Goal: Task Accomplishment & Management: Manage account settings

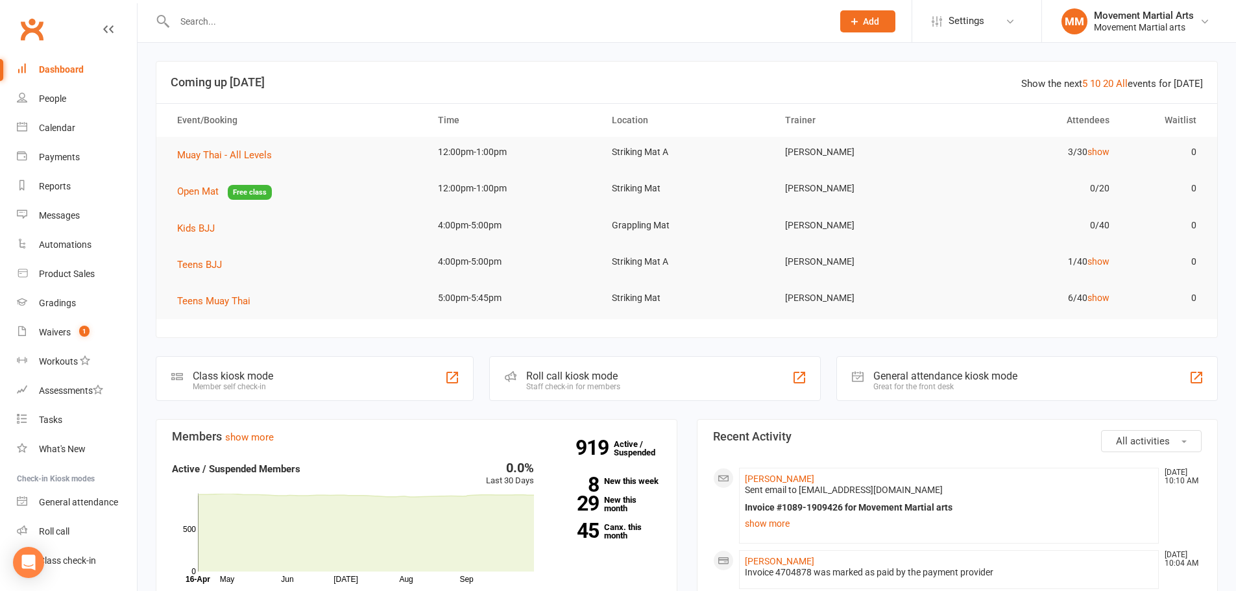
click at [237, 19] on input "text" at bounding box center [497, 21] width 653 height 18
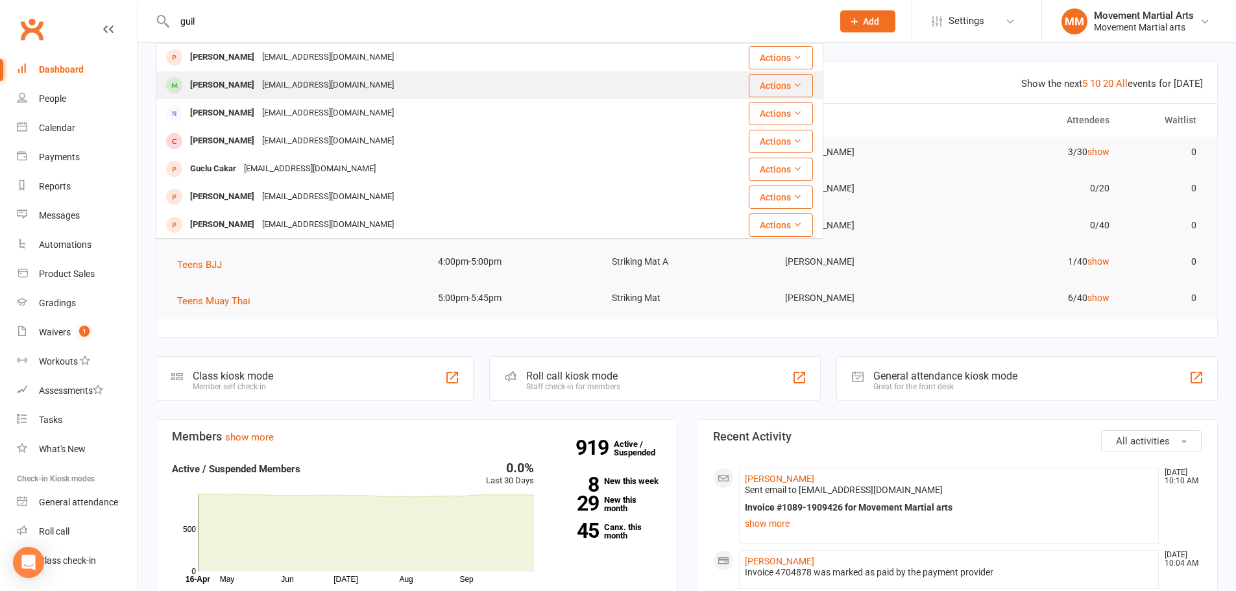
type input "guil"
click at [245, 90] on div "[PERSON_NAME]" at bounding box center [222, 85] width 72 height 19
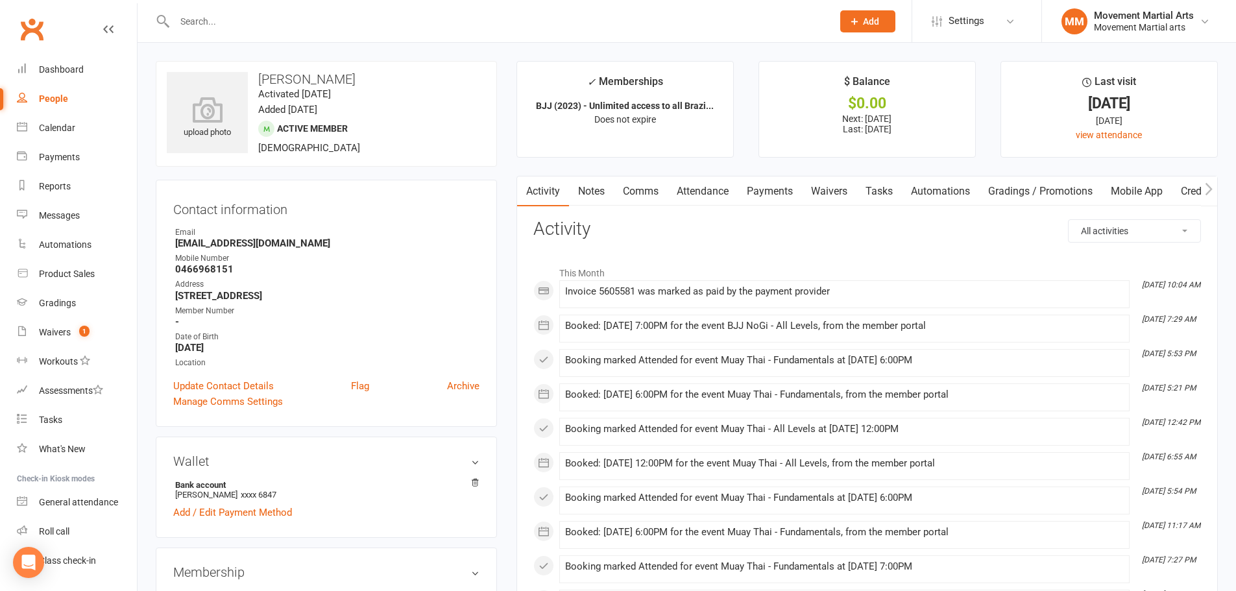
click at [435, 191] on link "Payments" at bounding box center [770, 191] width 64 height 30
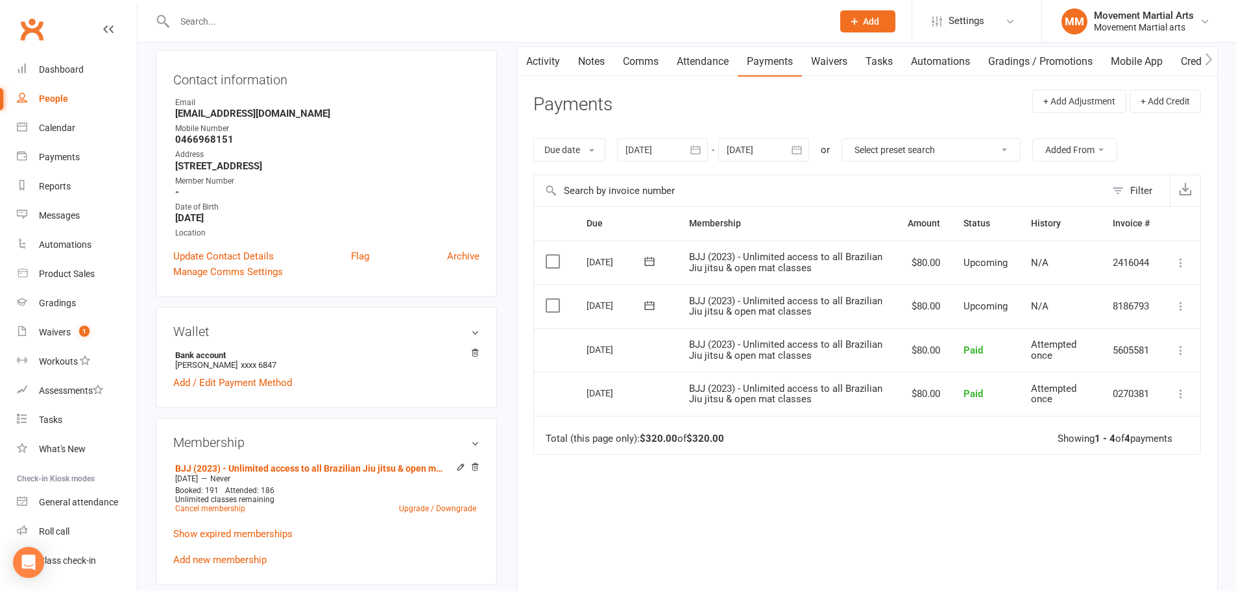
scroll to position [151, 0]
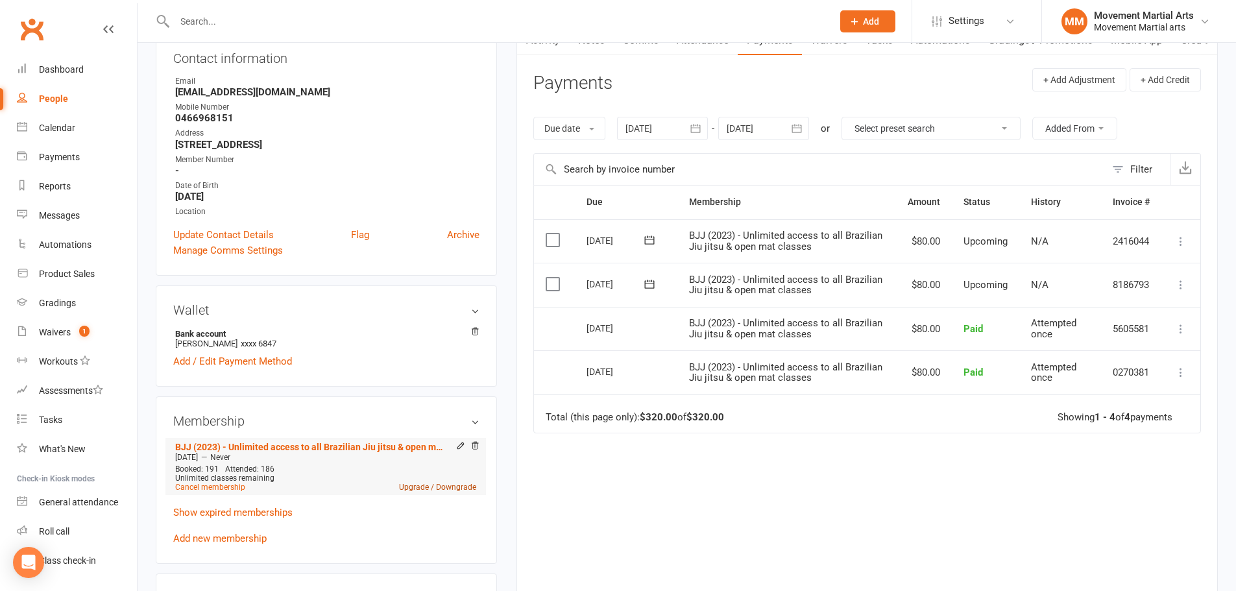
click at [420, 488] on link "Upgrade / Downgrade" at bounding box center [437, 487] width 77 height 9
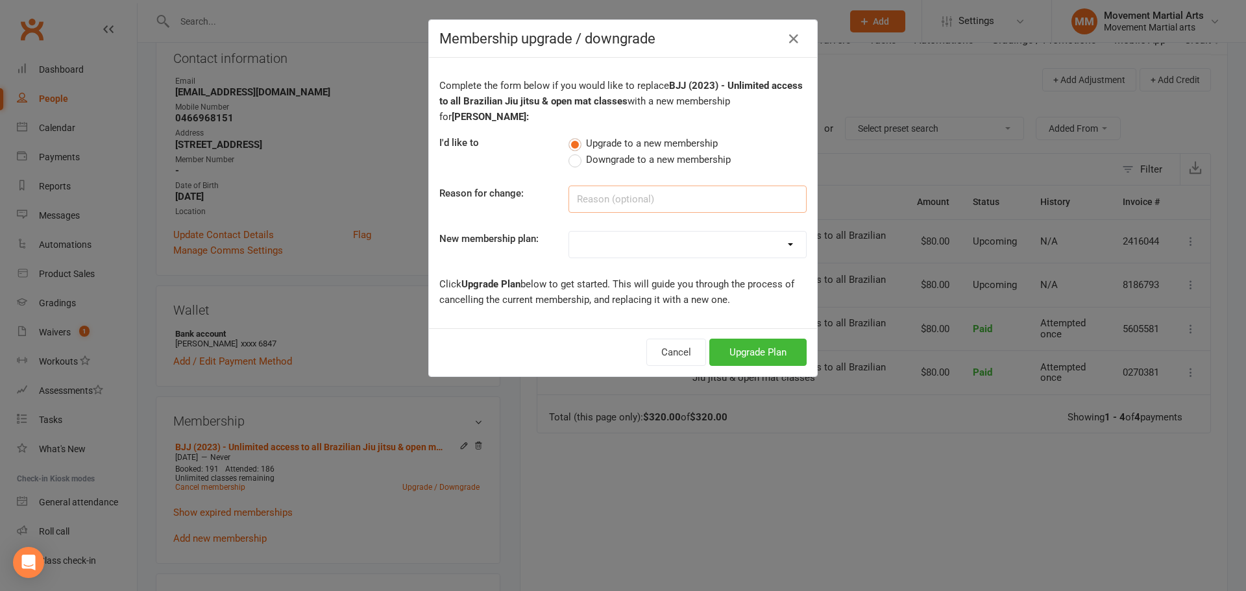
click at [435, 205] on input at bounding box center [687, 199] width 238 height 27
type input "wants yo mkb too"
click at [435, 244] on select "BJJ (2020) - Unlimited access to all Brazilian Jiu jitsu & open mat classes MTK…" at bounding box center [687, 245] width 237 height 26
select select "73"
click at [435, 232] on select "BJJ (2020) - Unlimited access to all Brazilian Jiu jitsu & open mat classes MTK…" at bounding box center [687, 245] width 237 height 26
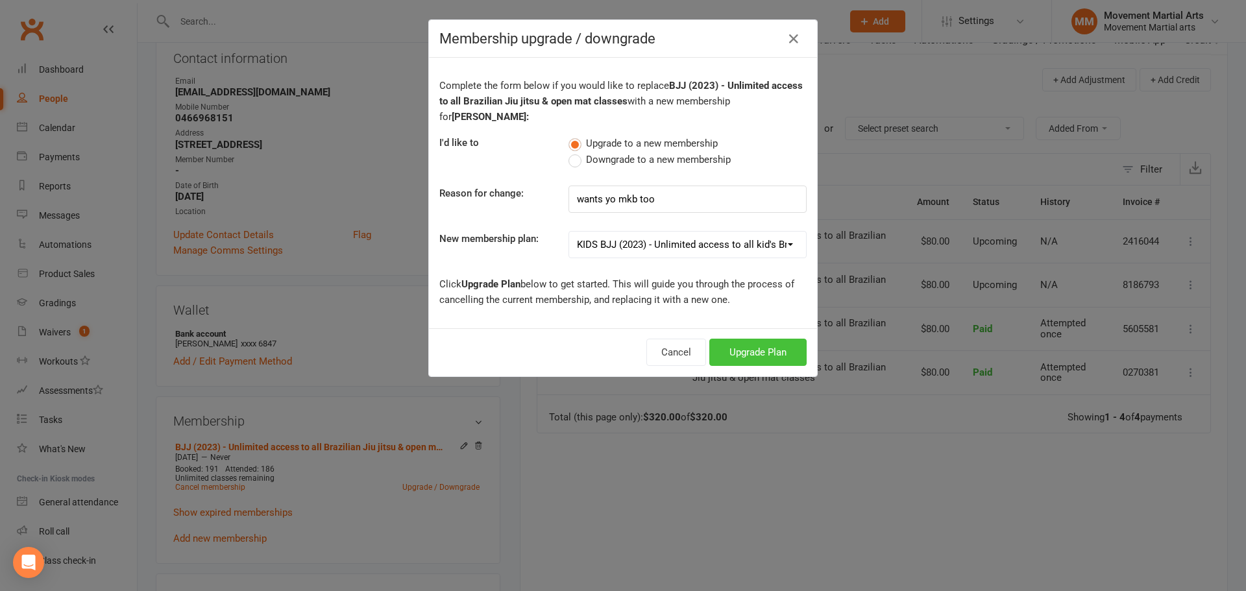
click at [435, 356] on button "Upgrade Plan" at bounding box center [757, 352] width 97 height 27
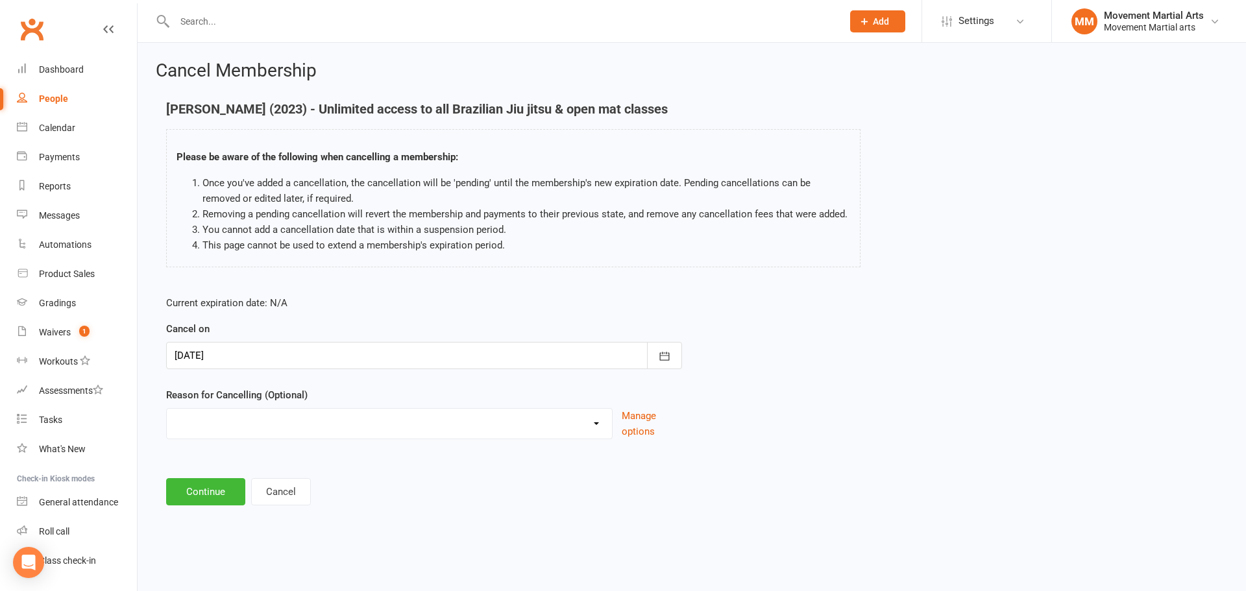
click at [435, 424] on select "Busy/Work Cooling off Financial Holiday Injury Lost interest Moving Upgrade/Dow…" at bounding box center [389, 422] width 445 height 26
select select "7"
click at [167, 409] on select "Busy/Work Cooling off Financial Holiday Injury Lost interest Moving Upgrade/Dow…" at bounding box center [389, 422] width 445 height 26
click at [212, 490] on button "Continue" at bounding box center [205, 491] width 79 height 27
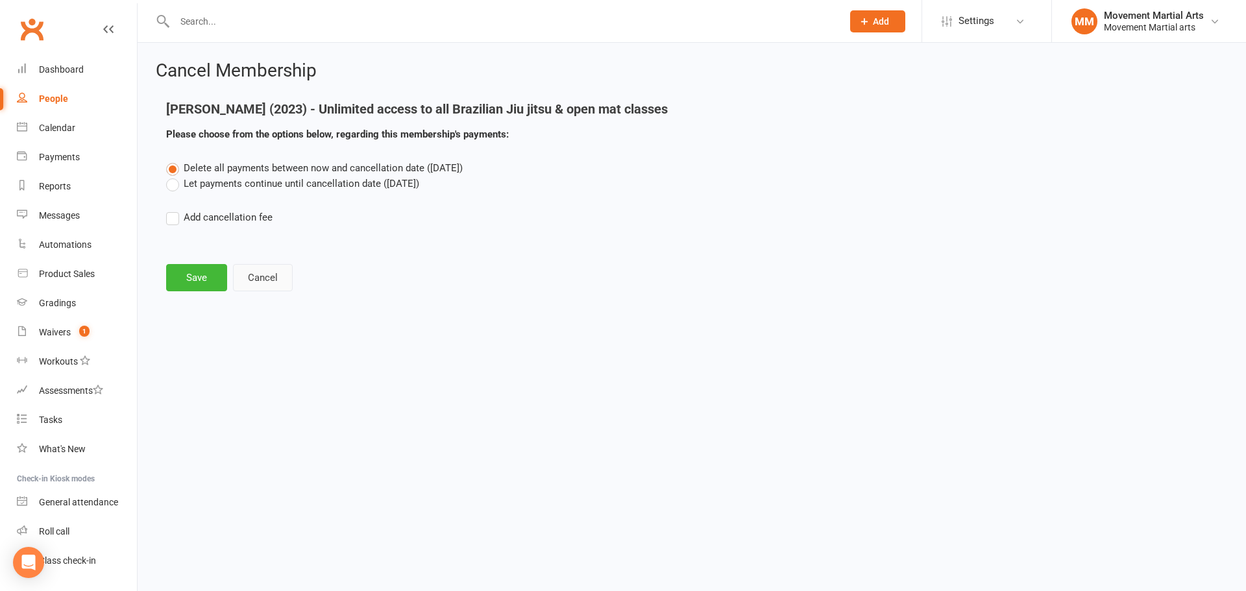
click at [272, 278] on button "Cancel" at bounding box center [263, 277] width 60 height 27
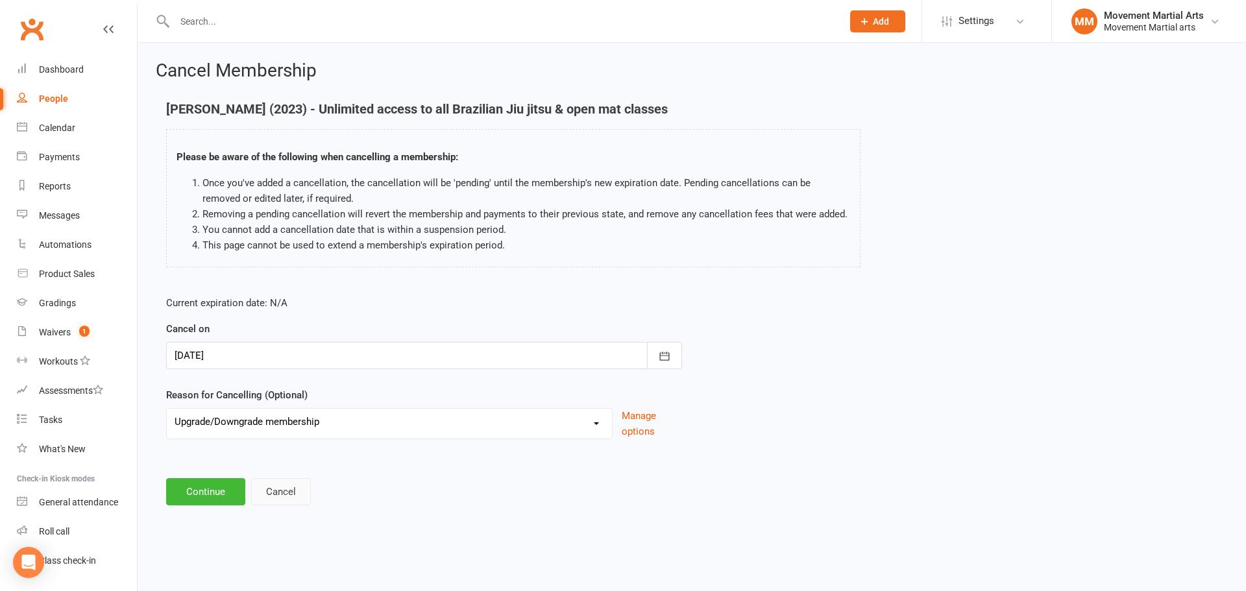
click at [272, 500] on button "Cancel" at bounding box center [281, 491] width 60 height 27
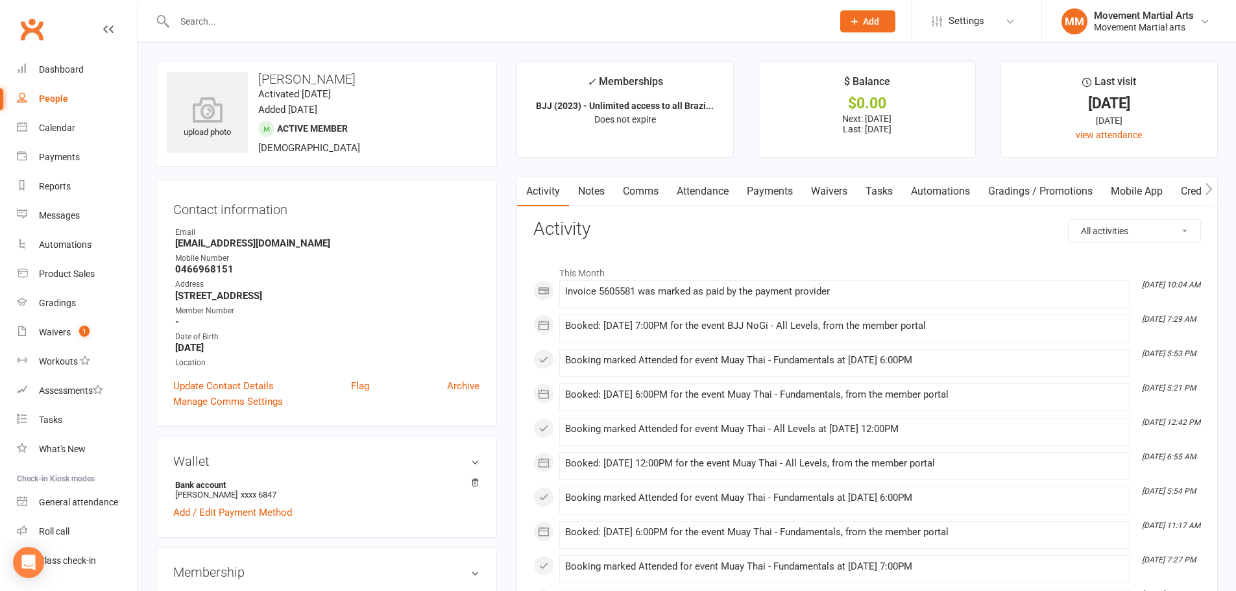
click at [435, 186] on link "Payments" at bounding box center [770, 191] width 64 height 30
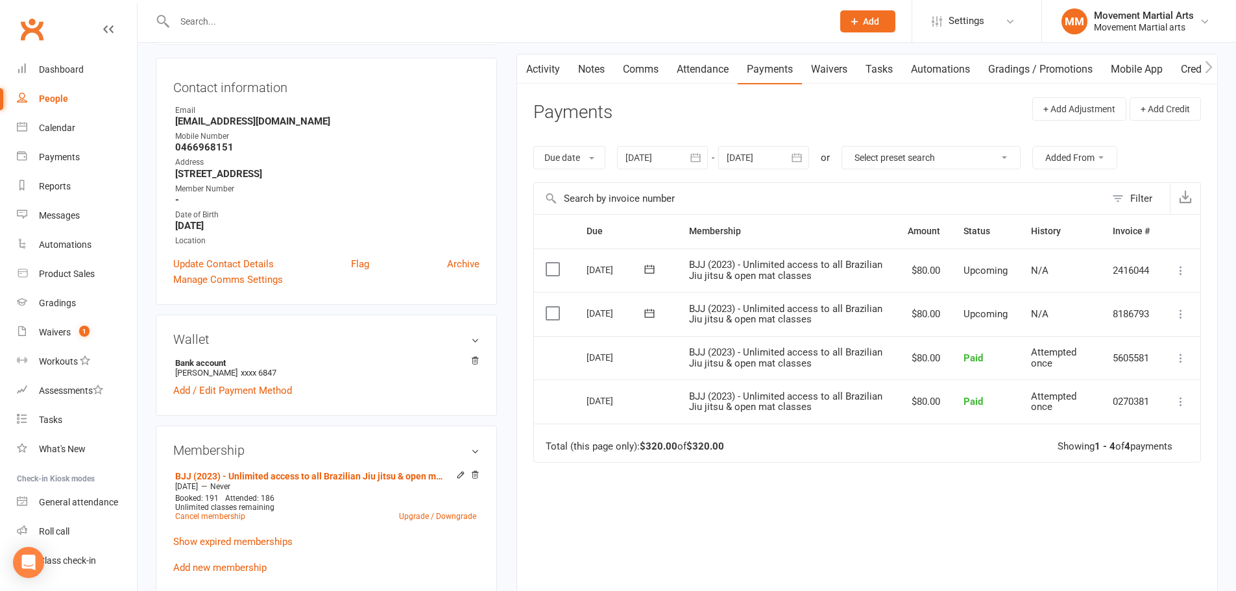
scroll to position [151, 0]
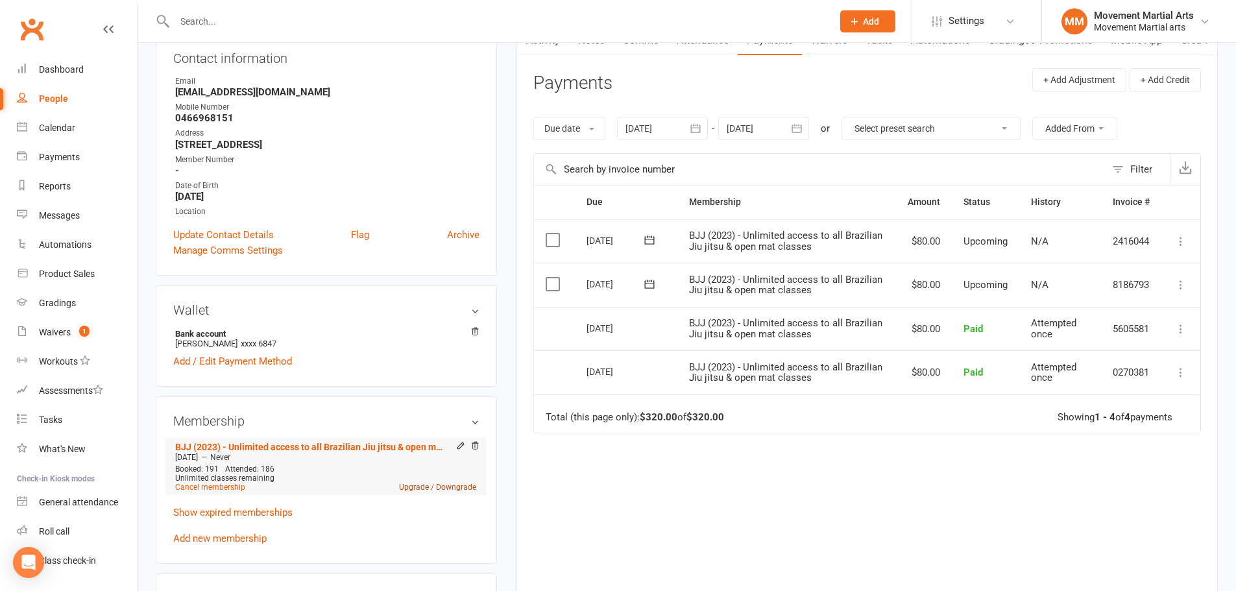
click at [422, 487] on link "Upgrade / Downgrade" at bounding box center [437, 487] width 77 height 9
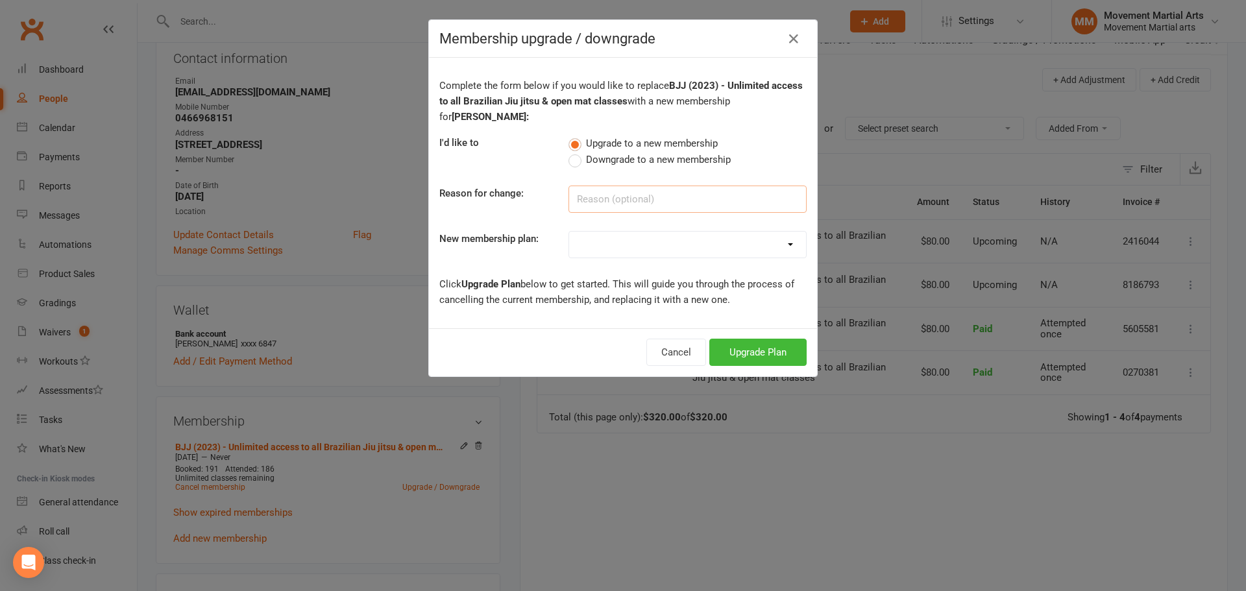
click at [435, 197] on input at bounding box center [687, 199] width 238 height 27
type input "wants to do mkb too"
click at [435, 237] on select "BJJ (2020) - Unlimited access to all Brazilian Jiu jitsu & open mat classes MTK…" at bounding box center [687, 245] width 237 height 26
select select "73"
click at [435, 232] on select "BJJ (2020) - Unlimited access to all Brazilian Jiu jitsu & open mat classes MTK…" at bounding box center [687, 245] width 237 height 26
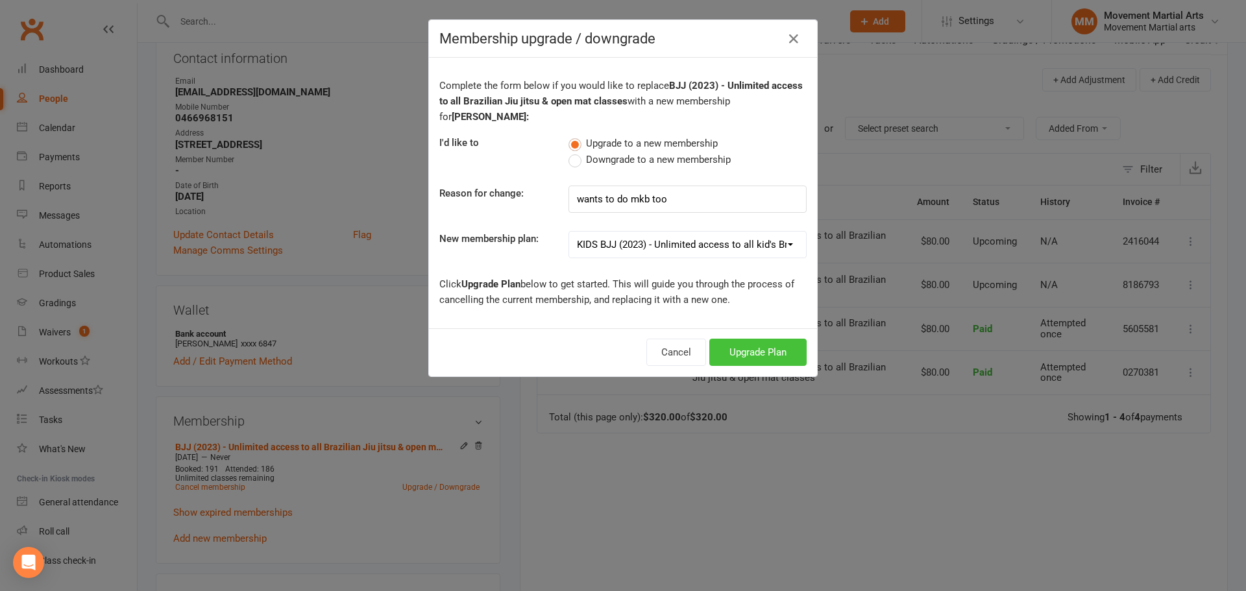
click at [435, 356] on button "Upgrade Plan" at bounding box center [757, 352] width 97 height 27
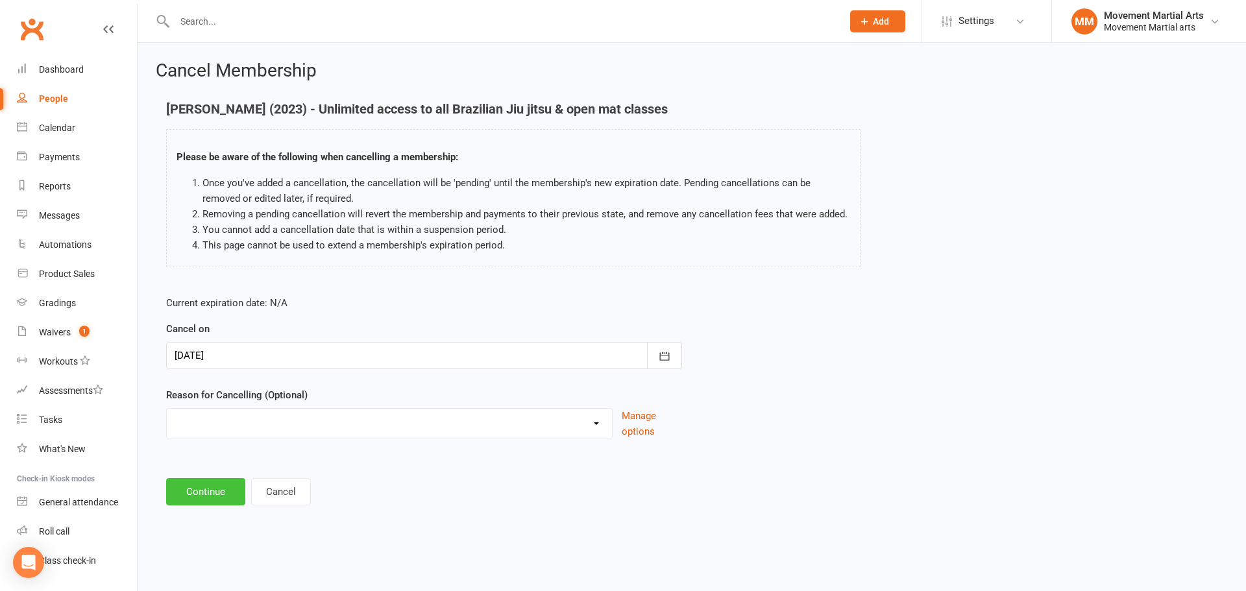
click at [219, 495] on button "Continue" at bounding box center [205, 491] width 79 height 27
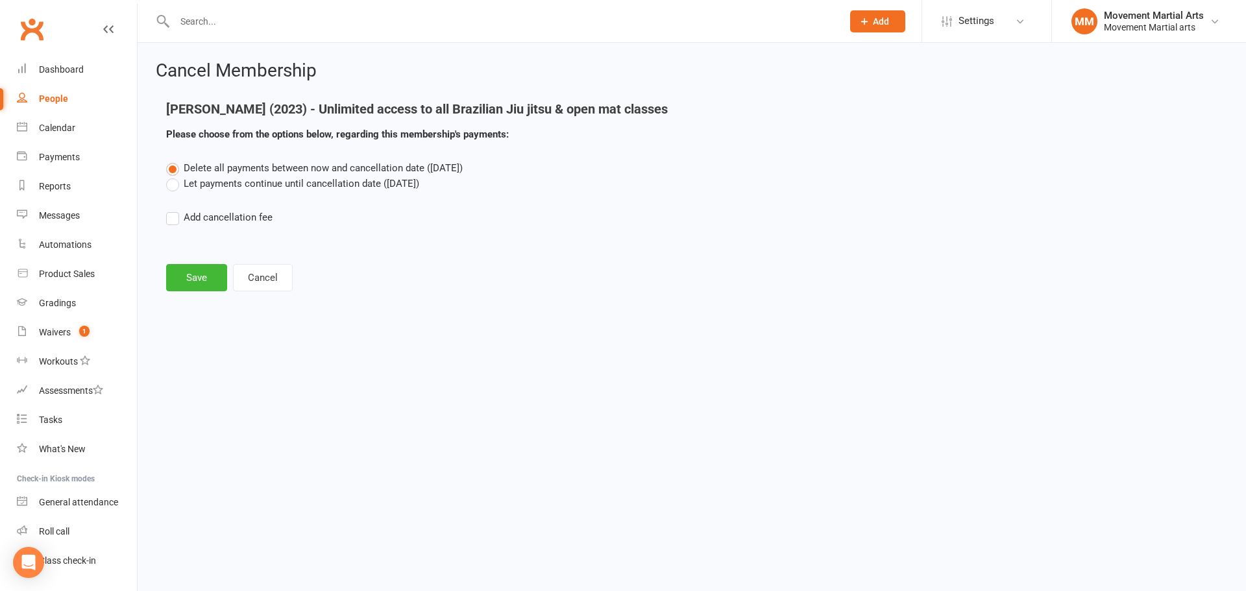
click at [250, 180] on label "Let payments continue until cancellation date (Oct 15, 2025)" at bounding box center [292, 184] width 253 height 16
click at [175, 176] on input "Let payments continue until cancellation date (Oct 15, 2025)" at bounding box center [170, 176] width 8 height 0
click at [217, 276] on button "Save" at bounding box center [196, 277] width 61 height 27
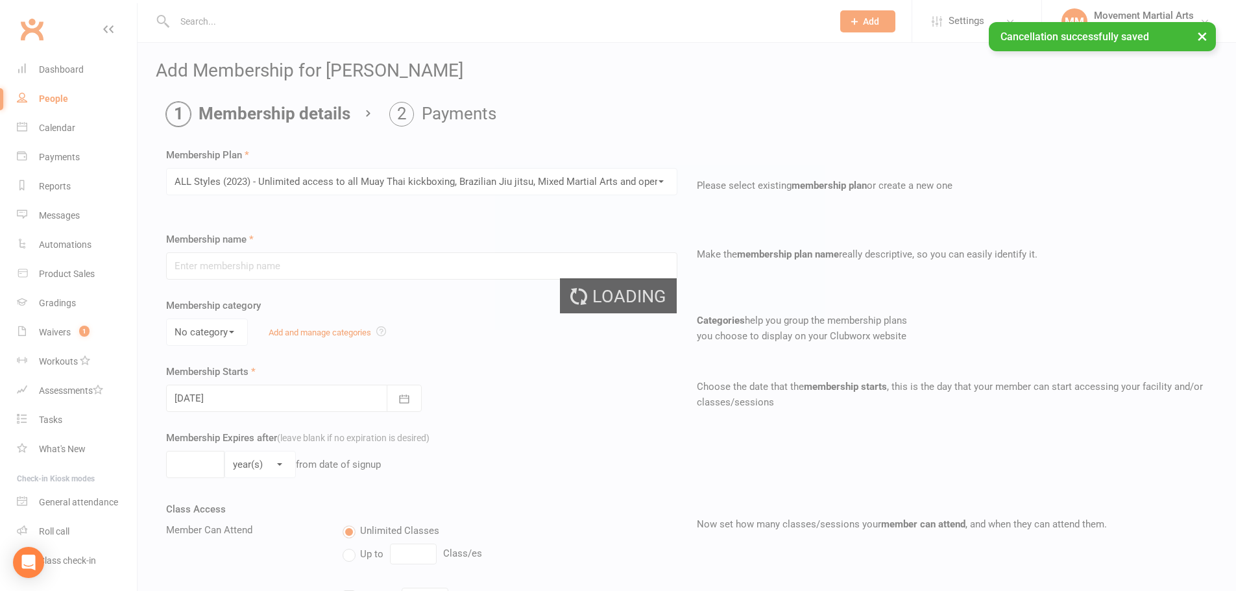
type input "ALL Styles (2023) - Unlimited access to all Muay Thai kickboxing, Brazilian Jiu…"
select select "1"
type input "0"
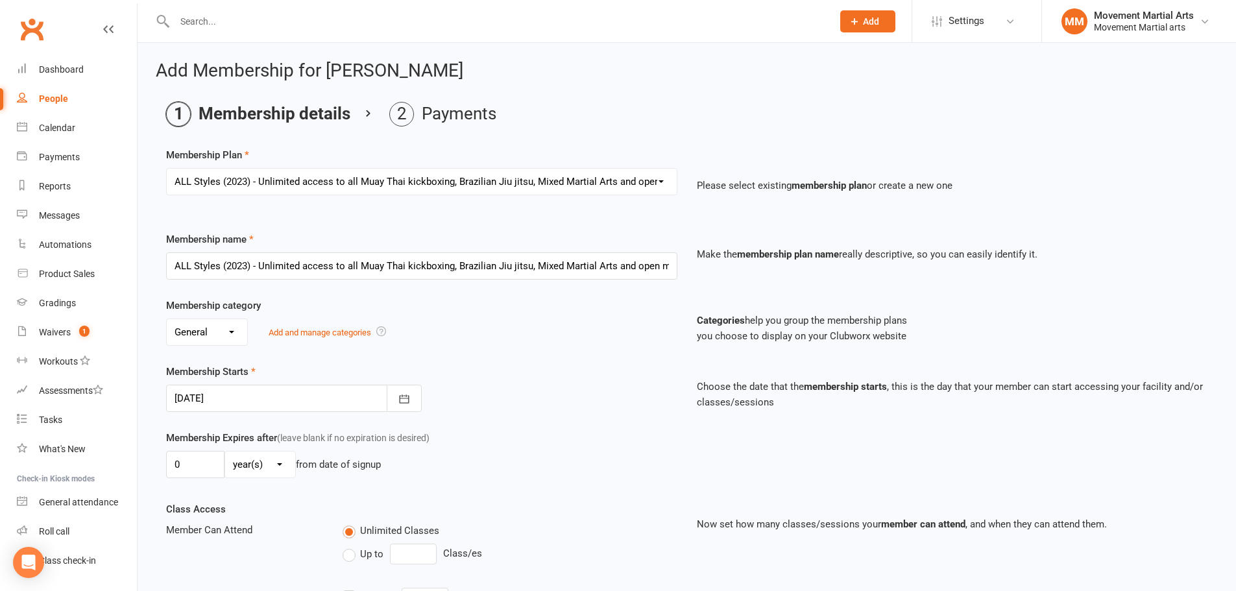
scroll to position [303, 0]
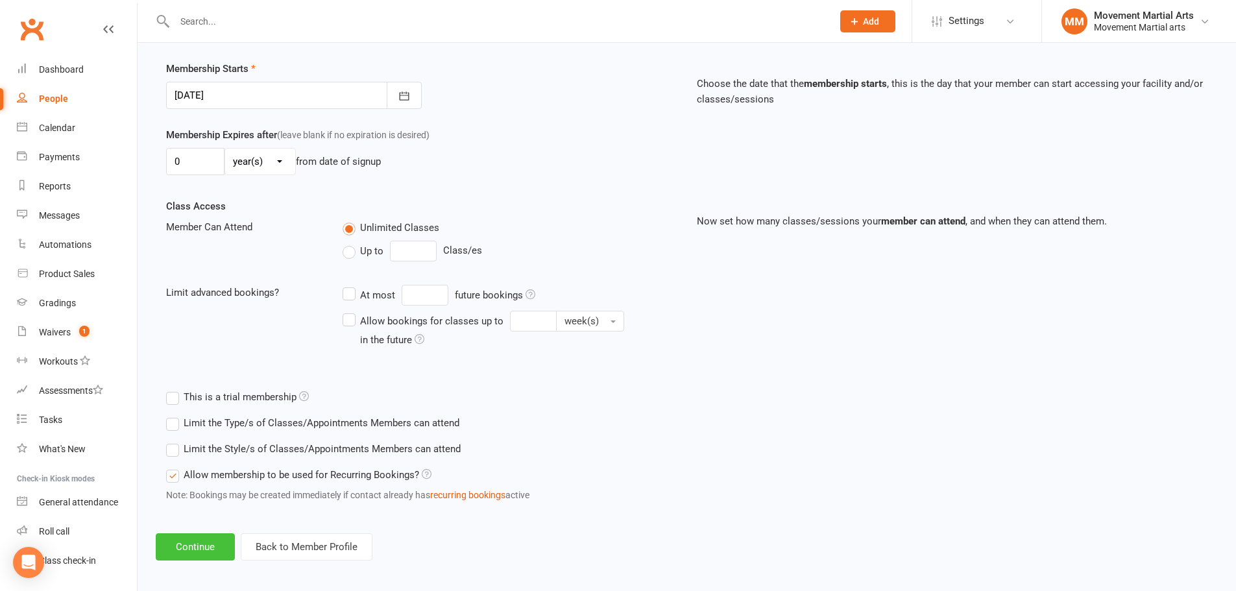
click at [217, 549] on button "Continue" at bounding box center [195, 546] width 79 height 27
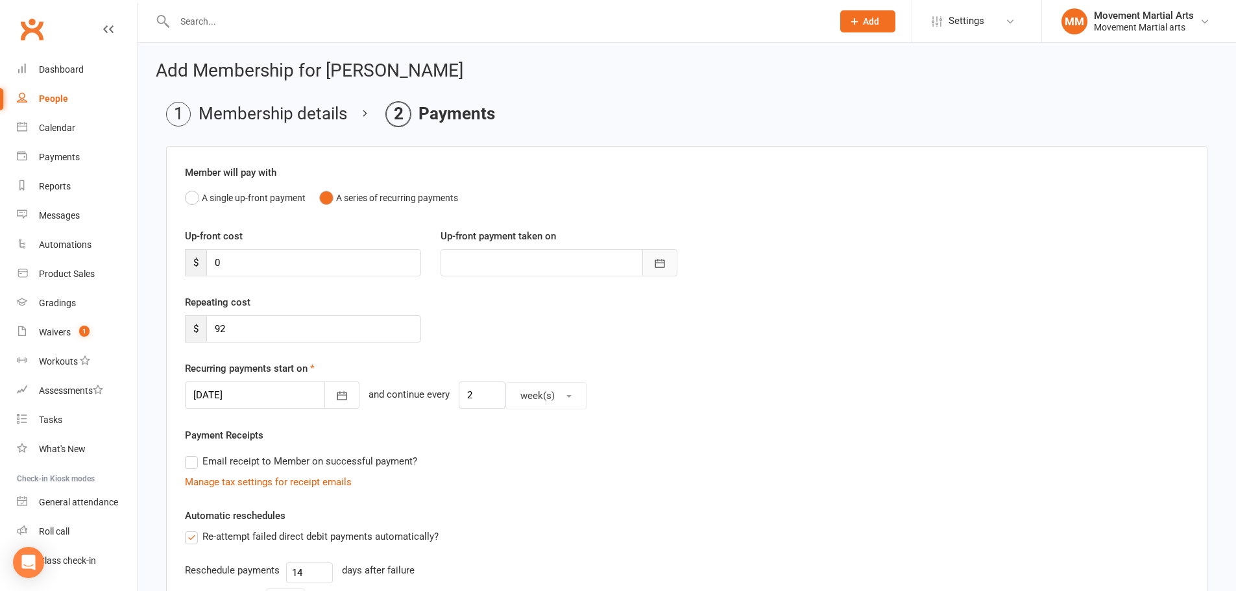
click at [435, 261] on icon "button" at bounding box center [660, 263] width 10 height 8
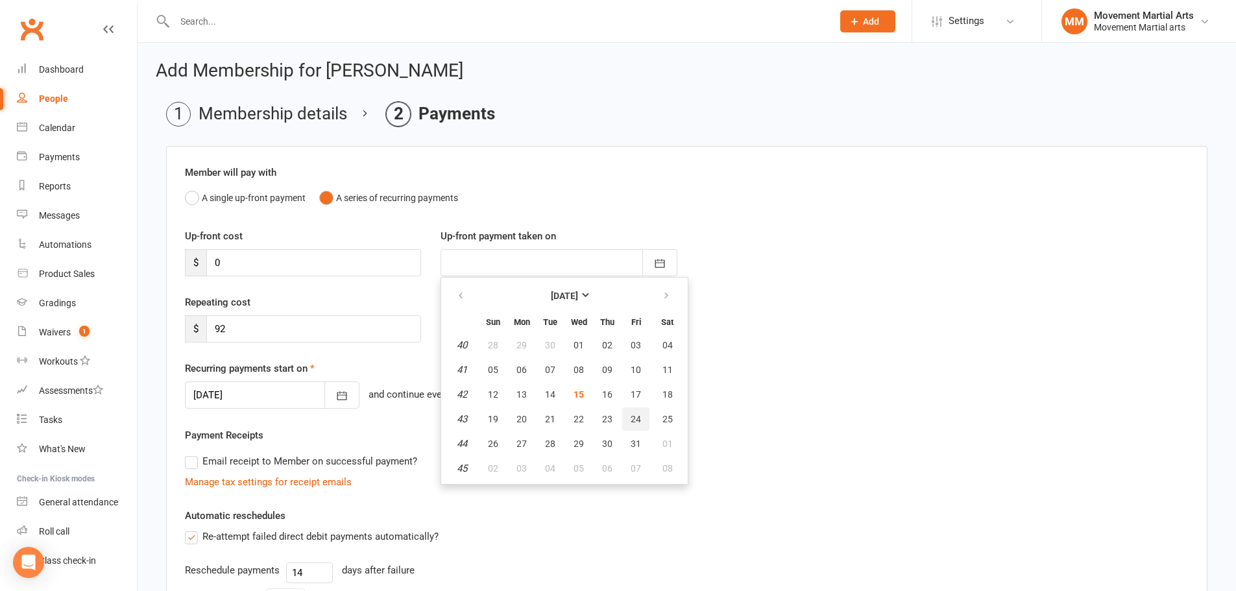
click at [435, 424] on span "24" at bounding box center [636, 419] width 10 height 10
type input "24 Oct 2025"
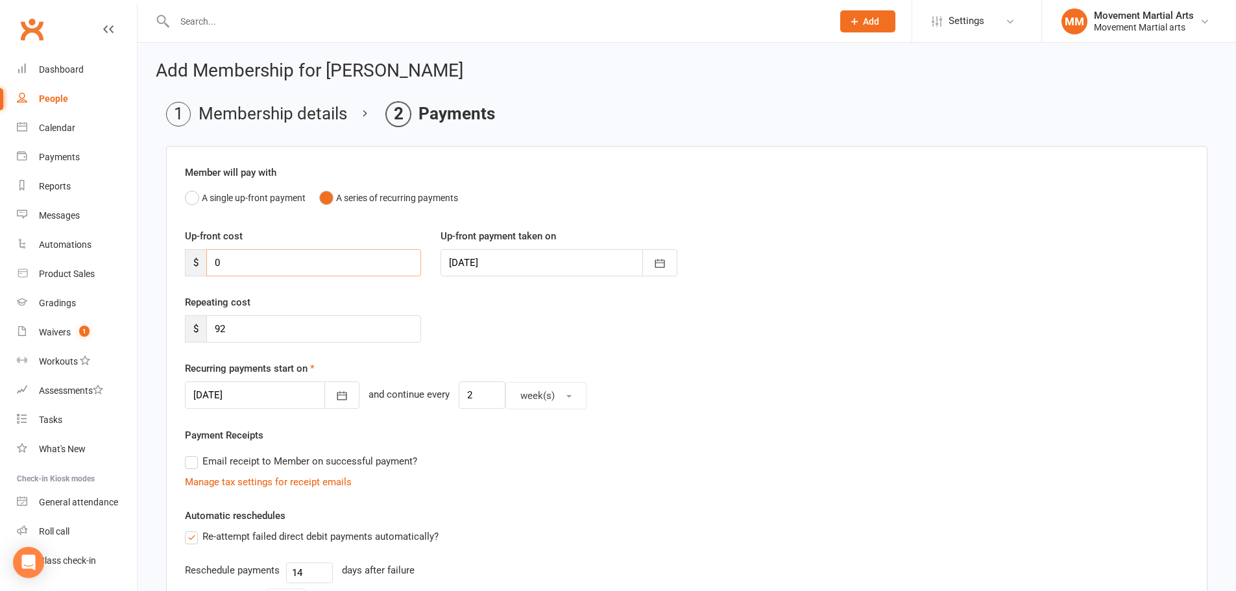
drag, startPoint x: 243, startPoint y: 264, endPoint x: 201, endPoint y: 261, distance: 41.6
click at [201, 261] on div "$ 0" at bounding box center [303, 262] width 236 height 27
type input "92"
click at [332, 396] on button "button" at bounding box center [341, 394] width 35 height 27
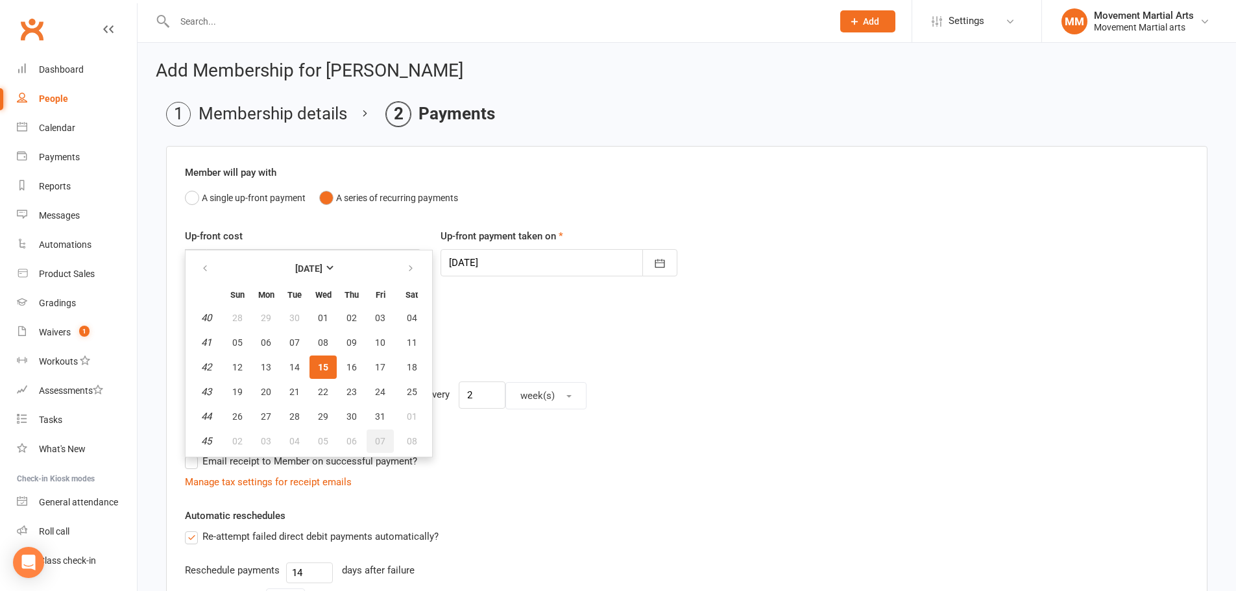
click at [382, 442] on span "07" at bounding box center [380, 441] width 10 height 10
type input "07 Nov 2025"
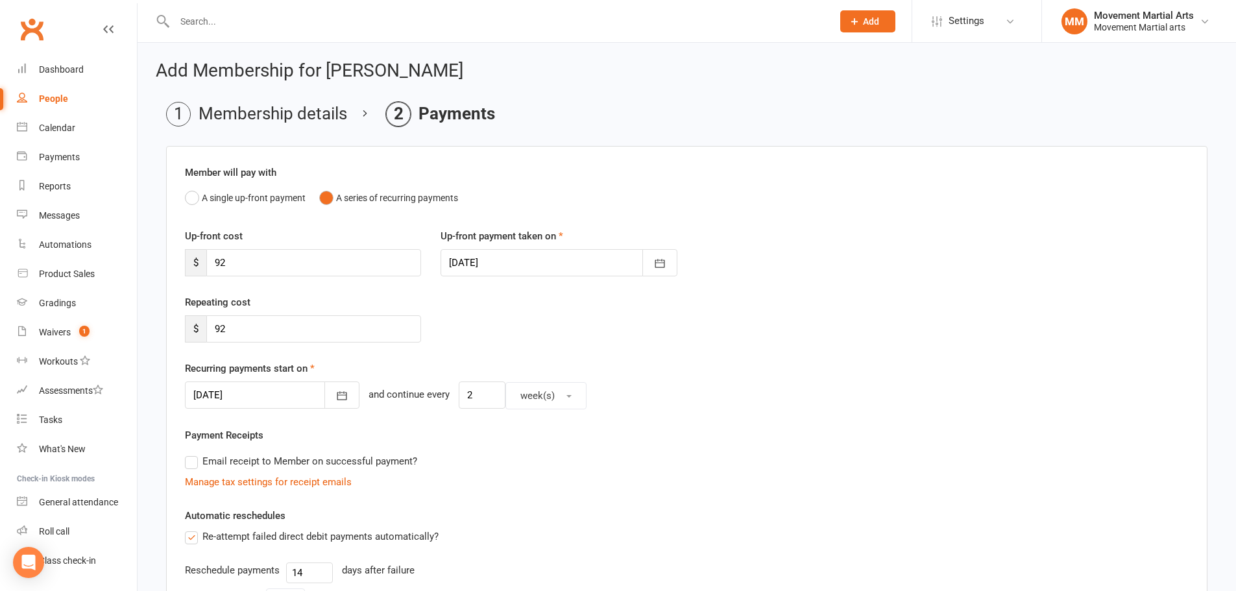
scroll to position [326, 0]
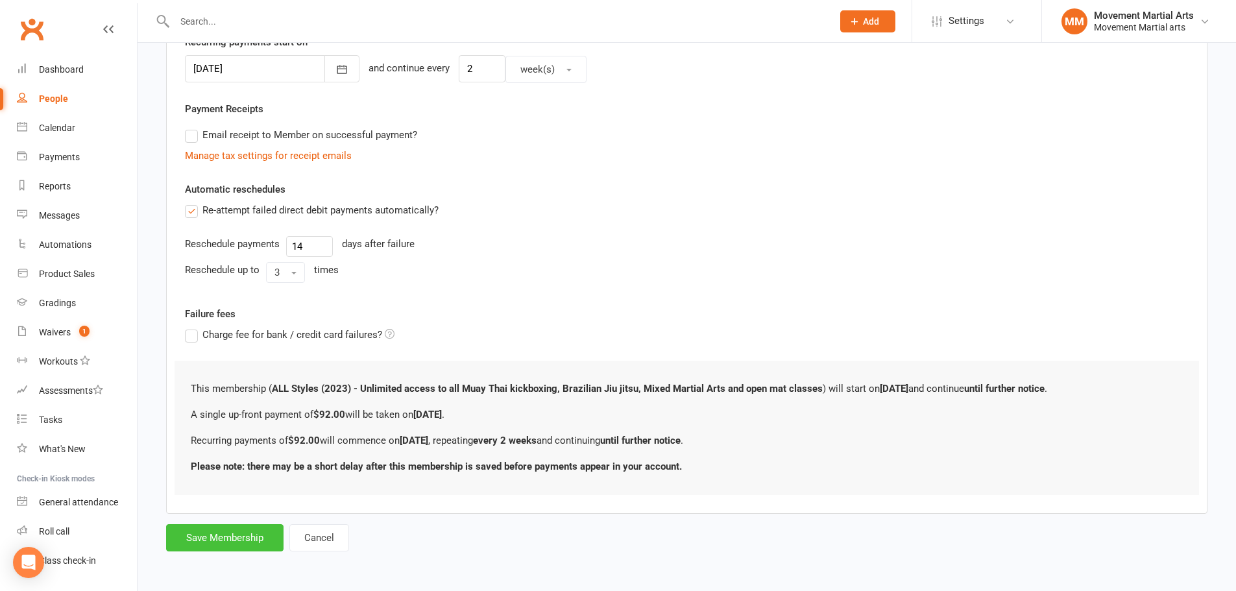
click at [235, 537] on button "Save Membership" at bounding box center [224, 537] width 117 height 27
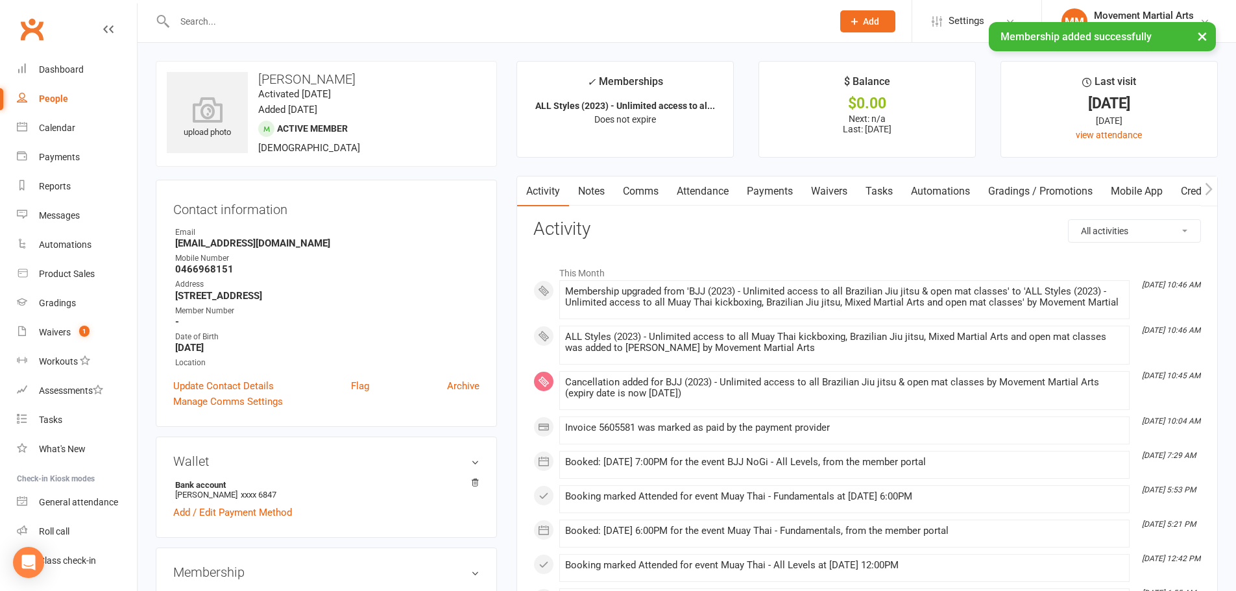
click at [435, 196] on link "Payments" at bounding box center [770, 191] width 64 height 30
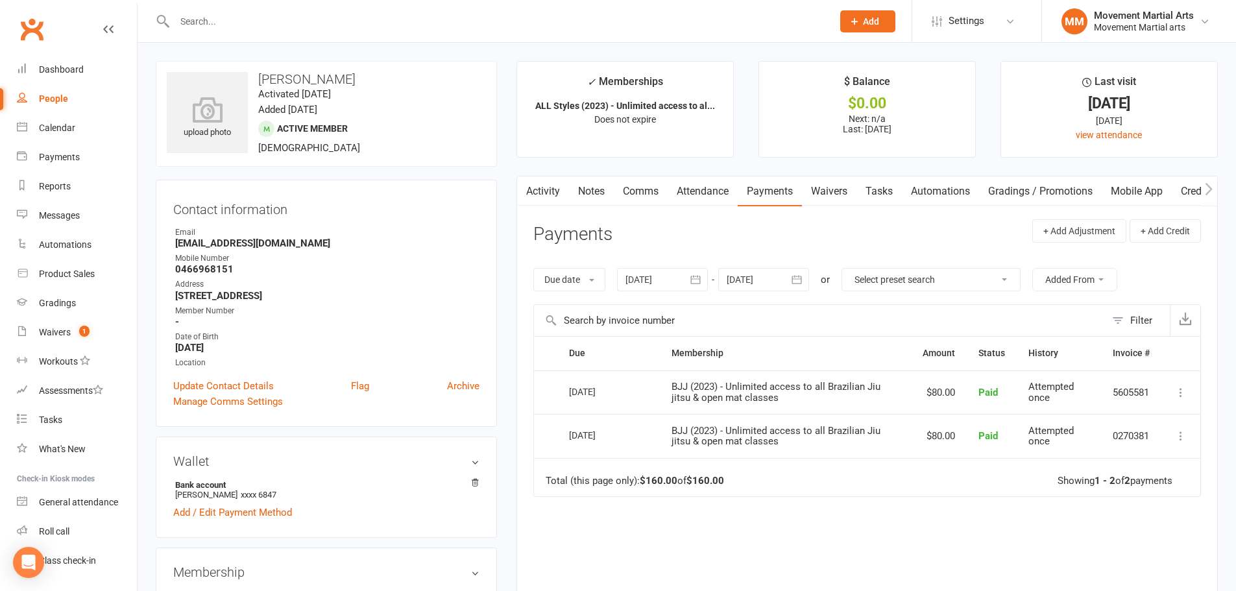
click at [790, 280] on button "button" at bounding box center [797, 279] width 23 height 23
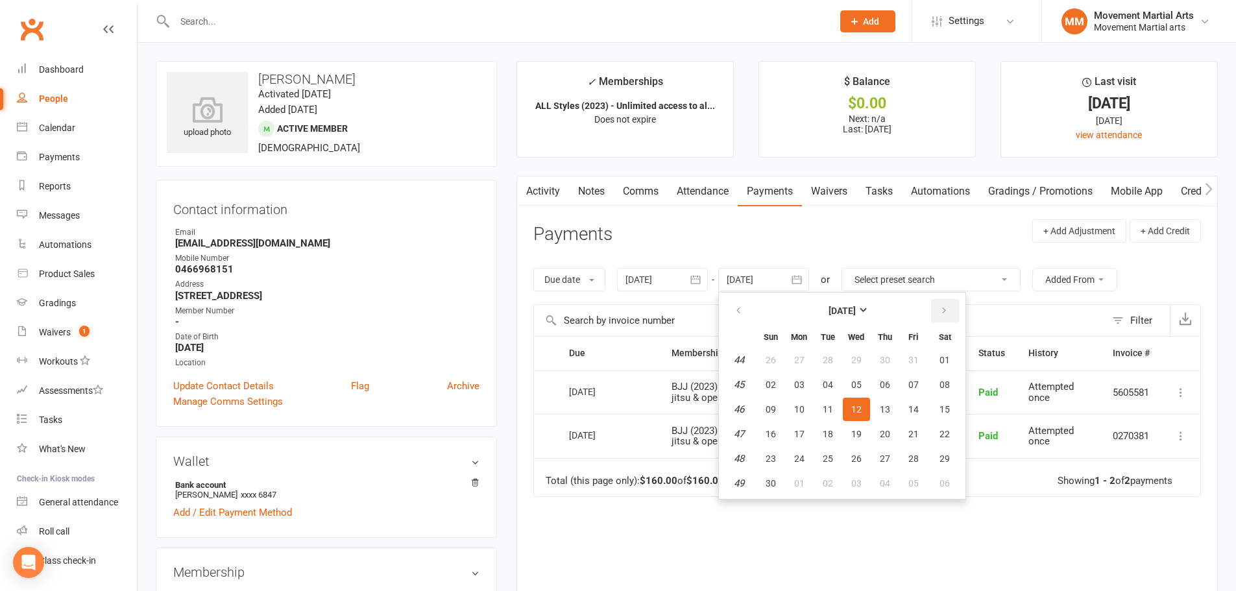
click at [945, 315] on icon "button" at bounding box center [943, 311] width 9 height 10
click at [932, 442] on button "24" at bounding box center [944, 433] width 33 height 23
type input "24 Jan 2026"
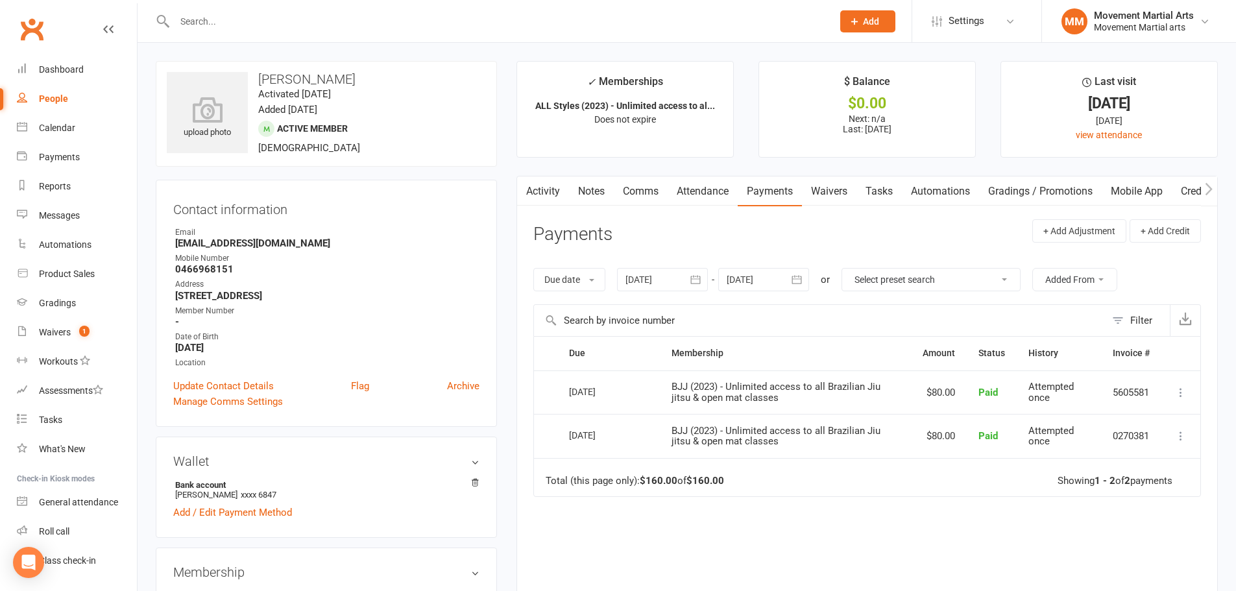
click at [793, 285] on icon "button" at bounding box center [796, 279] width 13 height 13
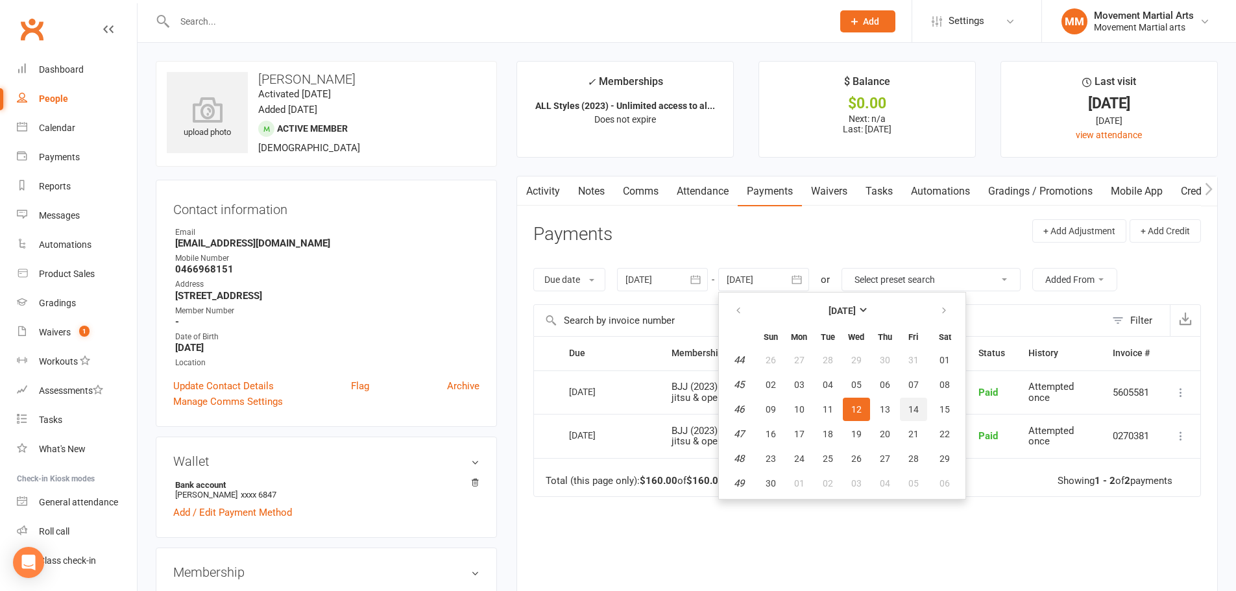
click at [927, 420] on button "14" at bounding box center [913, 409] width 27 height 23
type input "14 Nov 2025"
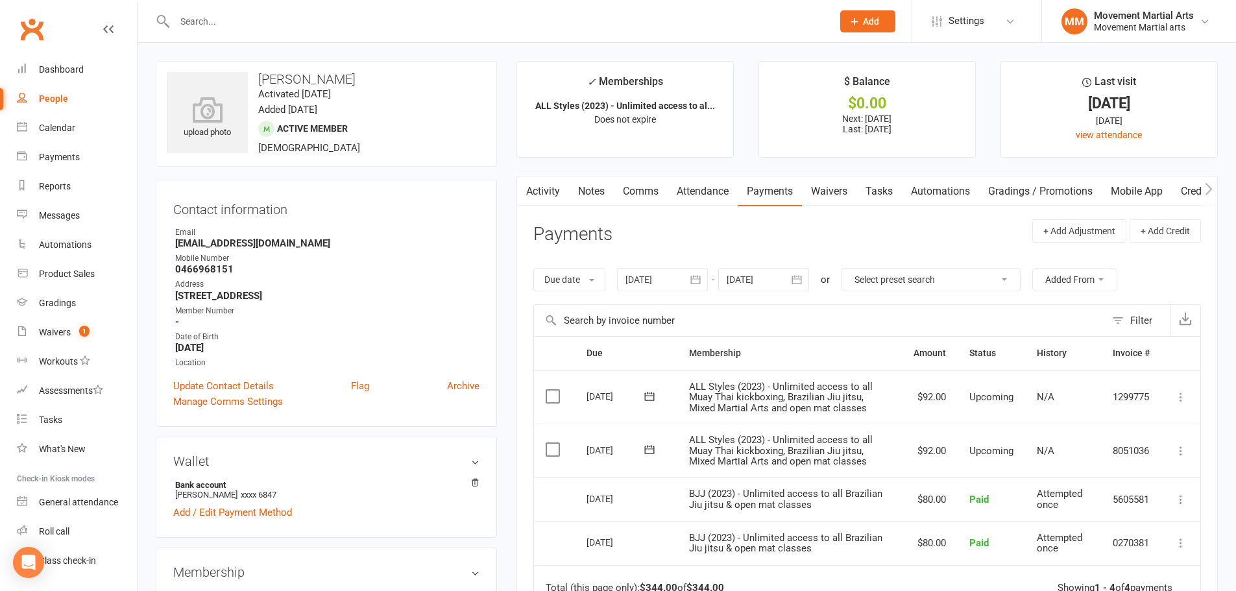
click at [221, 10] on div at bounding box center [490, 21] width 668 height 42
click at [222, 12] on input "text" at bounding box center [497, 21] width 653 height 18
paste input "Devansh THIMMIDI"
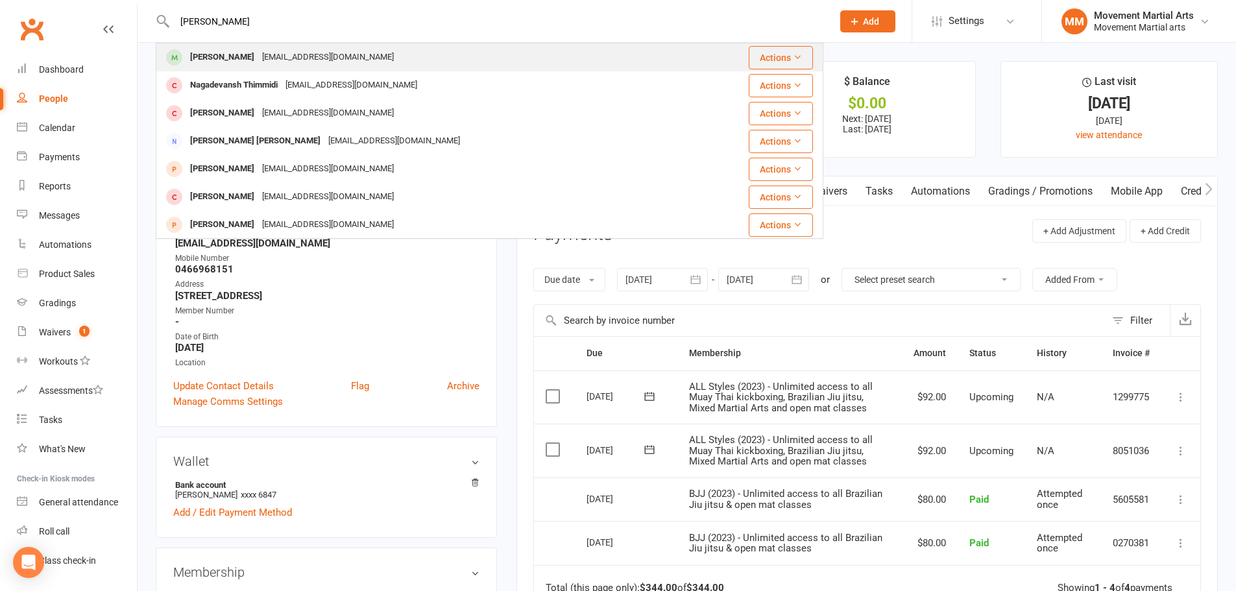
type input "Devansh THIMMIDI"
click at [276, 62] on div "ramya.4u12@gmail.com" at bounding box center [327, 57] width 139 height 19
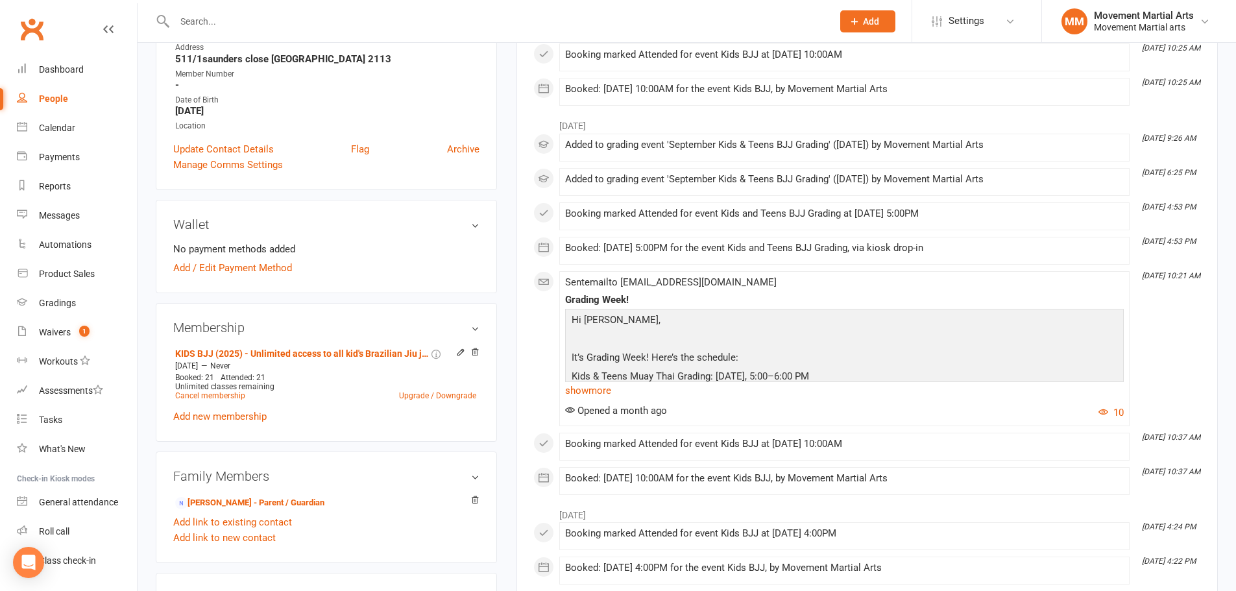
scroll to position [303, 0]
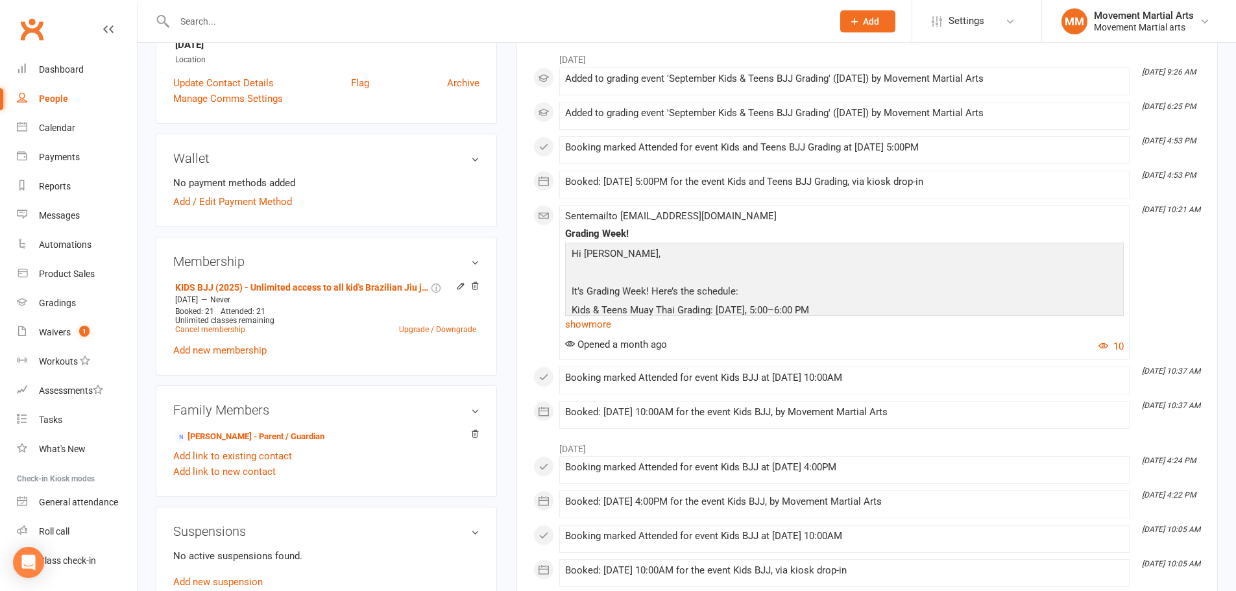
click at [253, 25] on input "text" at bounding box center [497, 21] width 653 height 18
paste input "Devansh"
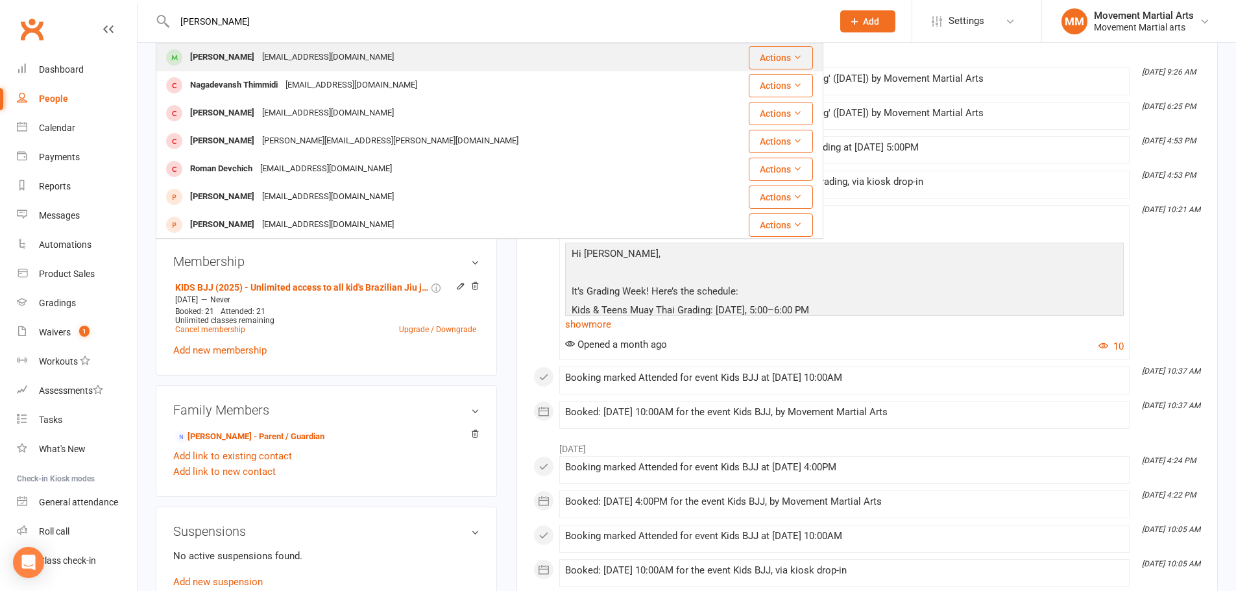
type input "Devansh"
click at [267, 62] on div "ramya.4u12@gmail.com" at bounding box center [327, 57] width 139 height 19
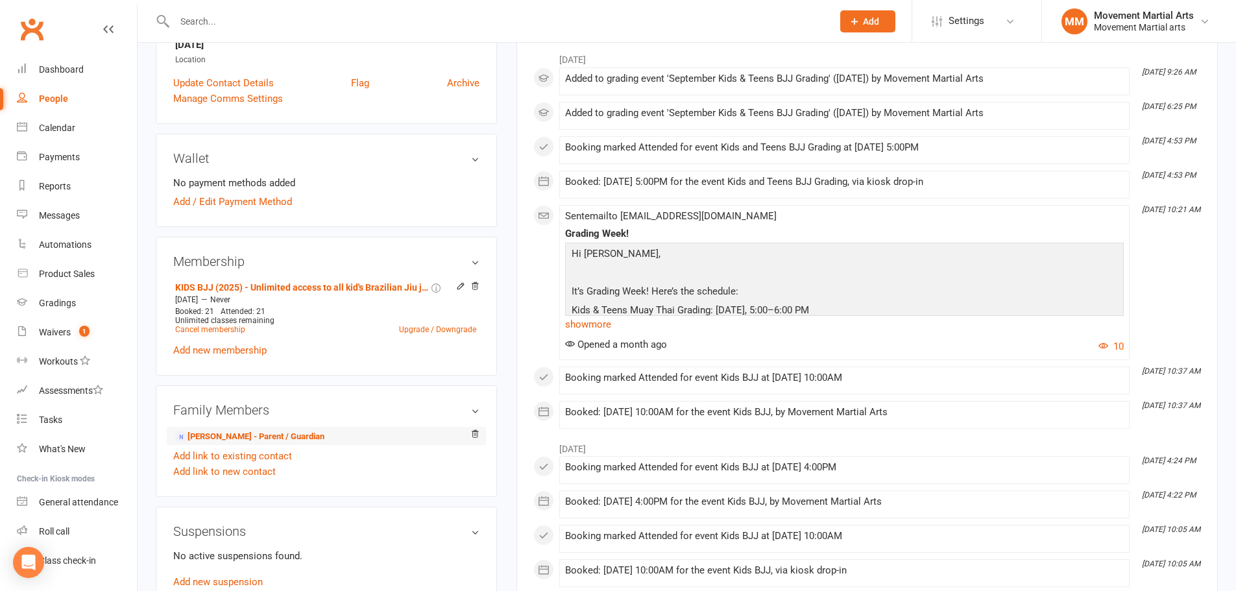
click at [296, 445] on li "Ramya Ryali - Parent / Guardian" at bounding box center [326, 436] width 306 height 18
click at [297, 440] on link "Ramya Ryali - Parent / Guardian" at bounding box center [249, 437] width 149 height 14
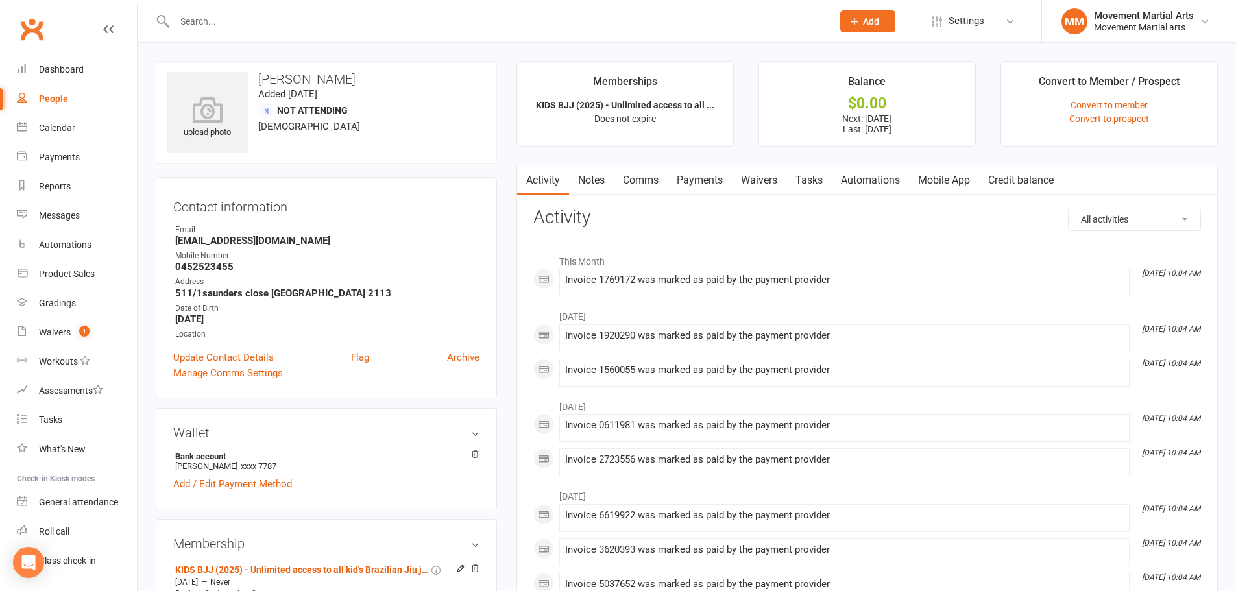
click at [712, 178] on link "Payments" at bounding box center [700, 180] width 64 height 30
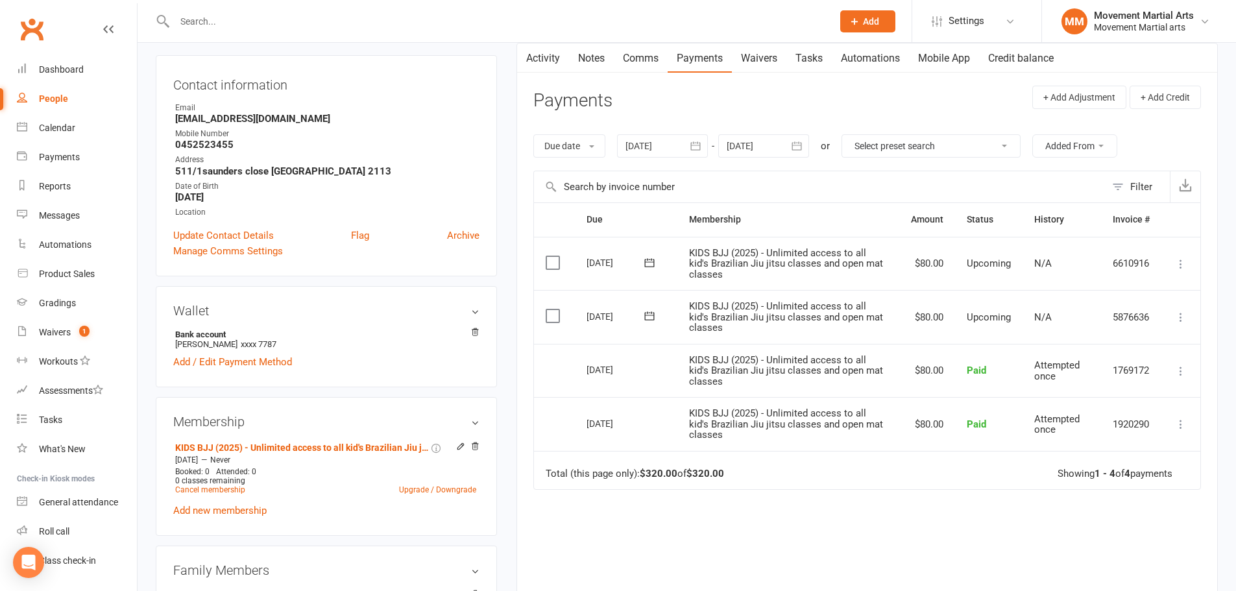
scroll to position [151, 0]
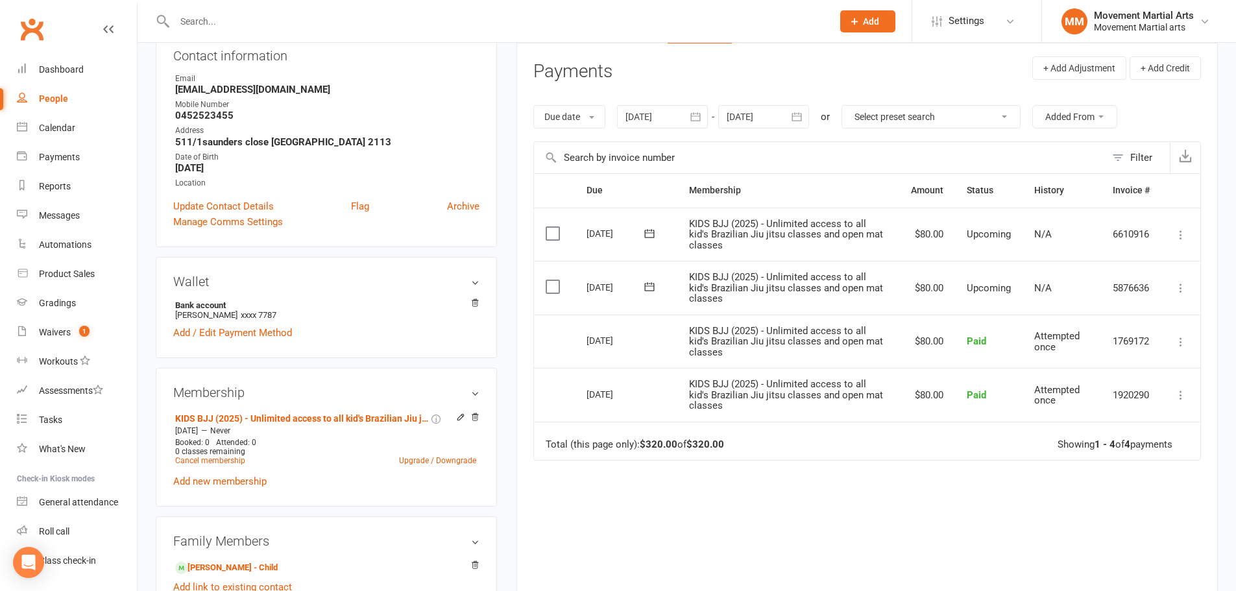
click at [797, 116] on icon "button" at bounding box center [797, 117] width 10 height 8
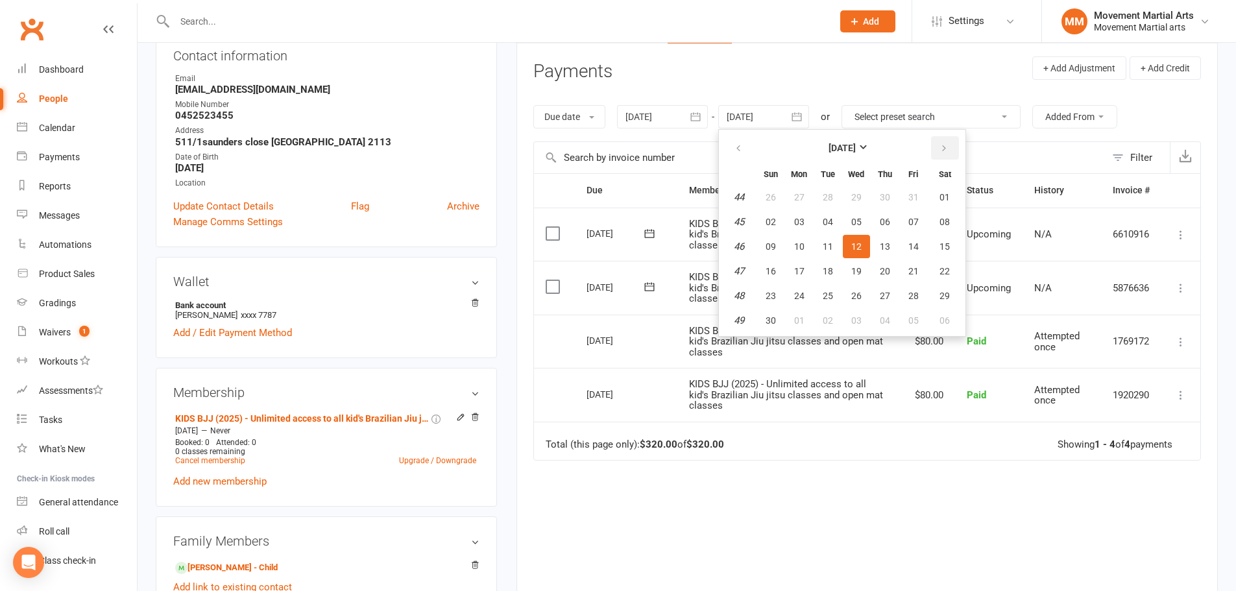
click at [940, 149] on button "button" at bounding box center [945, 147] width 28 height 23
click at [708, 504] on div "Due Contact Membership Amount Status History Invoice # Select this 31 Oct 2025 …" at bounding box center [867, 400] width 668 height 455
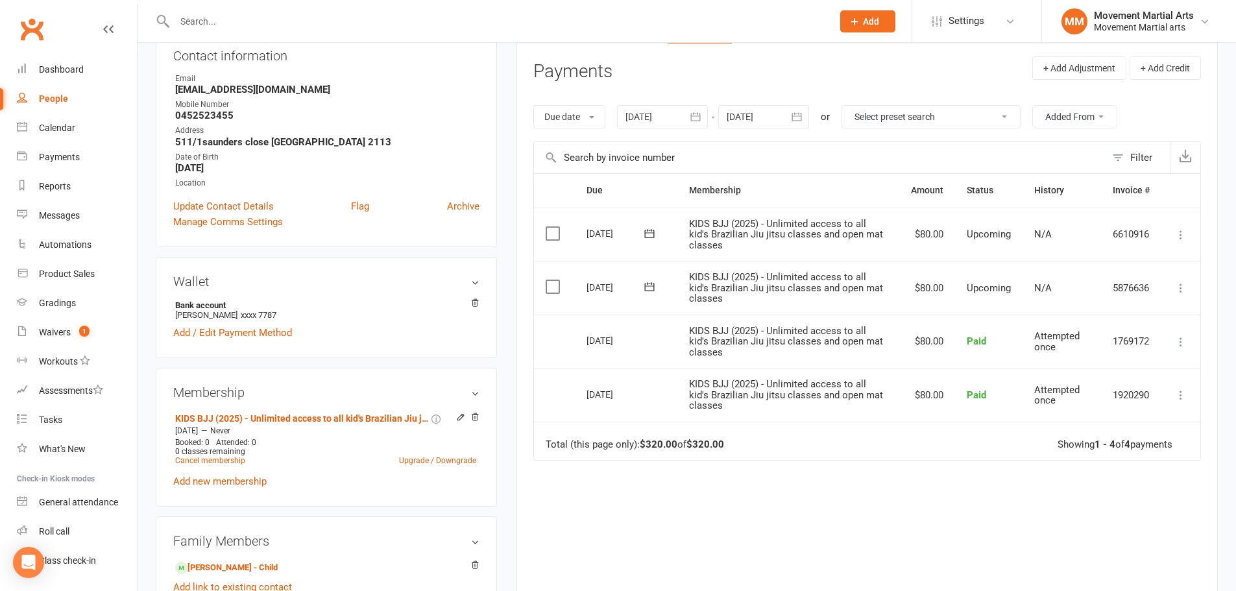
click at [808, 123] on button "button" at bounding box center [797, 116] width 23 height 23
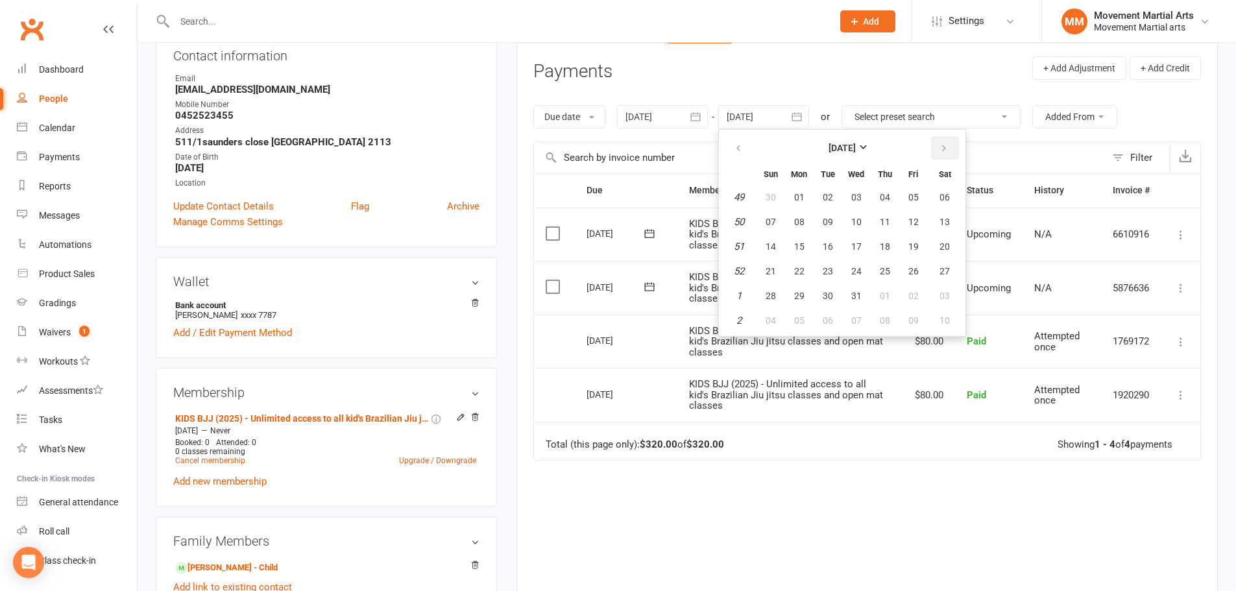
click at [945, 145] on icon "button" at bounding box center [943, 148] width 9 height 10
click at [913, 243] on span "20" at bounding box center [913, 246] width 10 height 10
type input "20 Feb 2026"
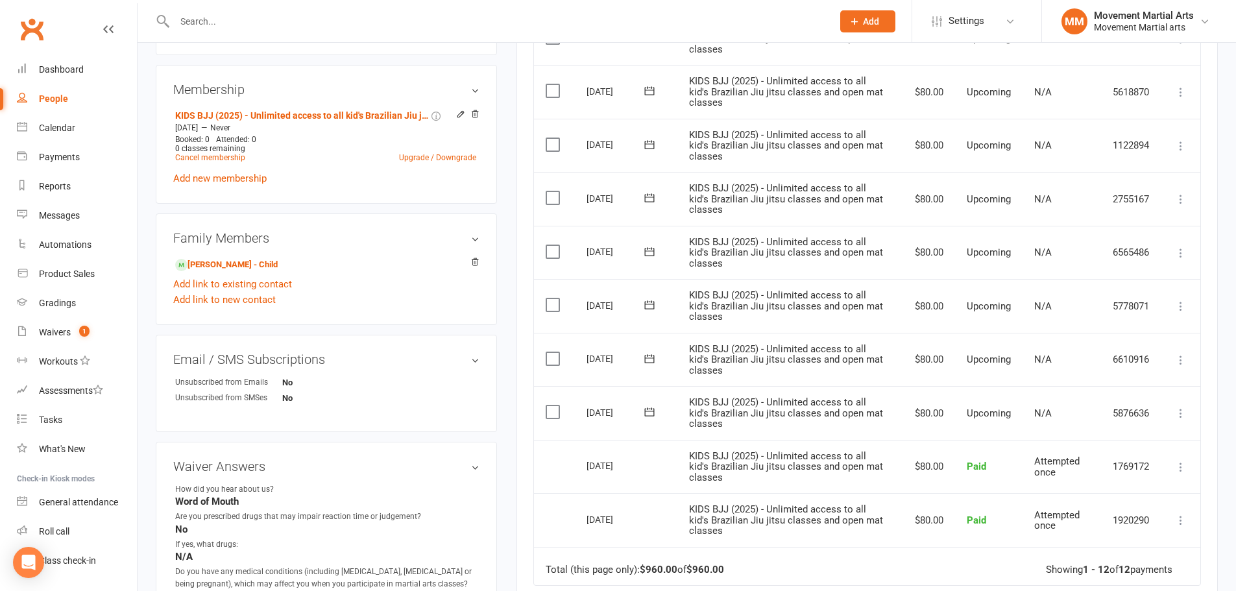
scroll to position [303, 0]
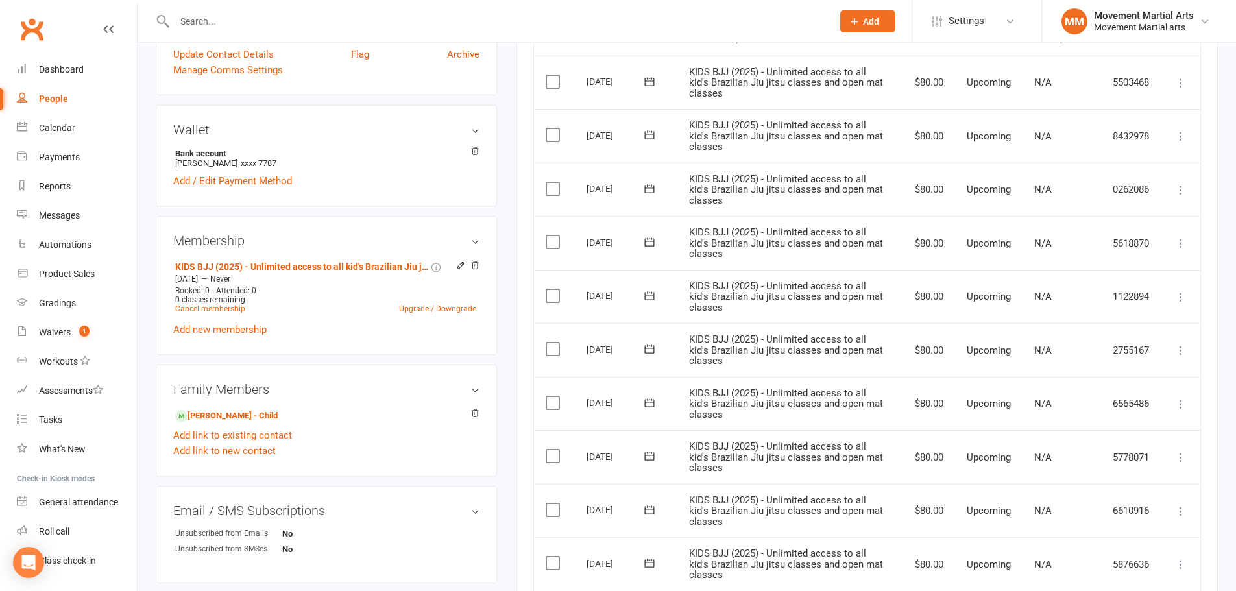
click at [1183, 352] on icon at bounding box center [1180, 350] width 13 height 13
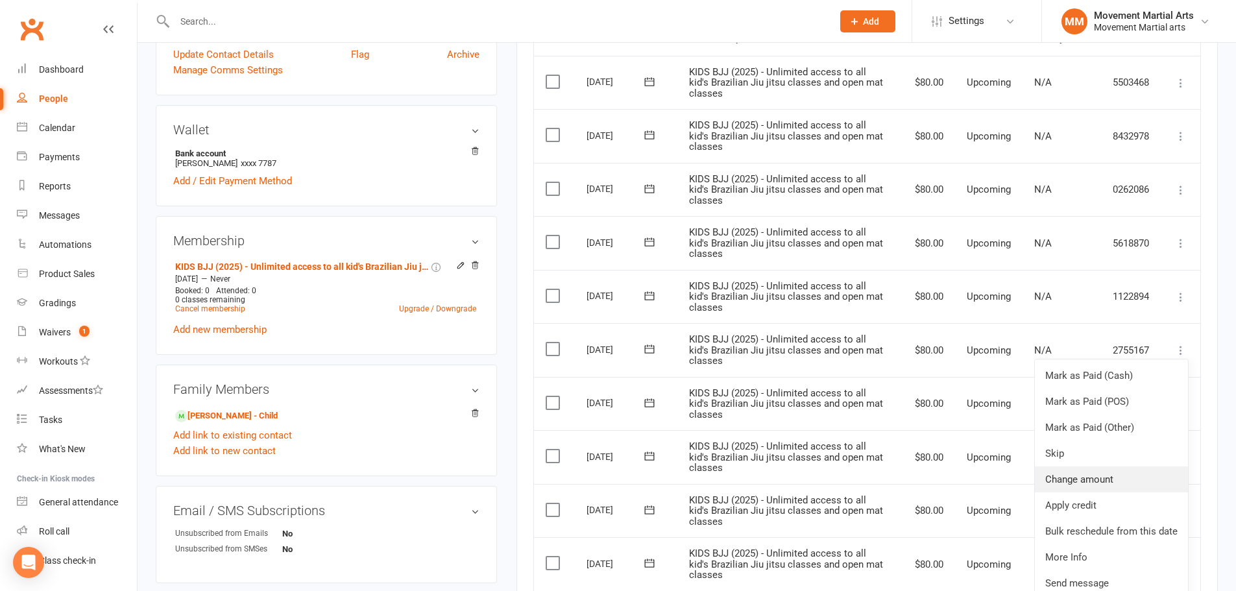
click at [1124, 485] on link "Change amount" at bounding box center [1111, 479] width 153 height 26
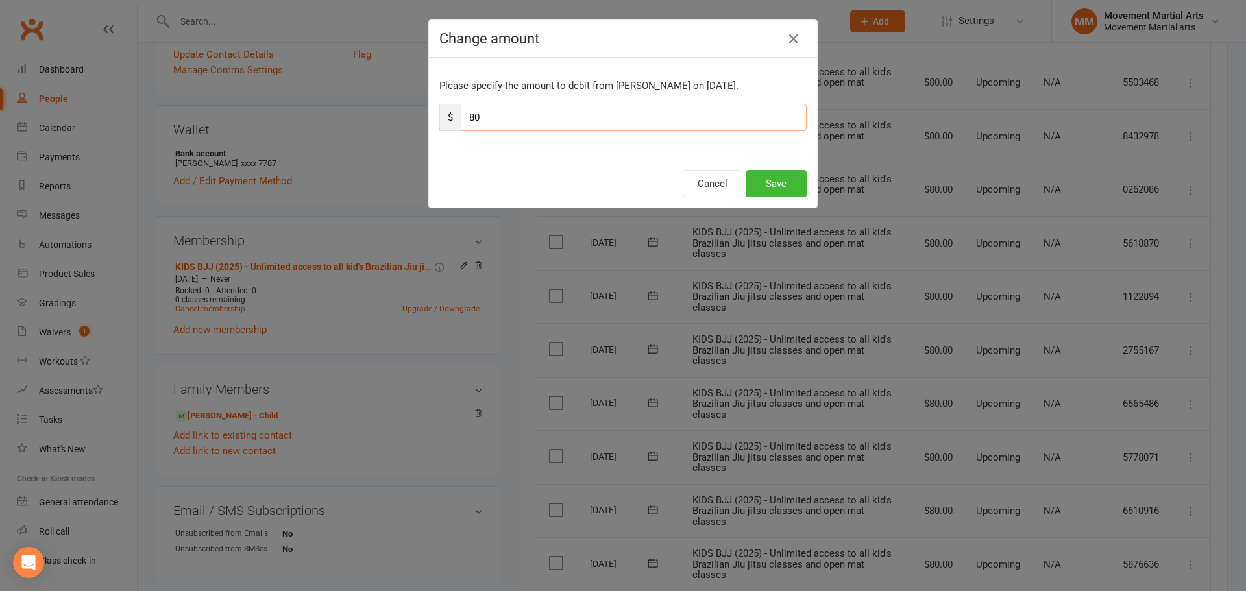
drag, startPoint x: 485, startPoint y: 118, endPoint x: 466, endPoint y: 115, distance: 19.1
click at [466, 115] on input "80" at bounding box center [634, 117] width 346 height 27
type input "10"
click at [799, 187] on button "Save" at bounding box center [775, 183] width 61 height 27
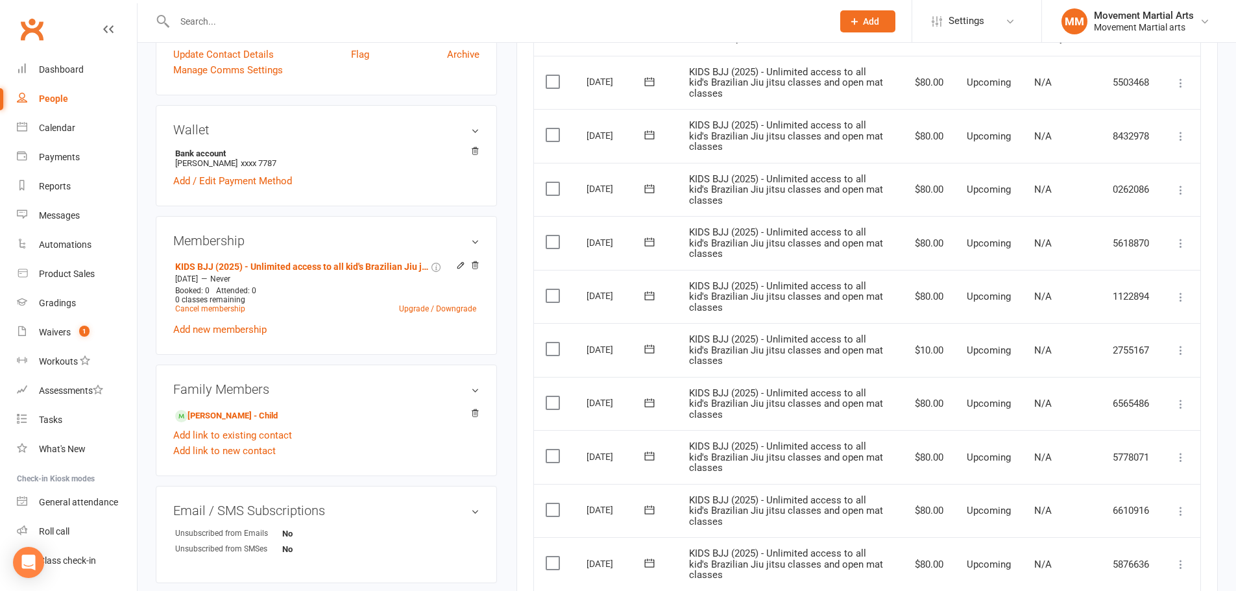
click at [1181, 298] on icon at bounding box center [1180, 297] width 13 height 13
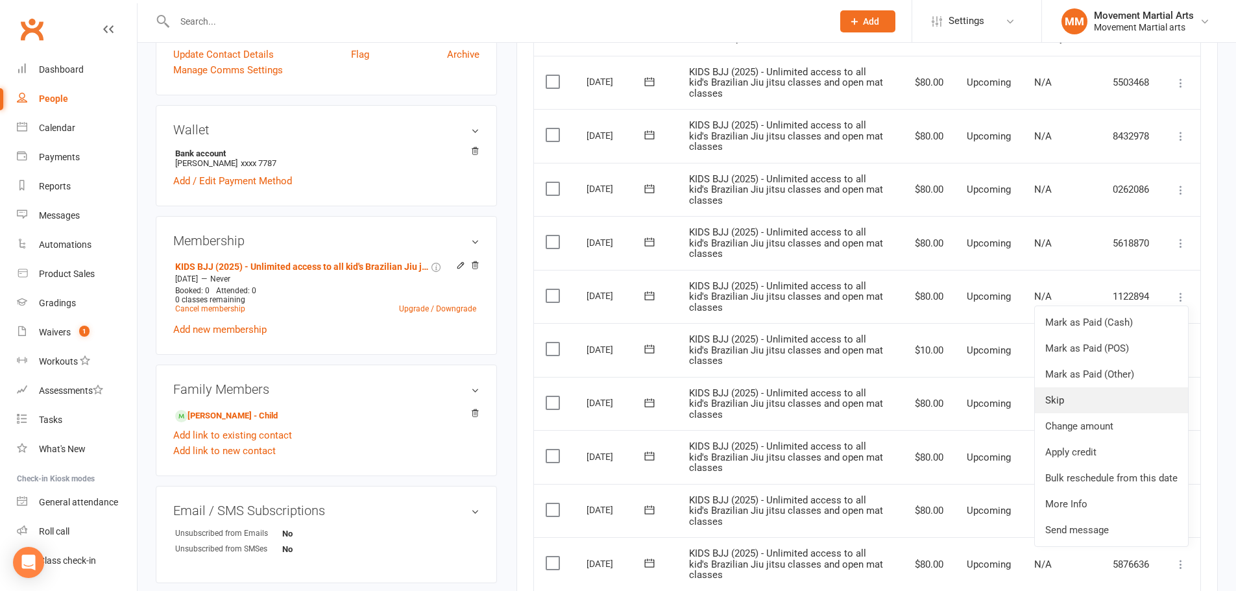
click at [1109, 399] on link "Skip" at bounding box center [1111, 400] width 153 height 26
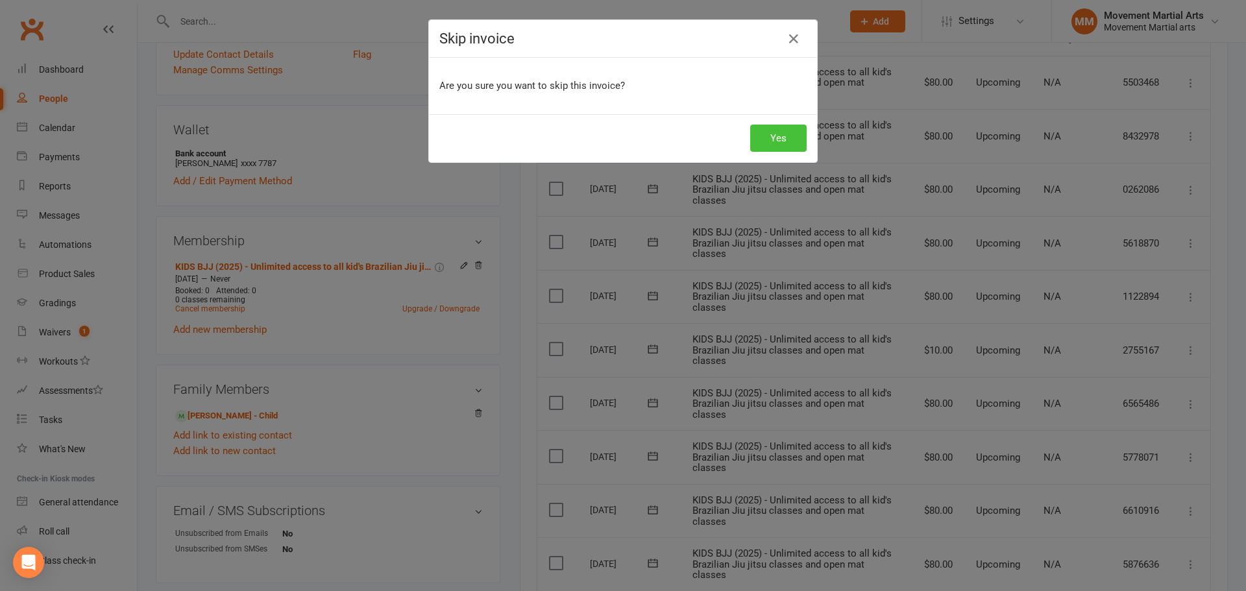
click at [784, 134] on button "Yes" at bounding box center [778, 138] width 56 height 27
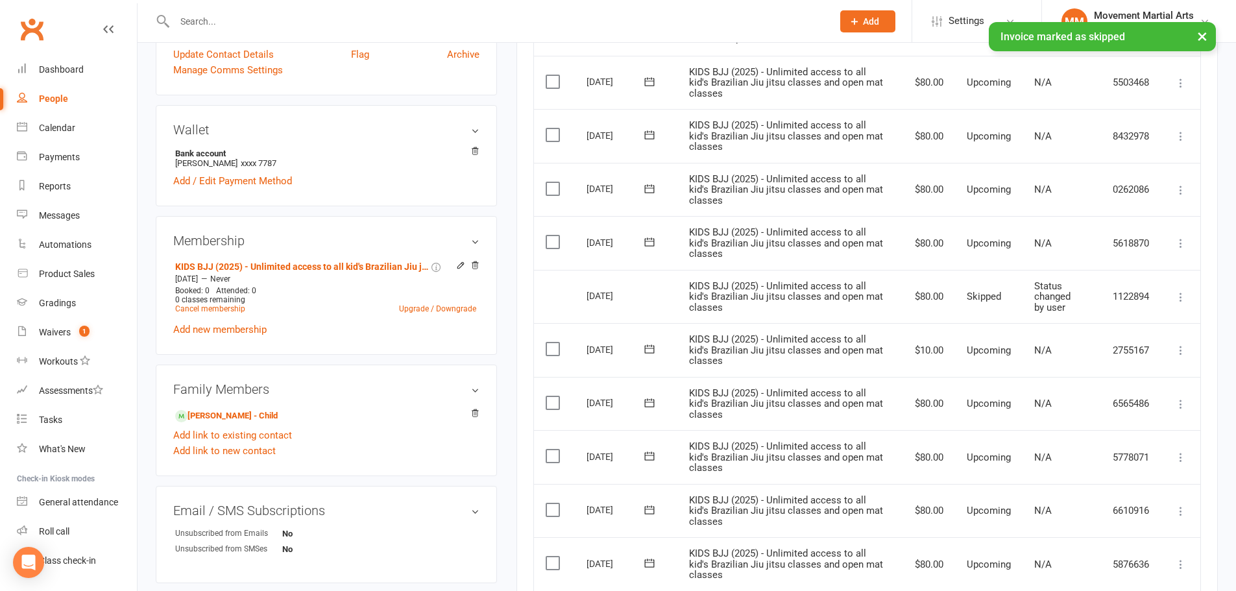
click at [1183, 243] on icon at bounding box center [1180, 243] width 13 height 13
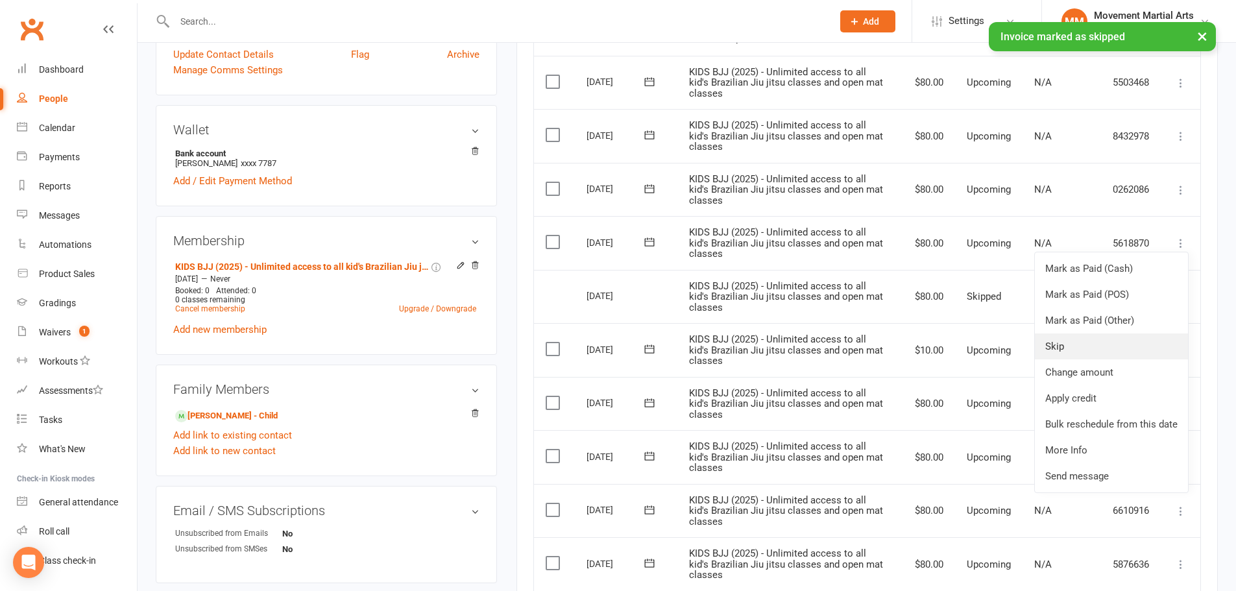
click at [1090, 341] on link "Skip" at bounding box center [1111, 346] width 153 height 26
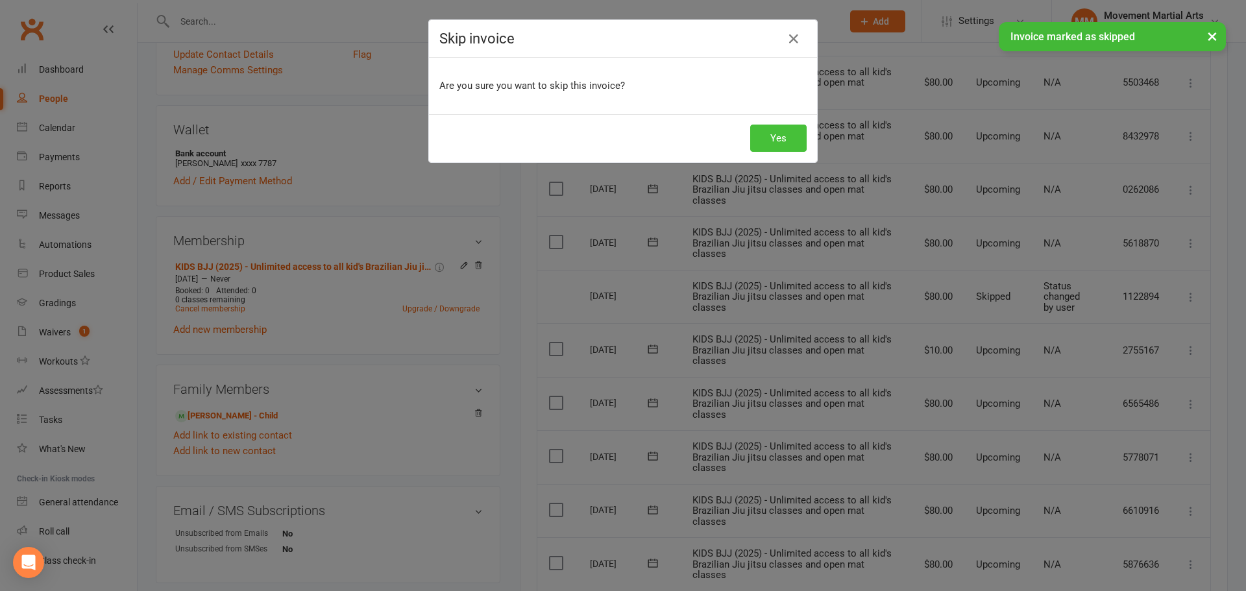
click at [778, 140] on button "Yes" at bounding box center [778, 138] width 56 height 27
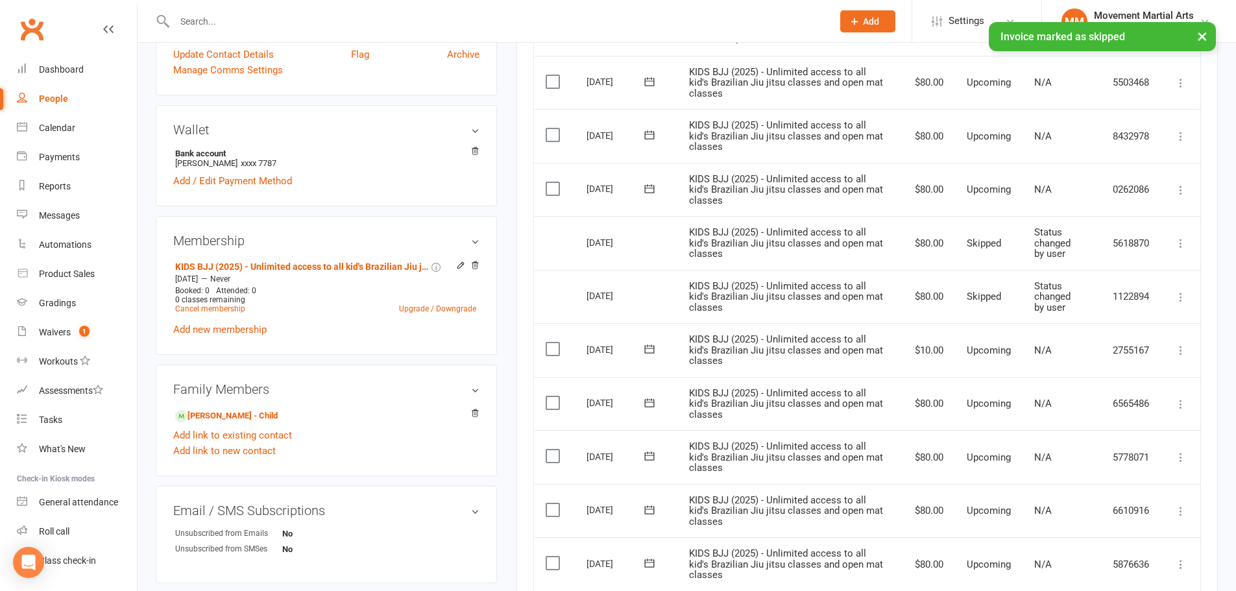
click at [1179, 189] on icon at bounding box center [1180, 190] width 13 height 13
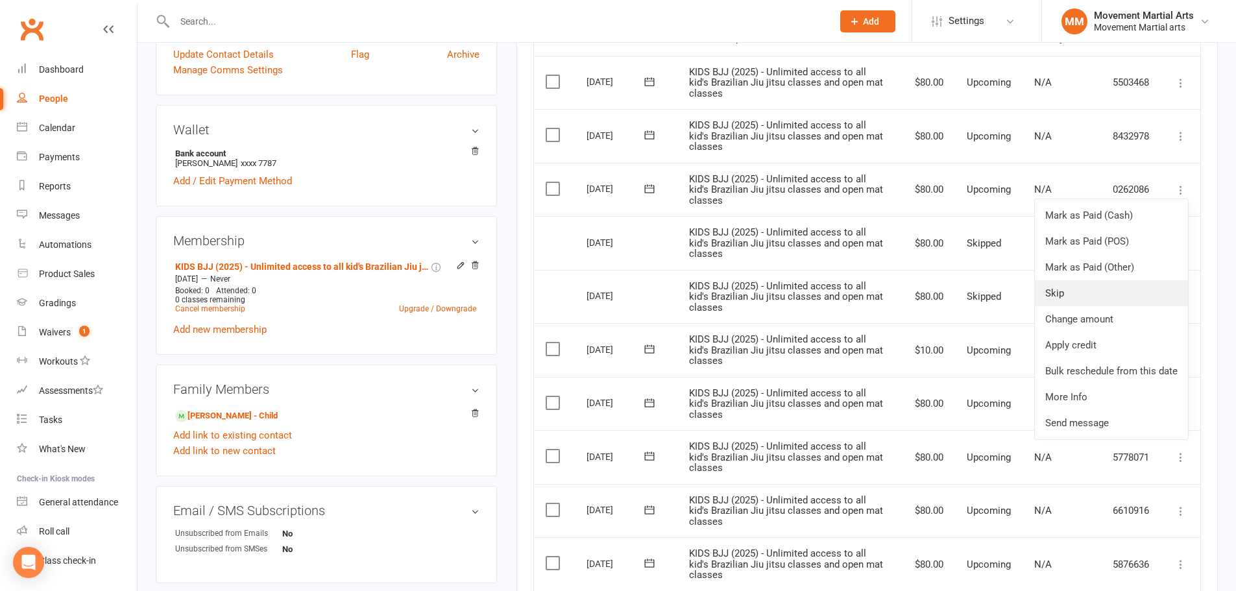
click at [1105, 291] on link "Skip" at bounding box center [1111, 293] width 153 height 26
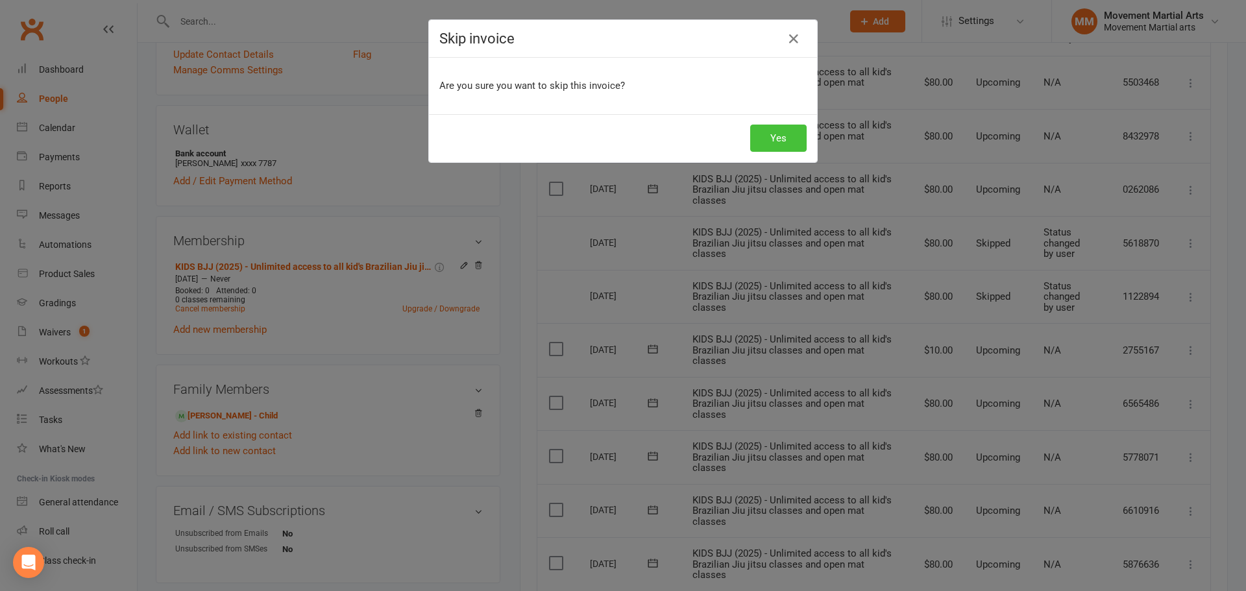
click at [770, 138] on button "Yes" at bounding box center [778, 138] width 56 height 27
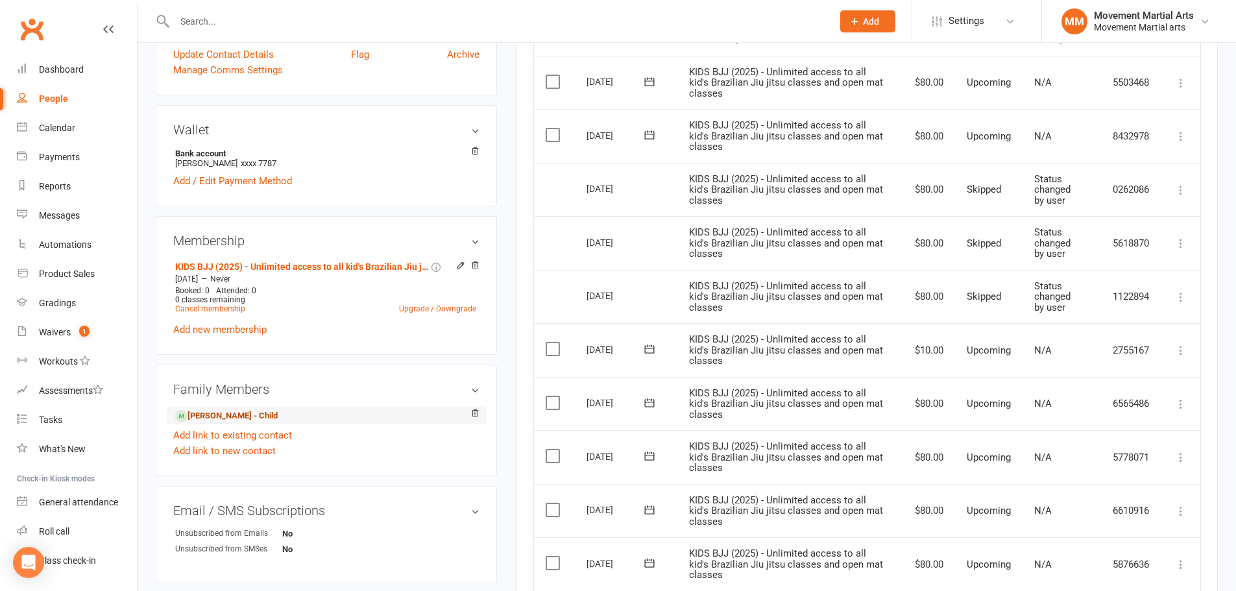
click at [236, 413] on link "Devansh Thimmidi - Child" at bounding box center [226, 416] width 102 height 14
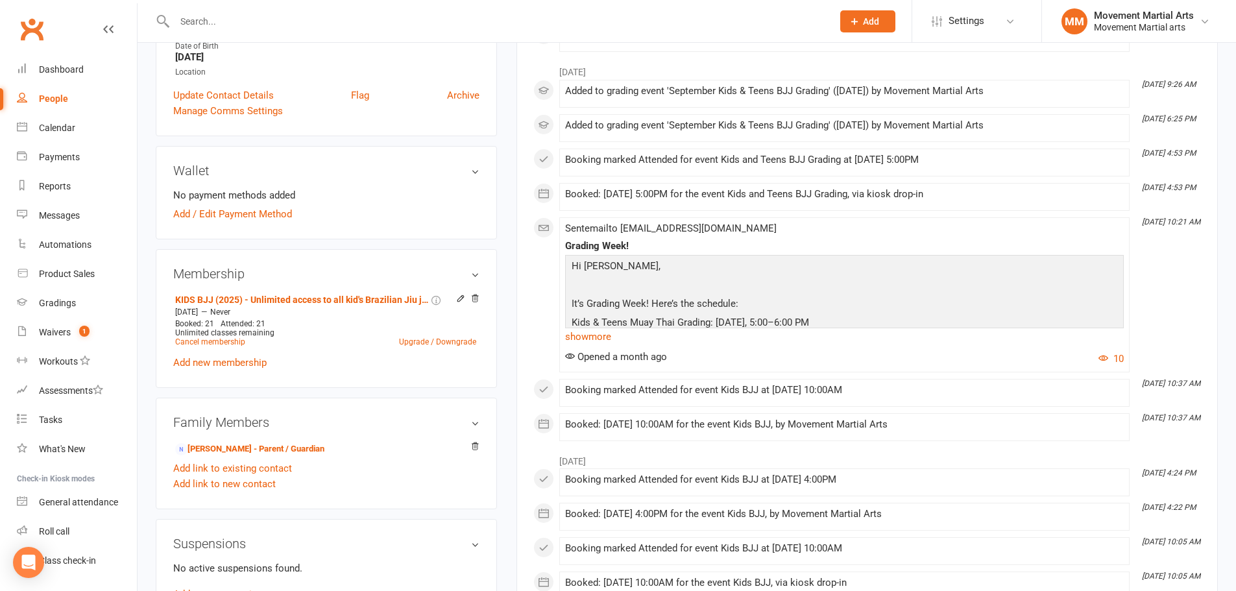
scroll to position [454, 0]
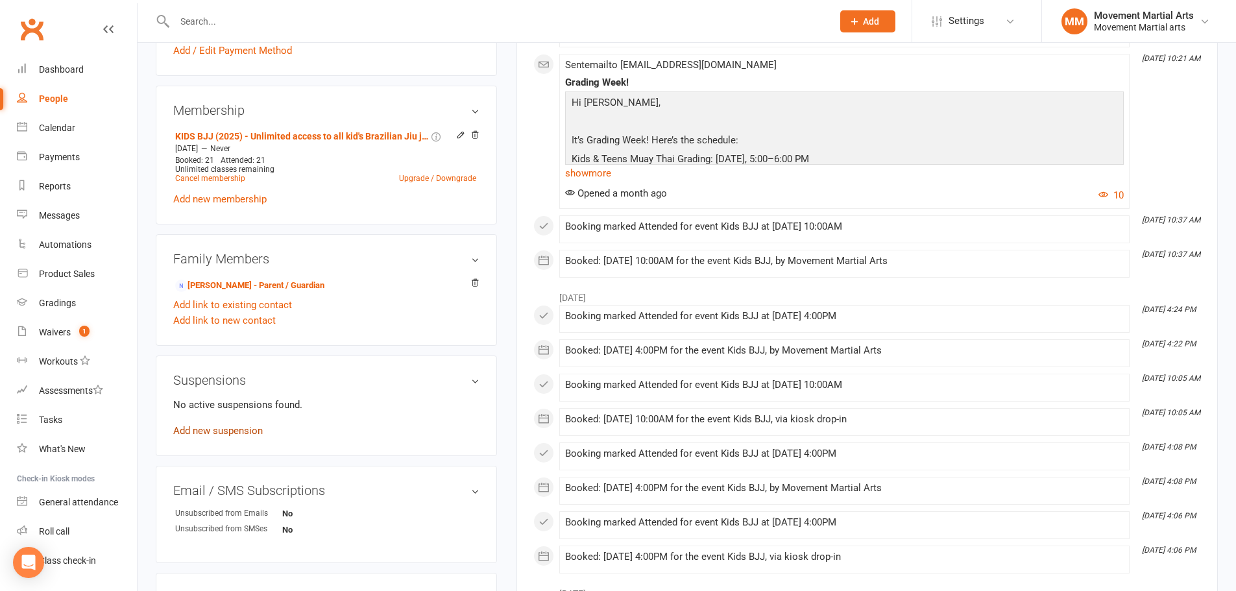
click at [242, 427] on link "Add new suspension" at bounding box center [218, 431] width 90 height 12
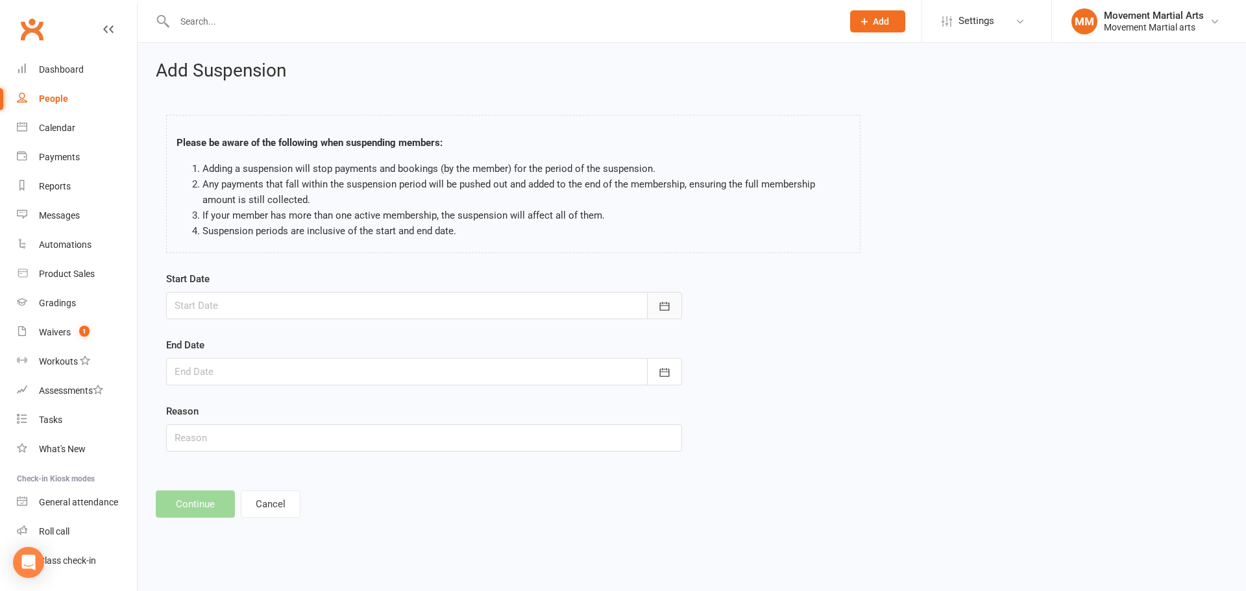
click at [660, 306] on icon "button" at bounding box center [665, 306] width 10 height 8
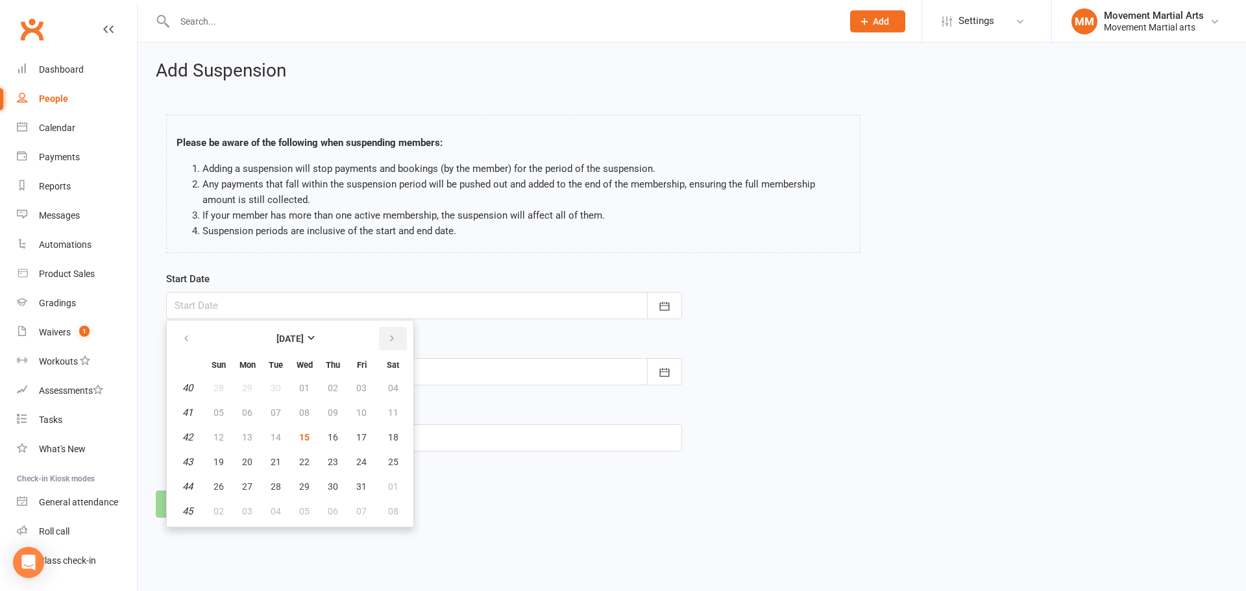
click at [387, 335] on icon "button" at bounding box center [391, 338] width 9 height 10
click at [387, 336] on icon "button" at bounding box center [391, 338] width 9 height 10
click at [236, 388] on button "01" at bounding box center [247, 387] width 27 height 23
type input "01 Dec 2025"
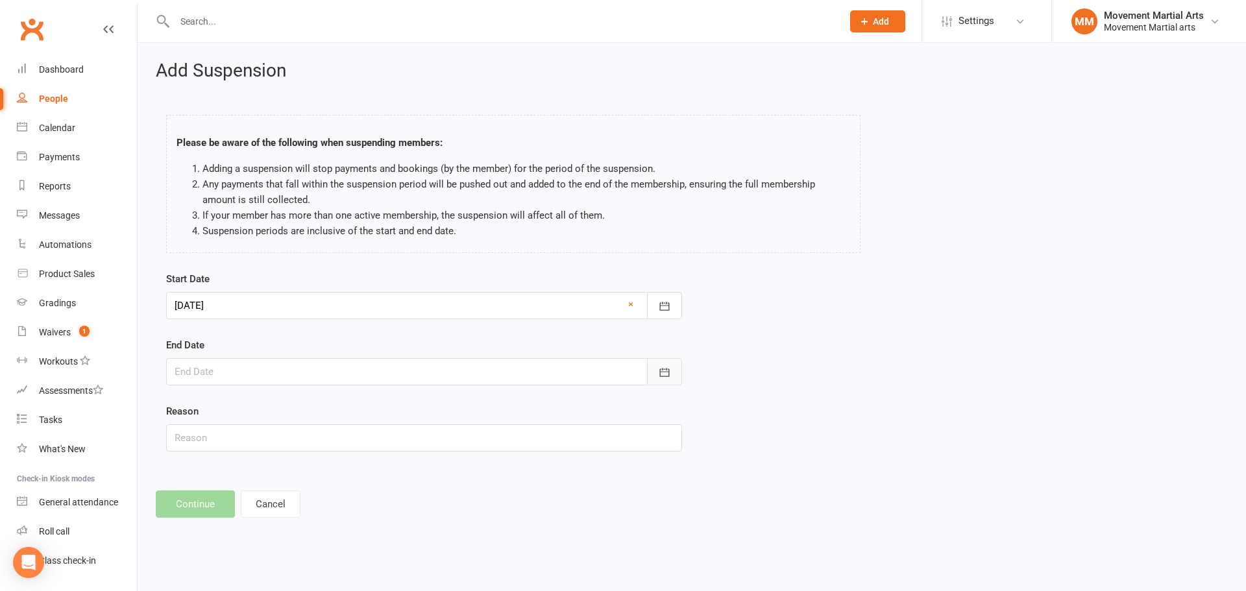
click at [664, 378] on icon "button" at bounding box center [664, 372] width 13 height 13
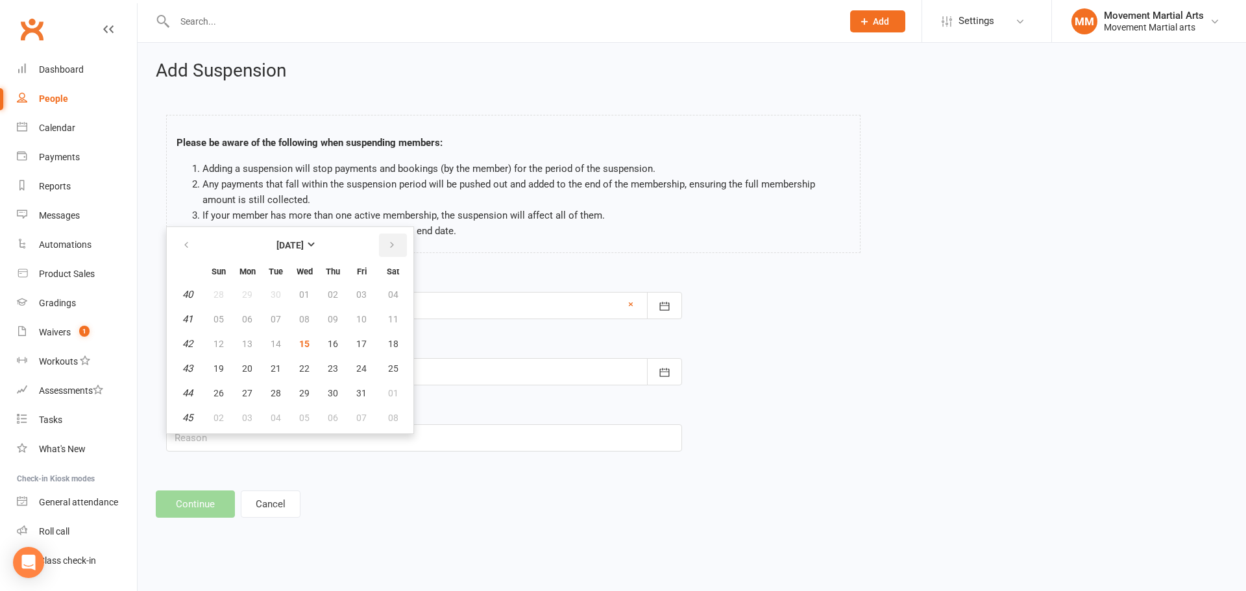
click at [389, 245] on icon "button" at bounding box center [391, 245] width 9 height 10
click at [801, 265] on div "Please be aware of the following when suspending members: Adding a suspension w…" at bounding box center [513, 186] width 714 height 169
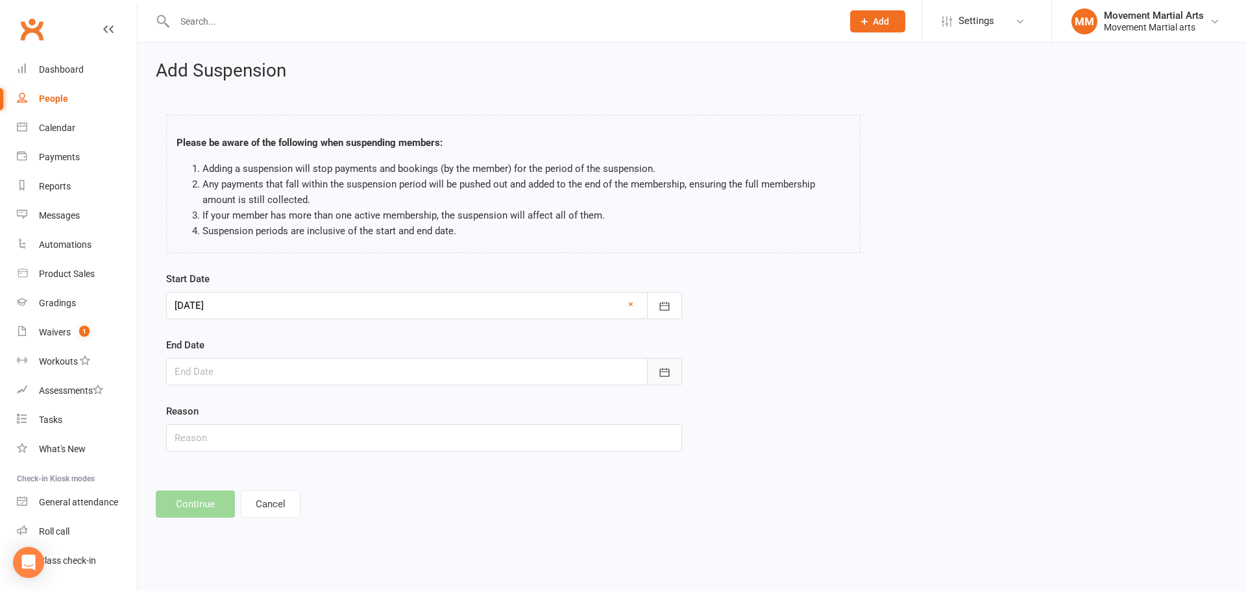
click at [673, 369] on button "button" at bounding box center [664, 371] width 35 height 27
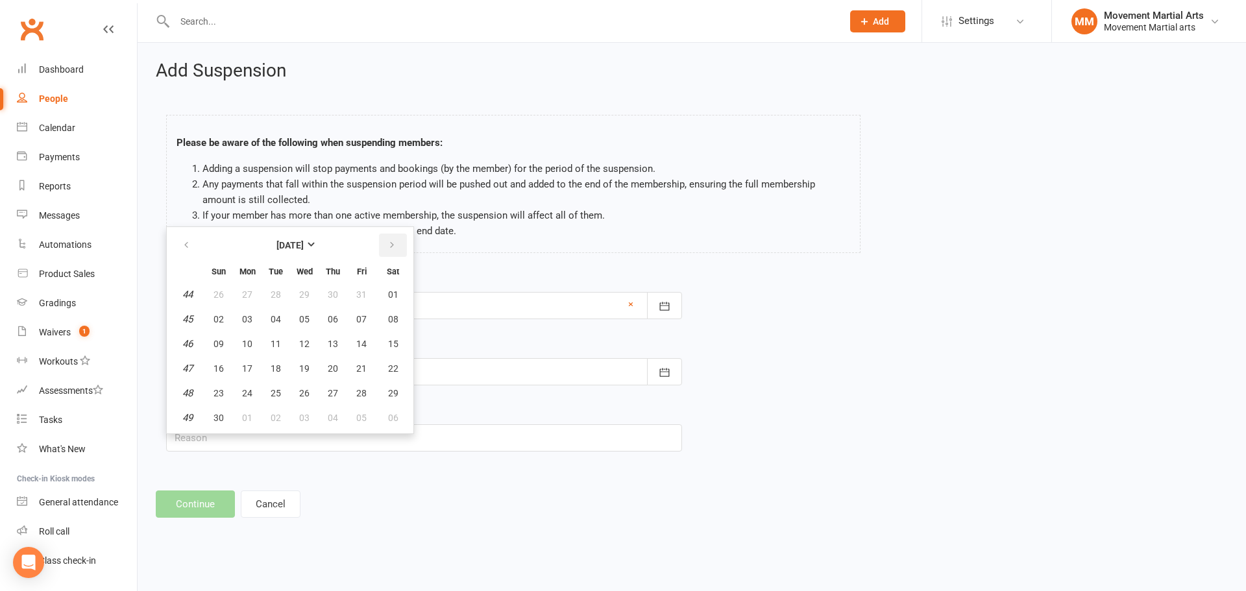
click at [396, 243] on button "button" at bounding box center [393, 245] width 28 height 23
click at [224, 293] on button "01" at bounding box center [218, 294] width 27 height 23
type input "01 Feb 2026"
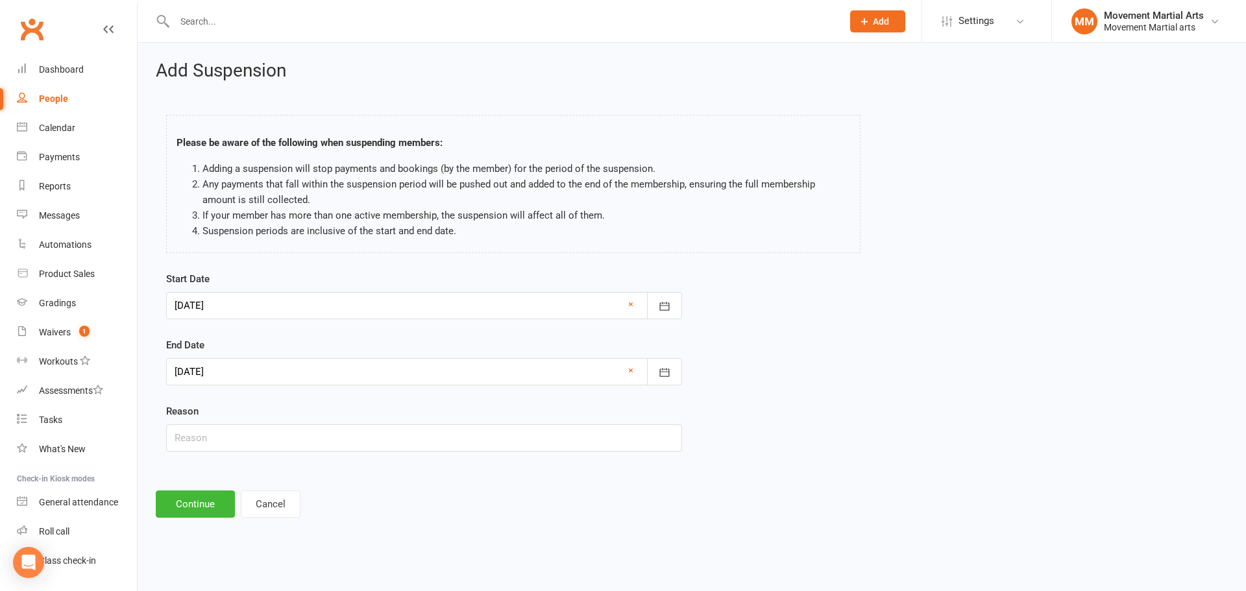
click at [197, 414] on label "Reason" at bounding box center [182, 412] width 32 height 16
click at [202, 434] on input "text" at bounding box center [424, 437] width 516 height 27
type input "holiday"
click at [201, 493] on button "Continue" at bounding box center [195, 503] width 79 height 27
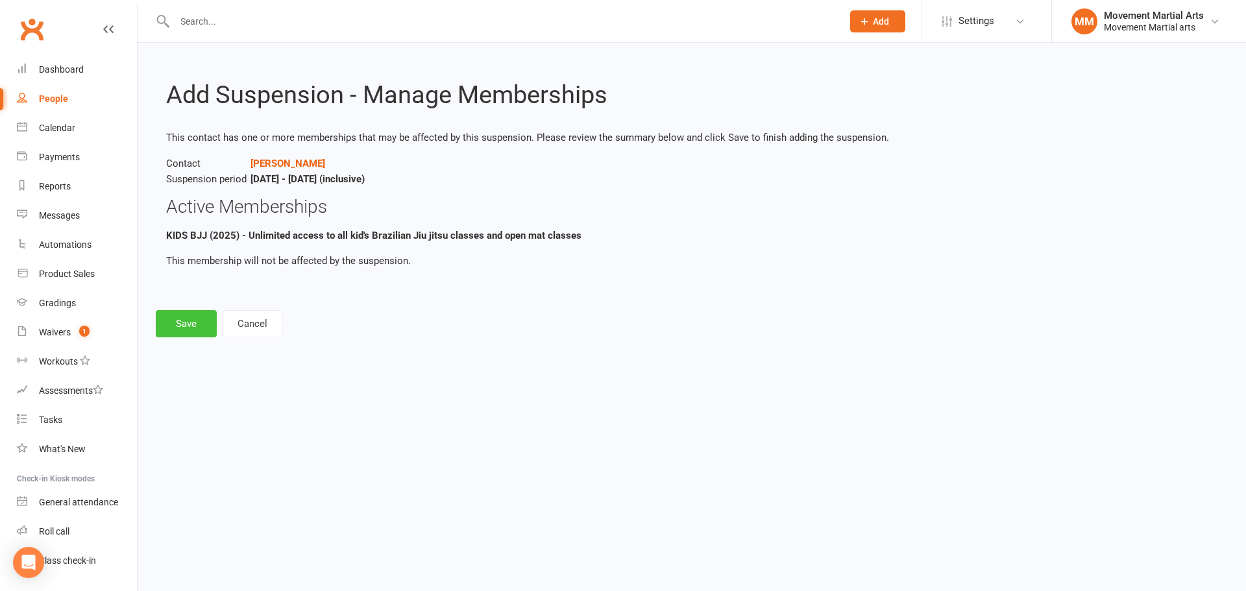
click at [189, 320] on button "Save" at bounding box center [186, 323] width 61 height 27
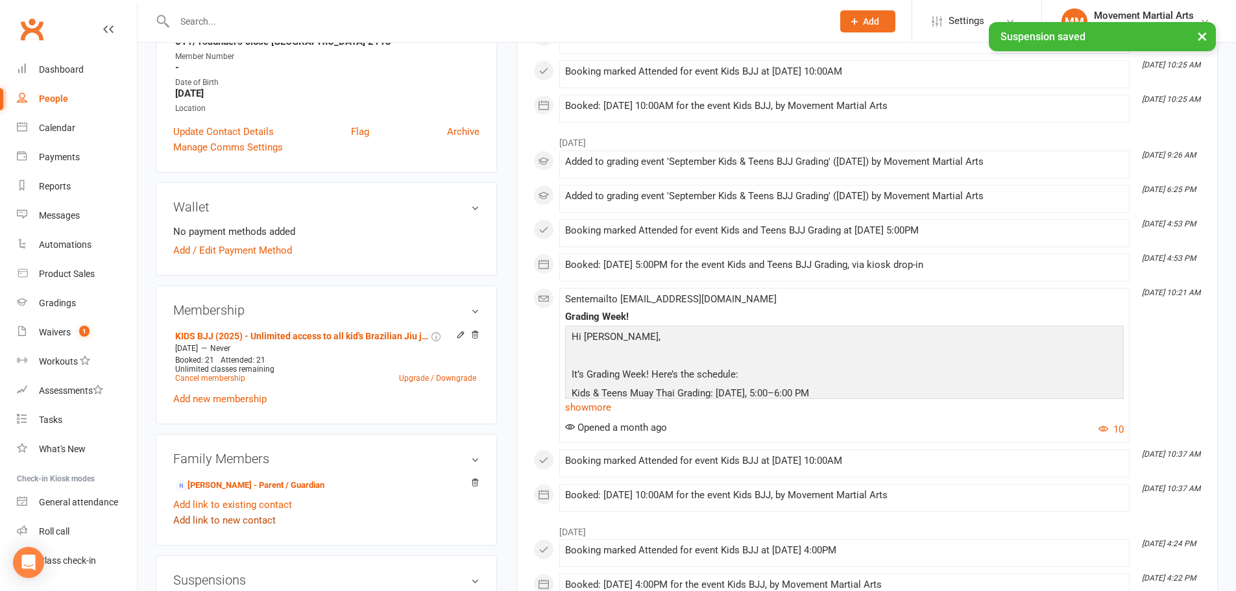
scroll to position [303, 0]
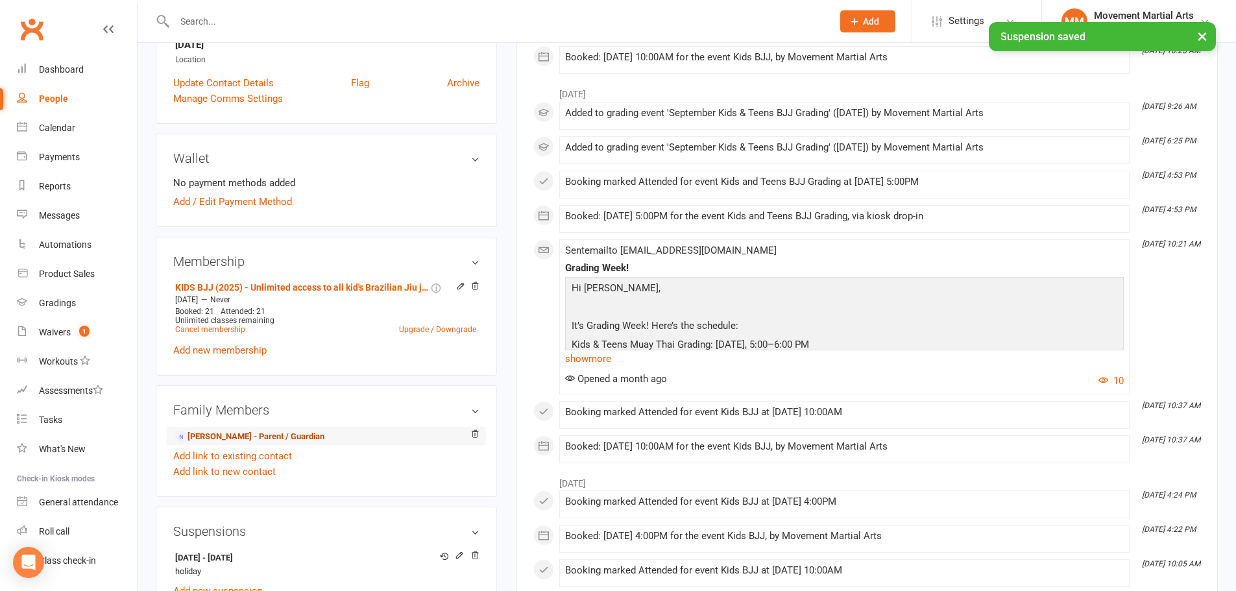
click at [286, 438] on link "Ramya Ryali - Parent / Guardian" at bounding box center [249, 437] width 149 height 14
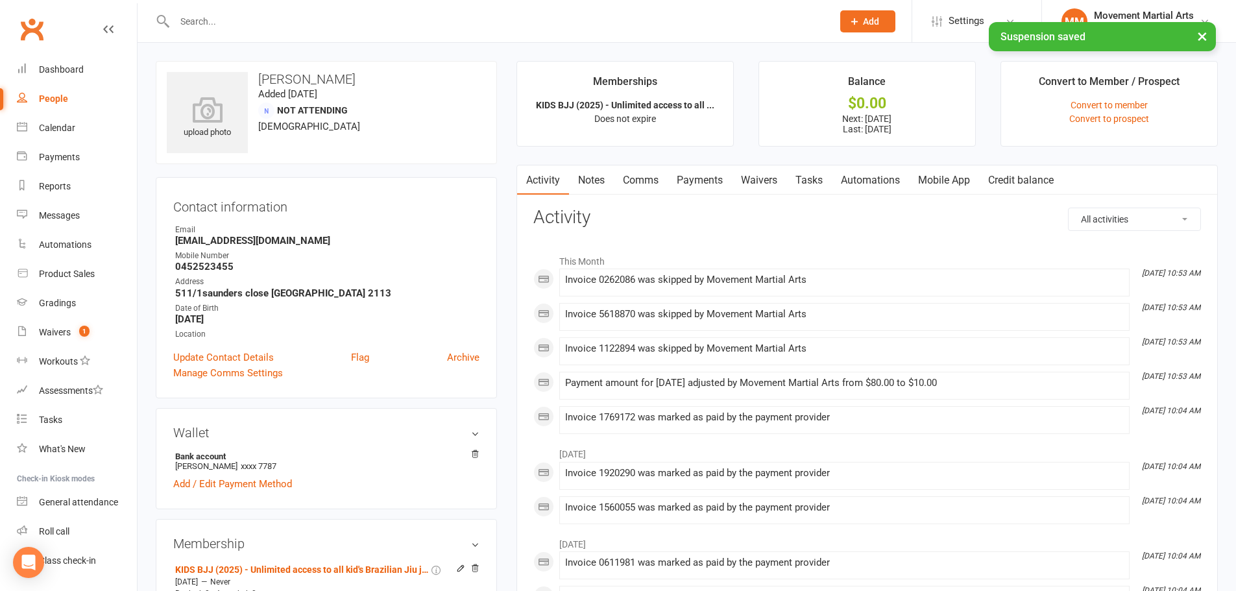
click at [712, 181] on link "Payments" at bounding box center [700, 180] width 64 height 30
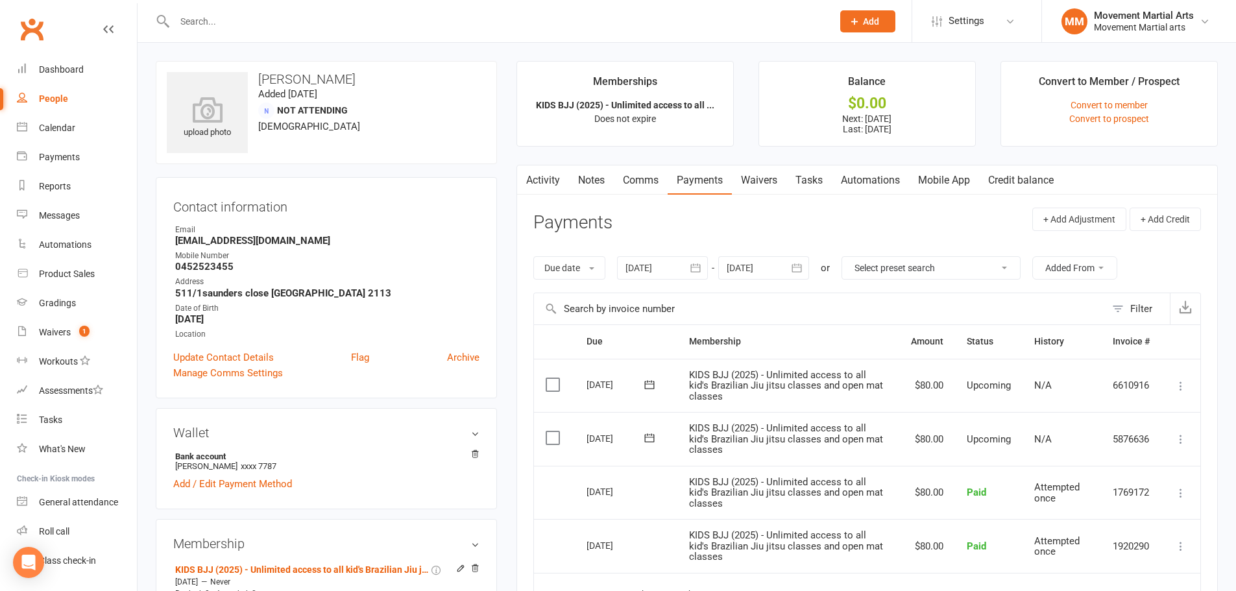
click at [806, 272] on button "button" at bounding box center [797, 267] width 23 height 23
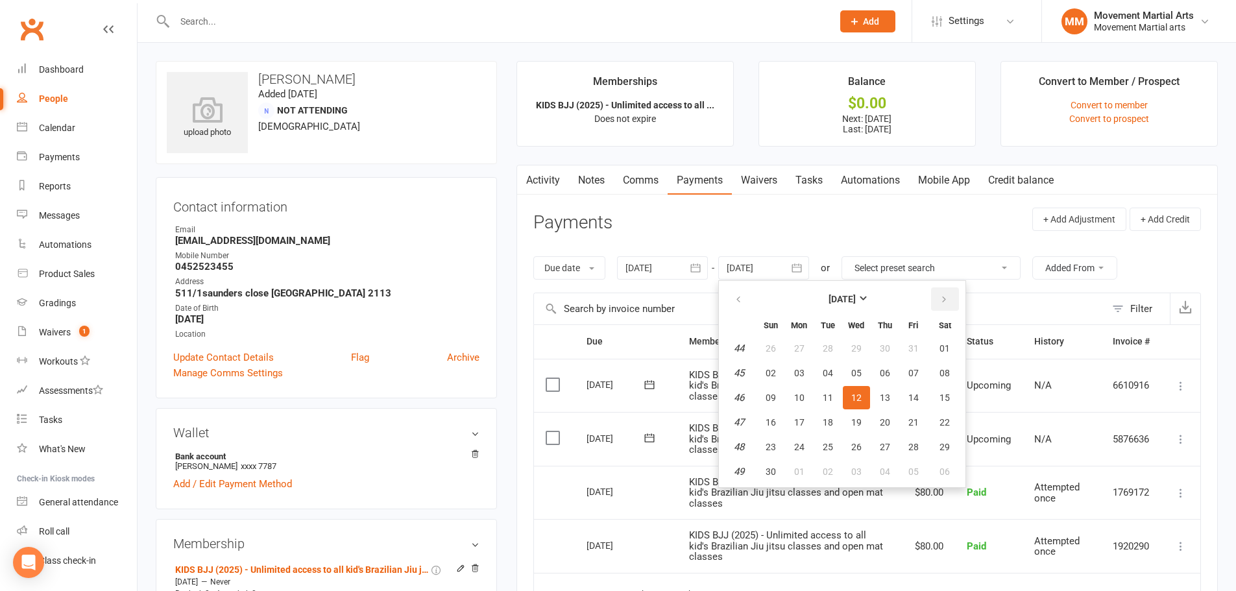
click at [948, 295] on icon "button" at bounding box center [943, 300] width 9 height 10
click at [949, 293] on button "button" at bounding box center [945, 298] width 28 height 23
click at [908, 411] on button "27" at bounding box center [913, 422] width 27 height 23
type input "27 Feb 2026"
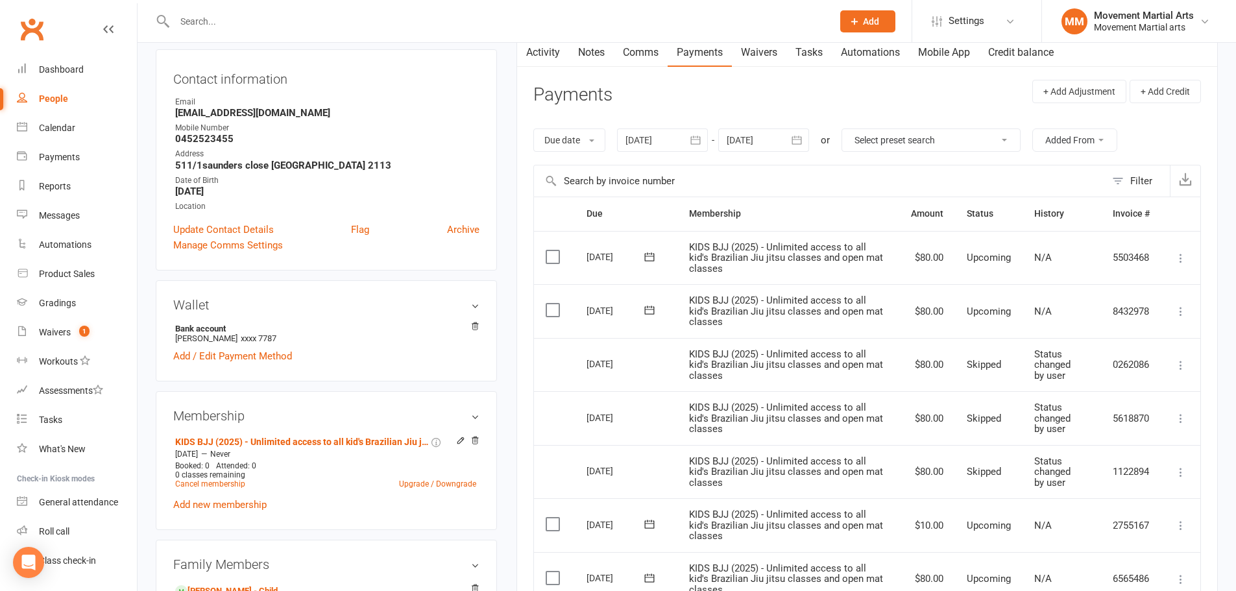
scroll to position [151, 0]
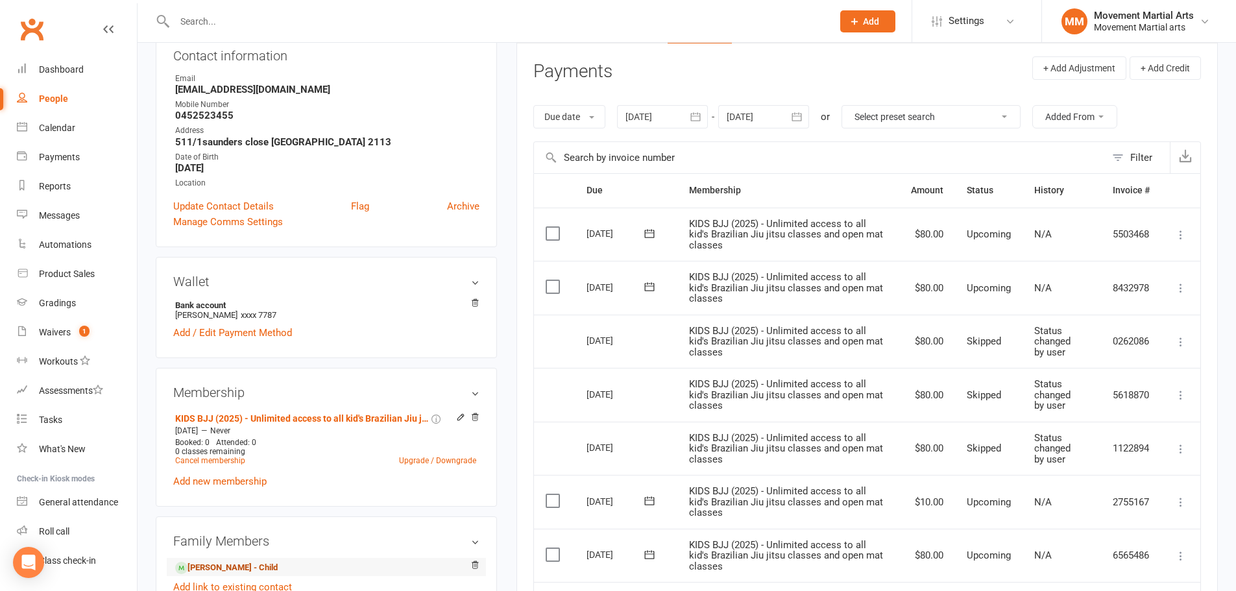
click at [221, 568] on link "Devansh Thimmidi - Child" at bounding box center [226, 568] width 102 height 14
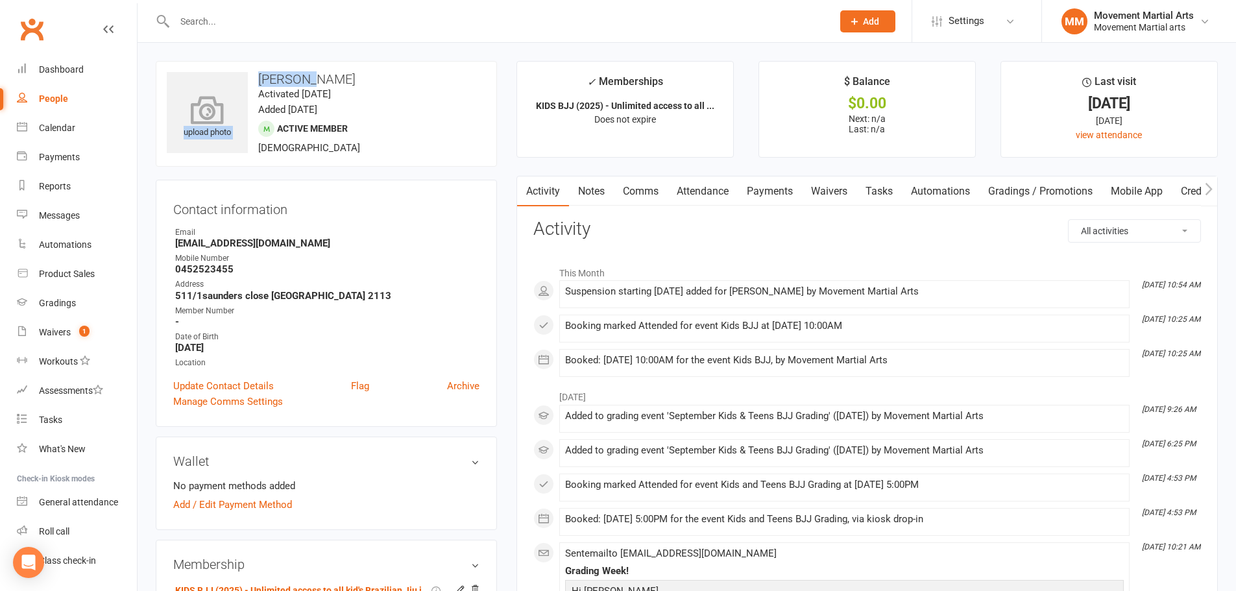
drag, startPoint x: 308, startPoint y: 80, endPoint x: 240, endPoint y: 75, distance: 68.4
click at [240, 75] on div "upload photo Devansh Thimmidi Activated 7 April, 2025 Added 7 April, 2025 Activ…" at bounding box center [326, 114] width 341 height 106
click at [278, 123] on span "Active member" at bounding box center [312, 128] width 71 height 10
drag, startPoint x: 306, startPoint y: 80, endPoint x: 260, endPoint y: 78, distance: 46.1
click at [260, 78] on h3 "Devansh Thimmidi" at bounding box center [326, 79] width 319 height 14
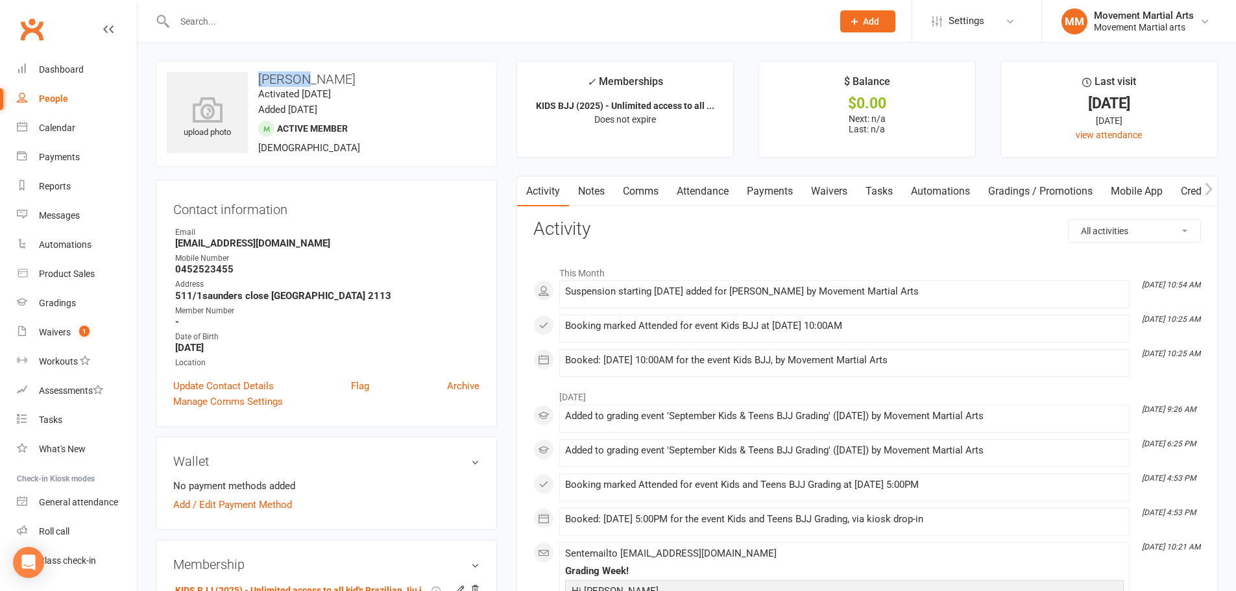
copy h3 "Devansh"
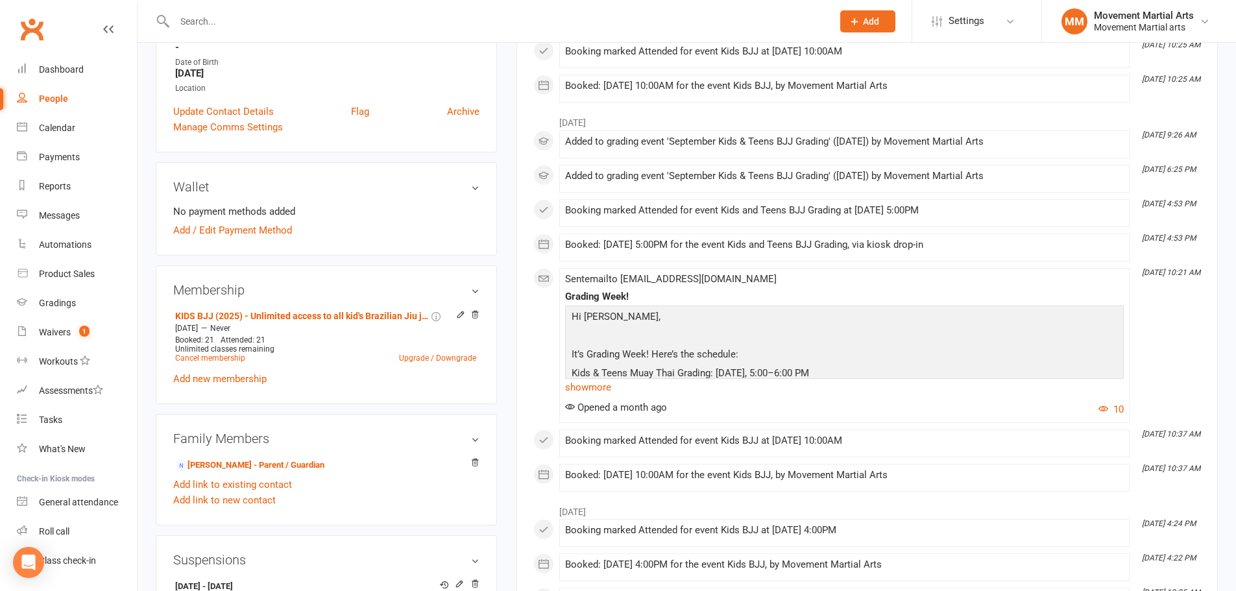
scroll to position [303, 0]
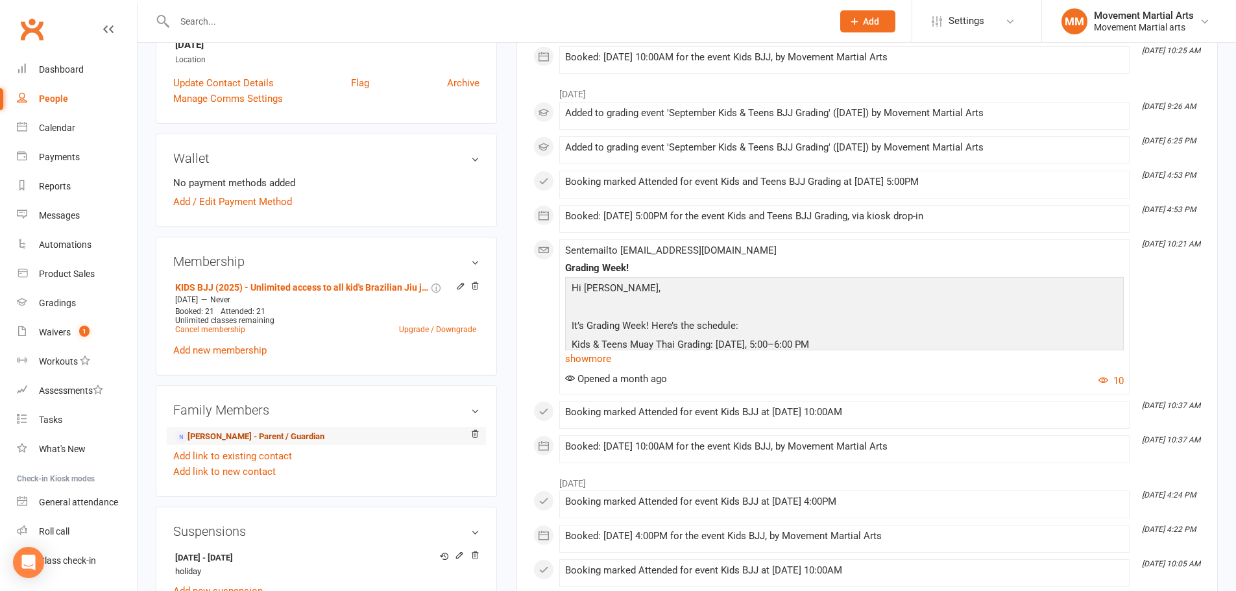
click at [235, 435] on link "Ramya Ryali - Parent / Guardian" at bounding box center [249, 437] width 149 height 14
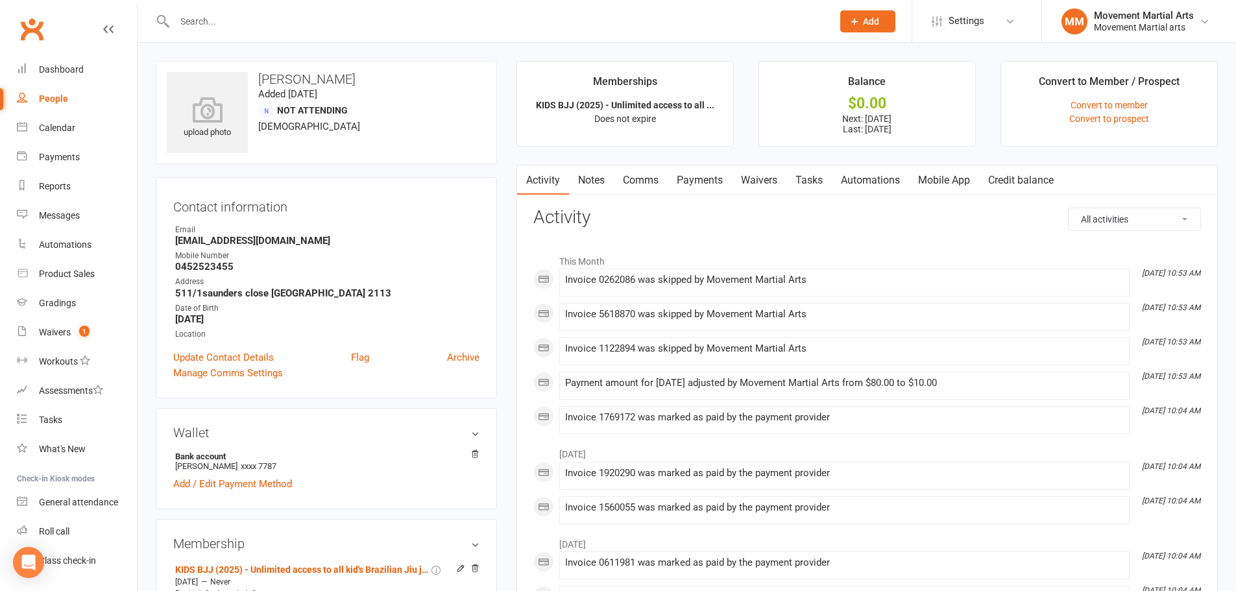
click at [699, 188] on link "Payments" at bounding box center [700, 180] width 64 height 30
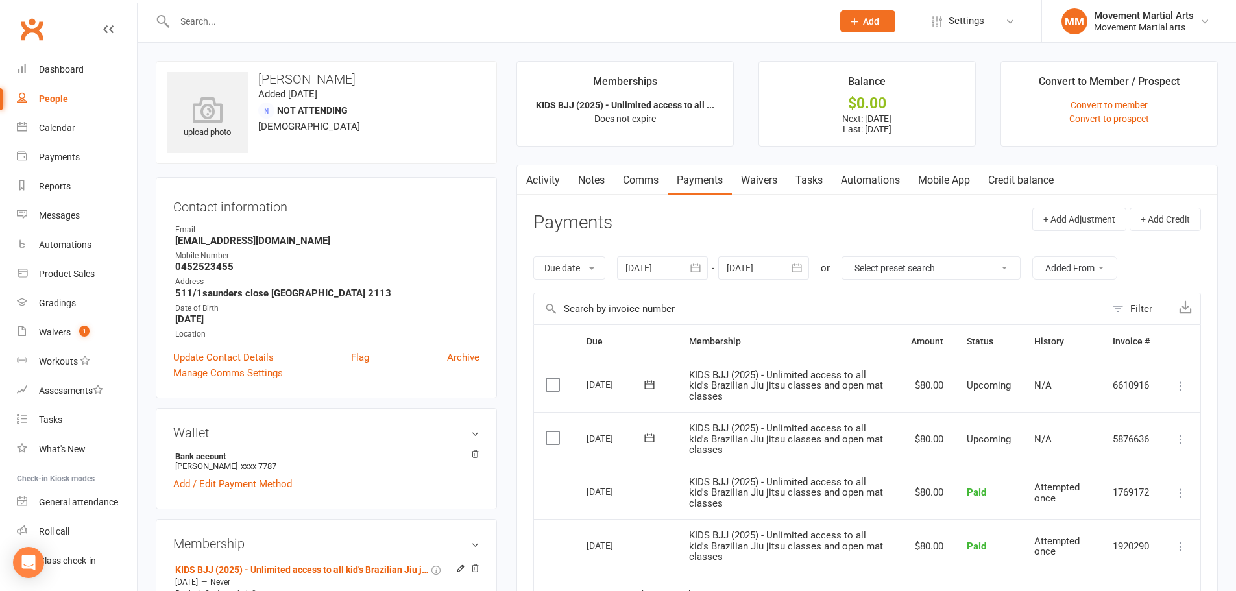
click at [799, 267] on icon "button" at bounding box center [797, 268] width 10 height 8
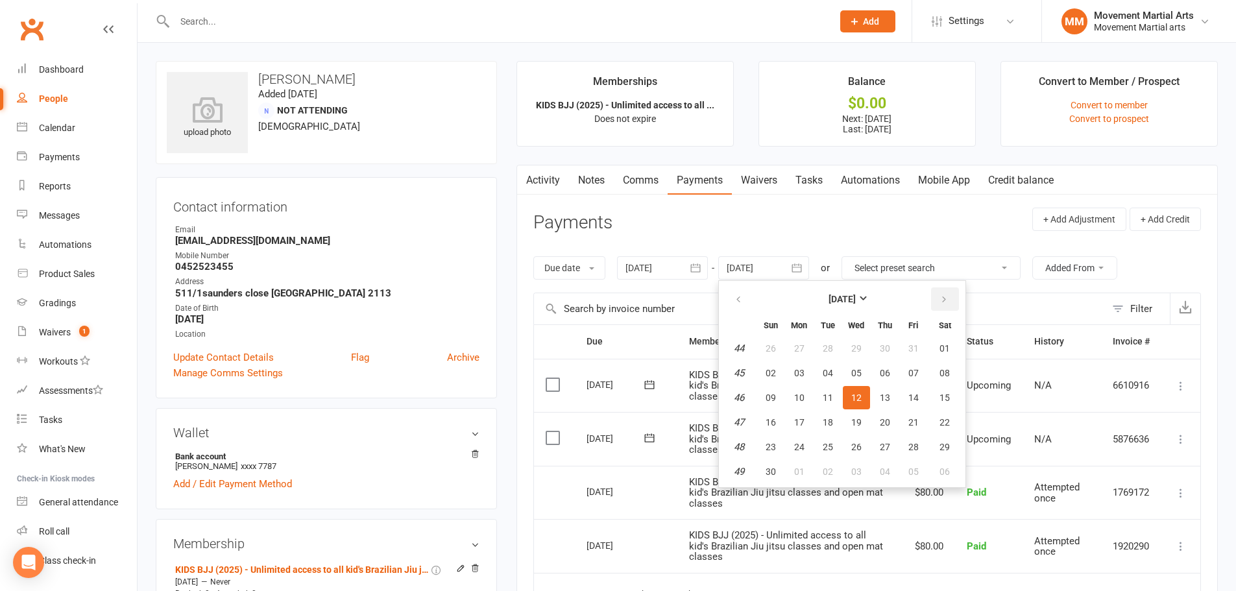
click at [939, 298] on button "button" at bounding box center [945, 298] width 28 height 23
click at [944, 296] on icon "button" at bounding box center [943, 300] width 9 height 10
click at [945, 296] on icon "button" at bounding box center [943, 300] width 9 height 10
click at [948, 296] on icon "button" at bounding box center [943, 300] width 9 height 10
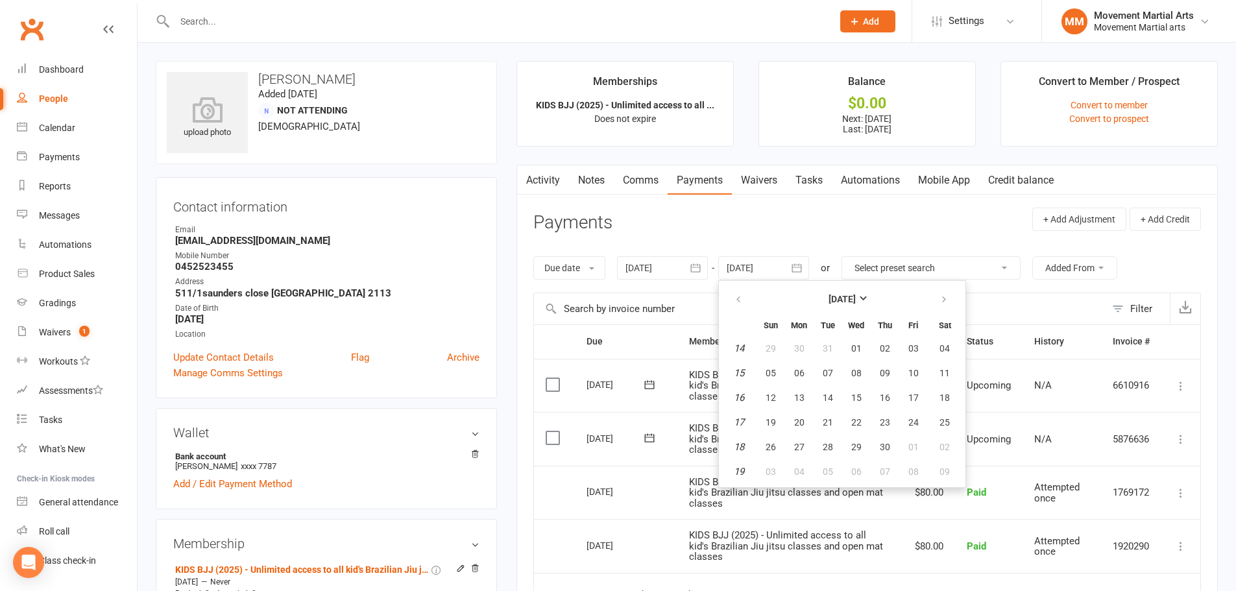
click at [930, 434] on td "25" at bounding box center [944, 422] width 33 height 23
click at [922, 411] on button "24" at bounding box center [913, 422] width 27 height 23
type input "24 Apr 2026"
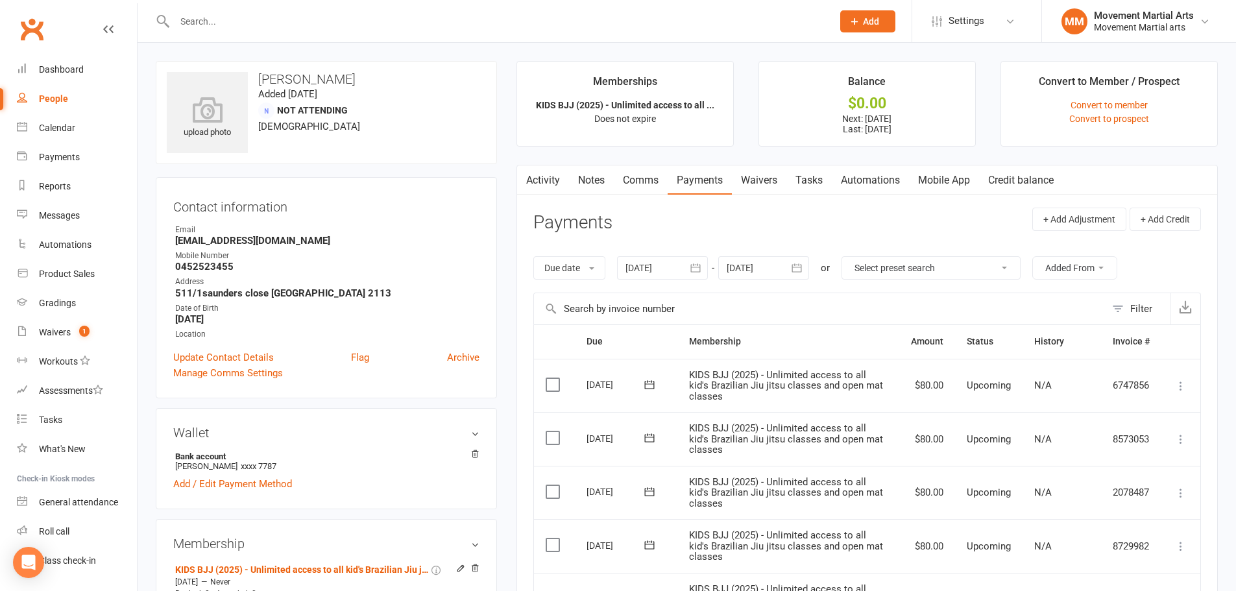
click at [591, 180] on link "Notes" at bounding box center [591, 180] width 45 height 30
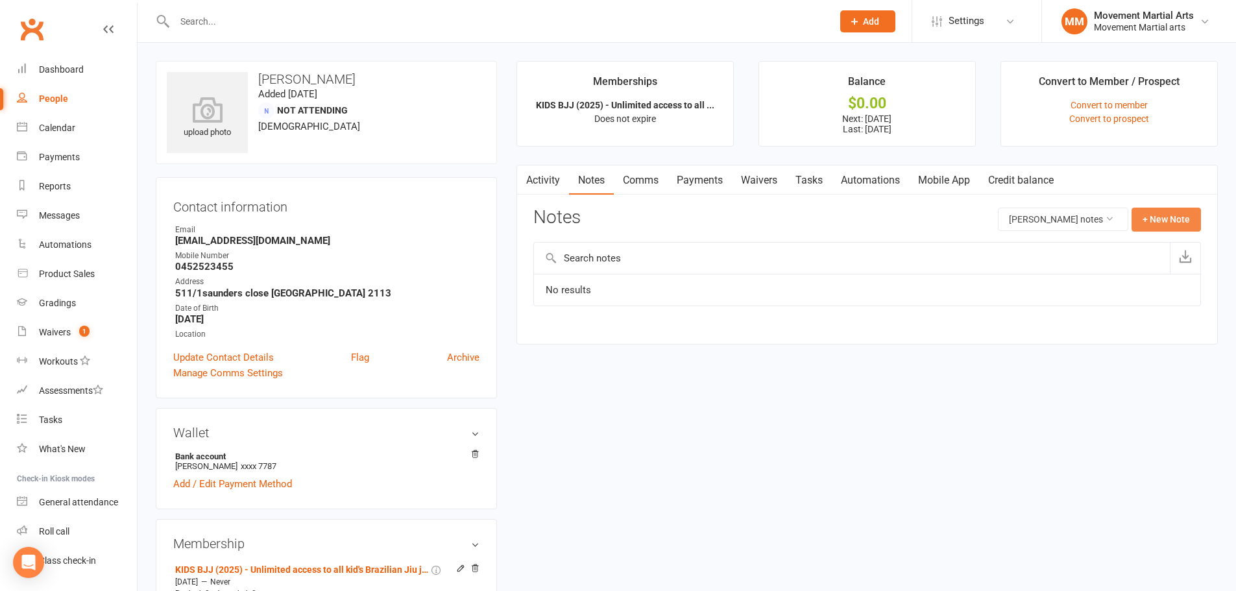
click at [1161, 219] on button "+ New Note" at bounding box center [1165, 219] width 69 height 23
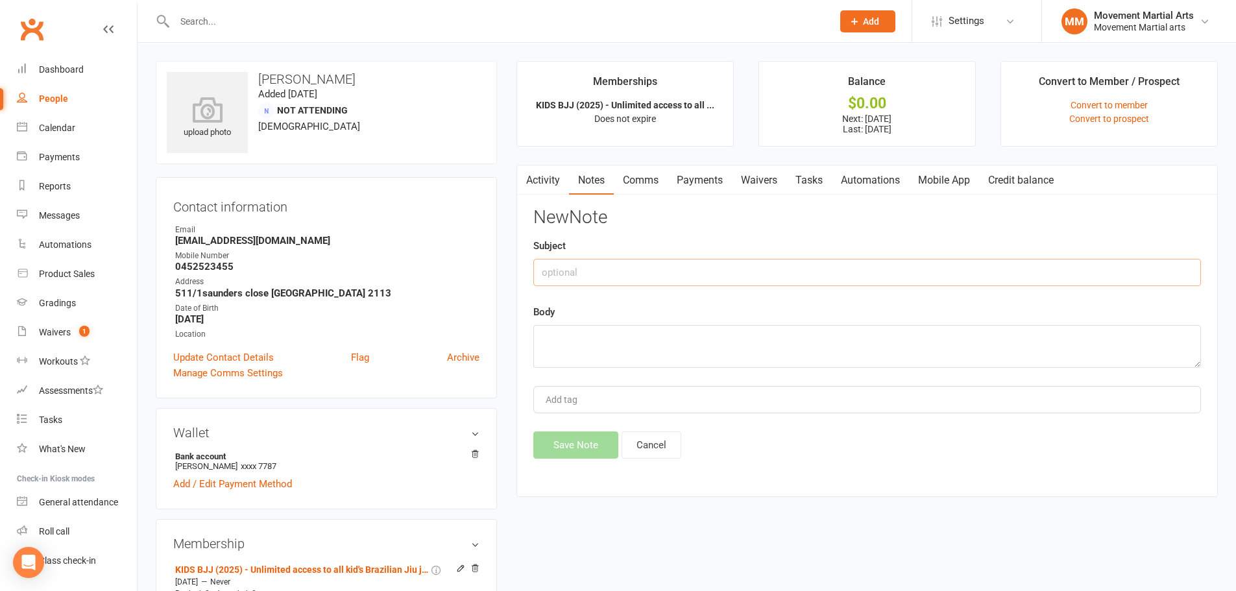
click at [609, 281] on input "text" at bounding box center [867, 272] width 668 height 27
type input "freeze"
type textarea "froze her sons membership from 1st Dec to 1st Feb. AH"
click at [591, 453] on button "Save Note" at bounding box center [575, 444] width 85 height 27
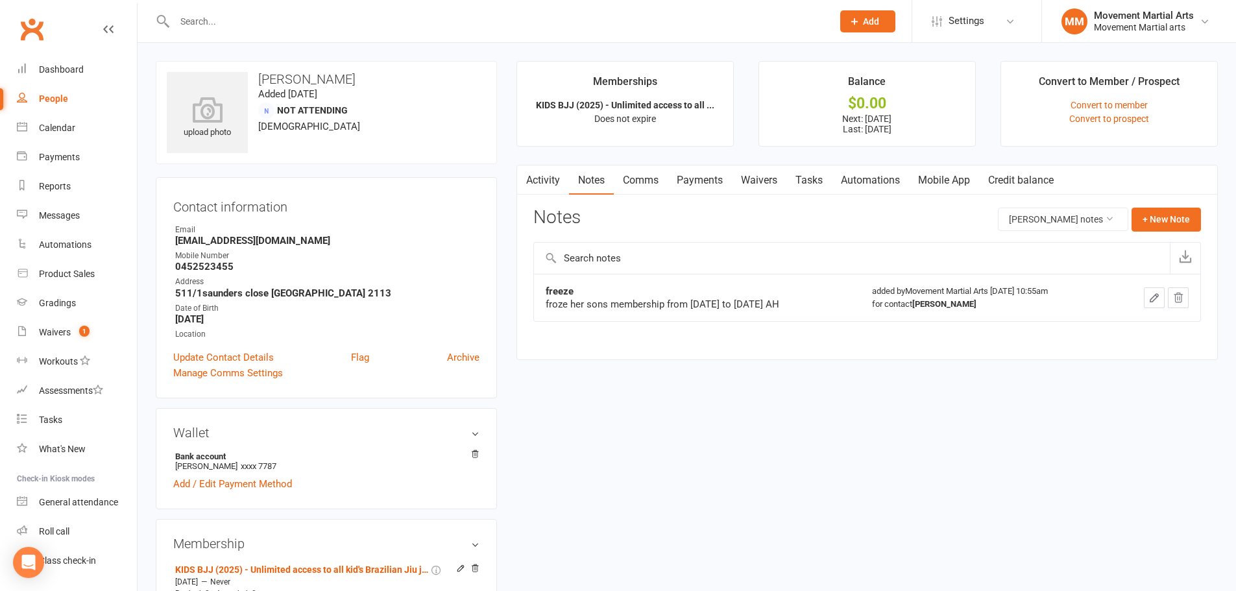
click at [238, 29] on input "text" at bounding box center [497, 21] width 653 height 18
paste input "[PERSON_NAME]"
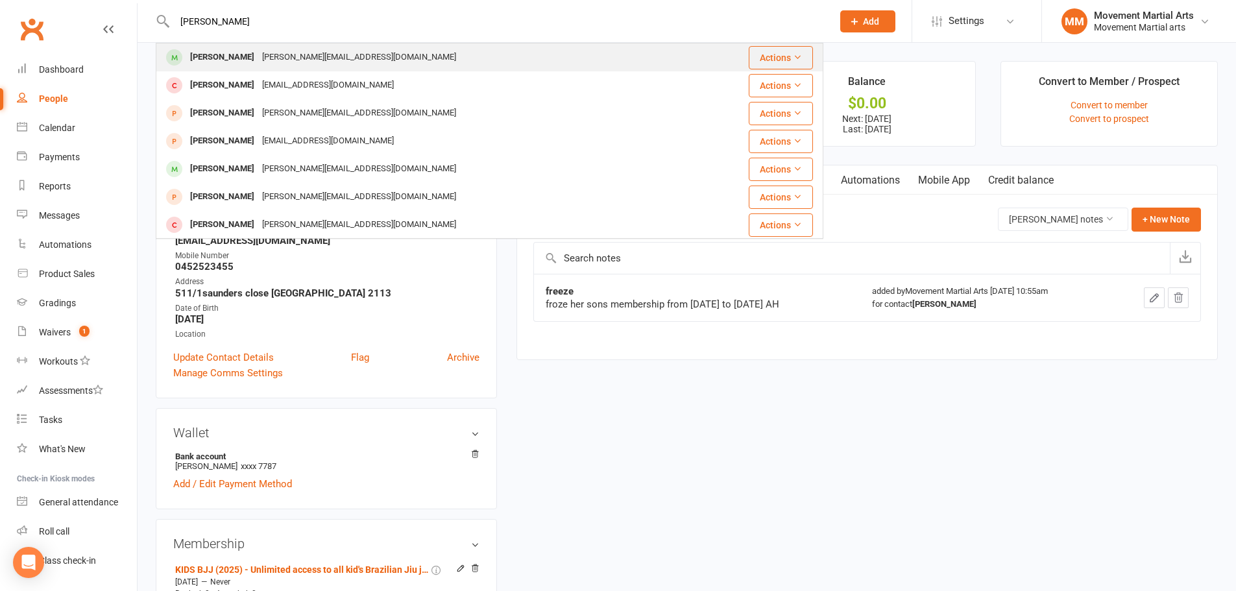
type input "[PERSON_NAME]"
click at [258, 56] on div "[PERSON_NAME][EMAIL_ADDRESS][DOMAIN_NAME]" at bounding box center [359, 57] width 202 height 19
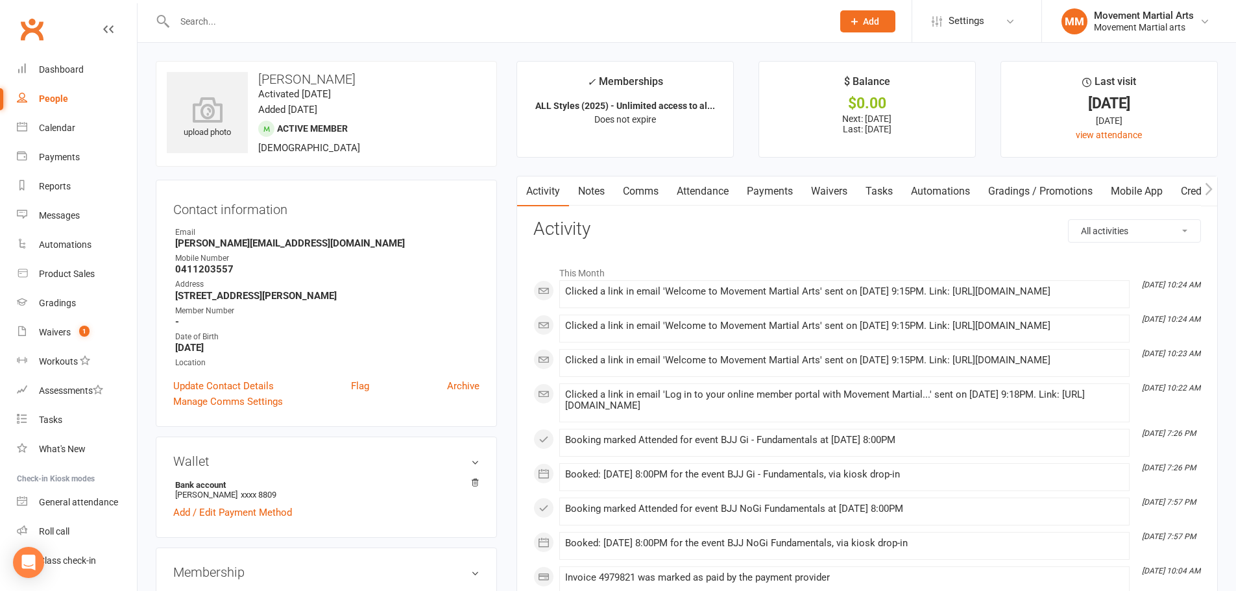
click at [782, 194] on link "Payments" at bounding box center [770, 191] width 64 height 30
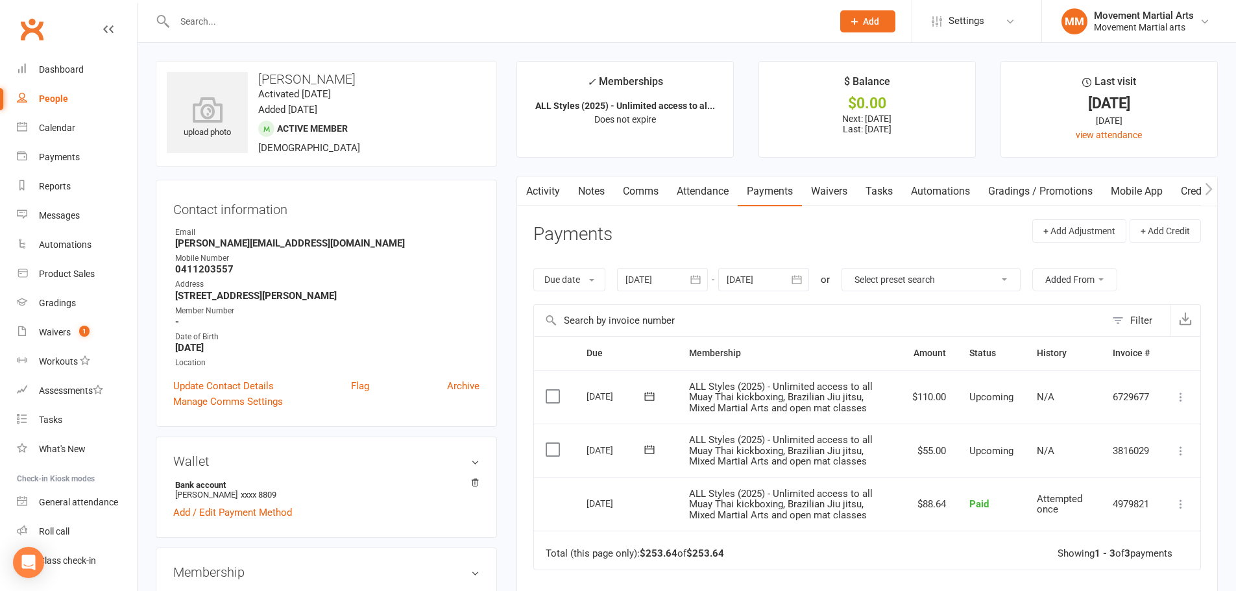
click at [793, 282] on icon "button" at bounding box center [796, 279] width 13 height 13
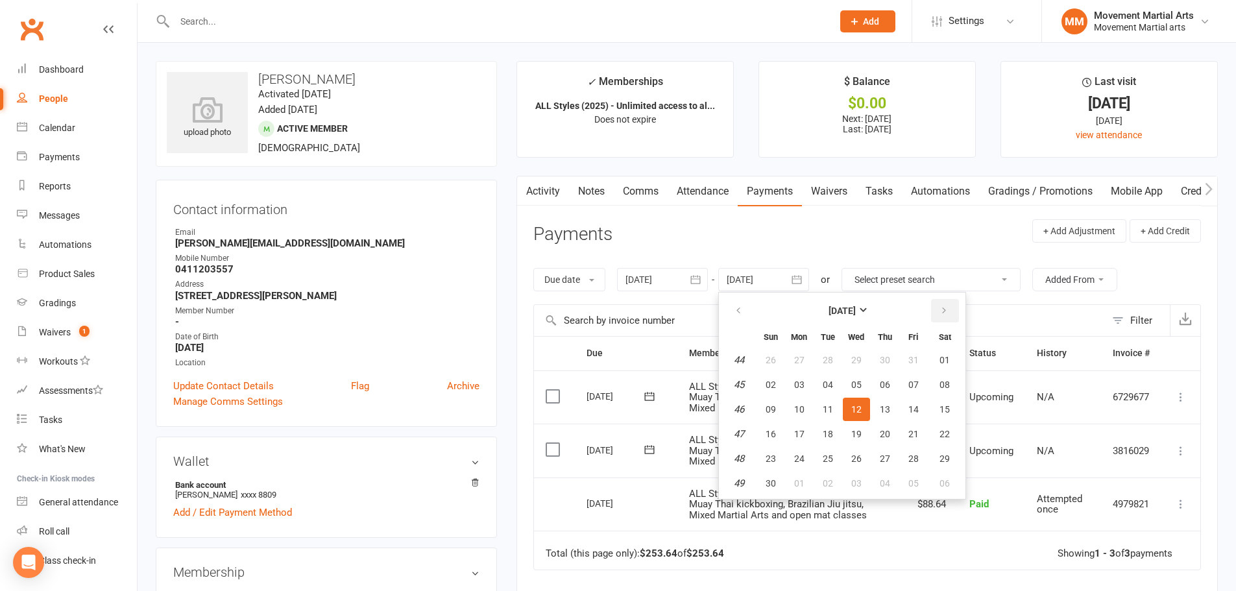
click at [945, 317] on button "button" at bounding box center [945, 310] width 28 height 23
click at [935, 409] on button "17" at bounding box center [944, 409] width 33 height 23
type input "17 Jan 2026"
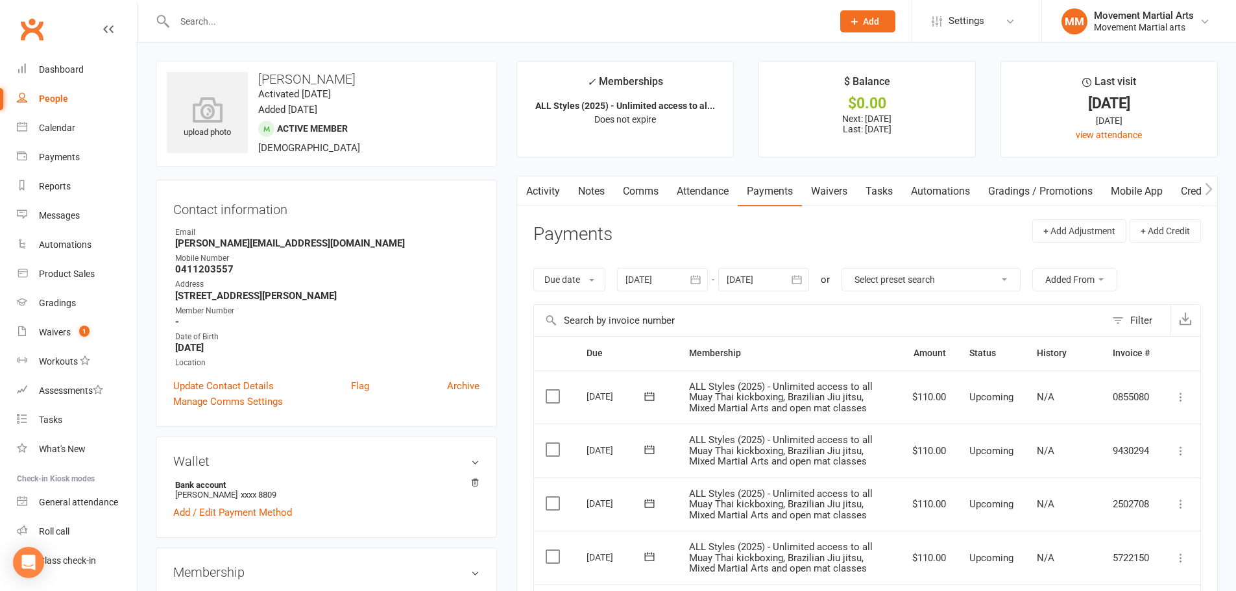
click at [660, 285] on div at bounding box center [662, 279] width 91 height 23
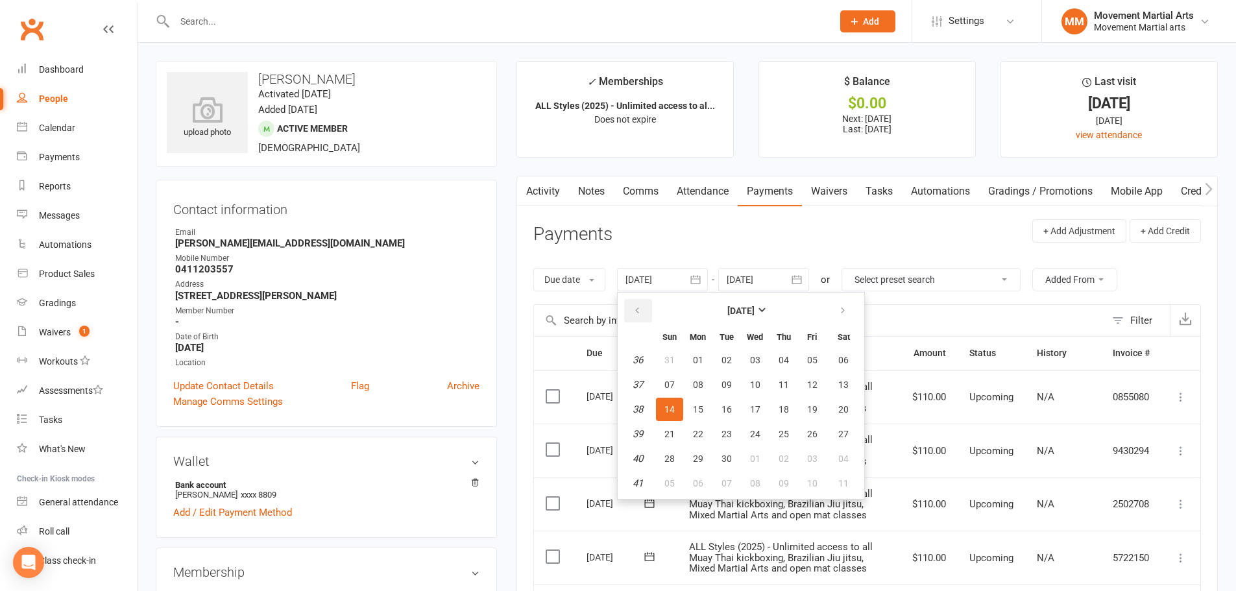
click at [630, 311] on button "button" at bounding box center [638, 310] width 28 height 23
click at [630, 310] on button "button" at bounding box center [638, 310] width 28 height 23
click at [695, 401] on button "16" at bounding box center [697, 409] width 27 height 23
type input "16 Jun 2025"
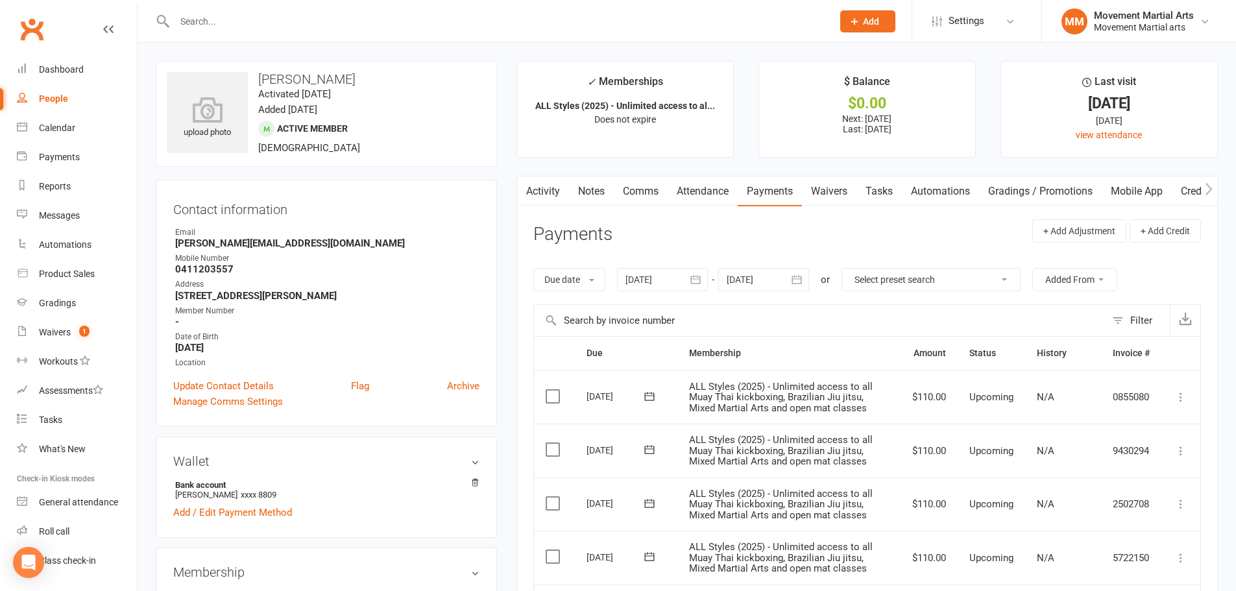
scroll to position [303, 0]
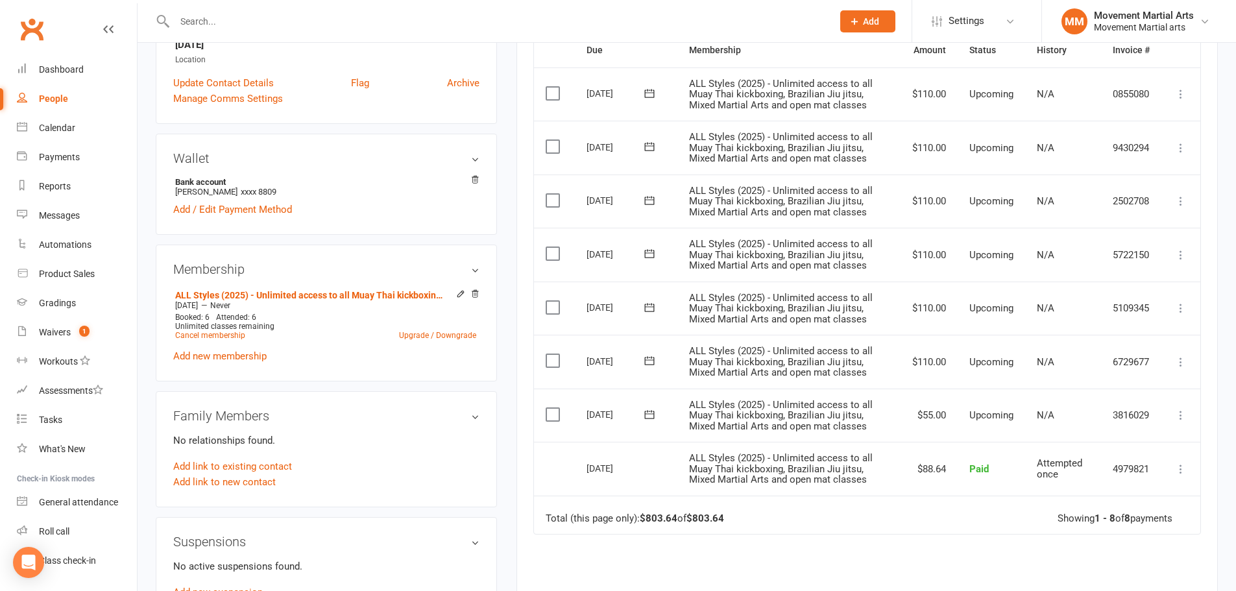
click at [974, 518] on td "Total (this page only): $803.64 of $803.64 Showing 1 - 8 of 8 payments" at bounding box center [867, 515] width 666 height 39
click at [430, 336] on link "Upgrade / Downgrade" at bounding box center [437, 335] width 77 height 9
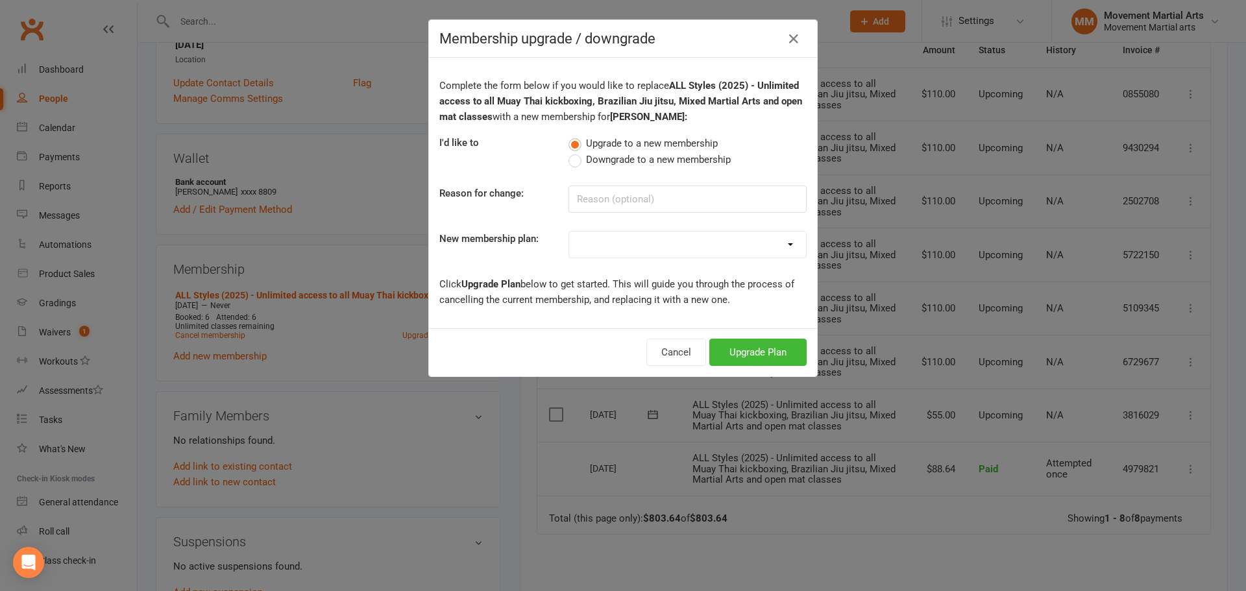
click at [605, 159] on span "Downgrade to a new membership" at bounding box center [658, 159] width 145 height 14
click at [577, 152] on input "Downgrade to a new membership" at bounding box center [572, 152] width 8 height 0
click at [600, 197] on input at bounding box center [687, 199] width 238 height 27
type input "o"
type input "pussy"
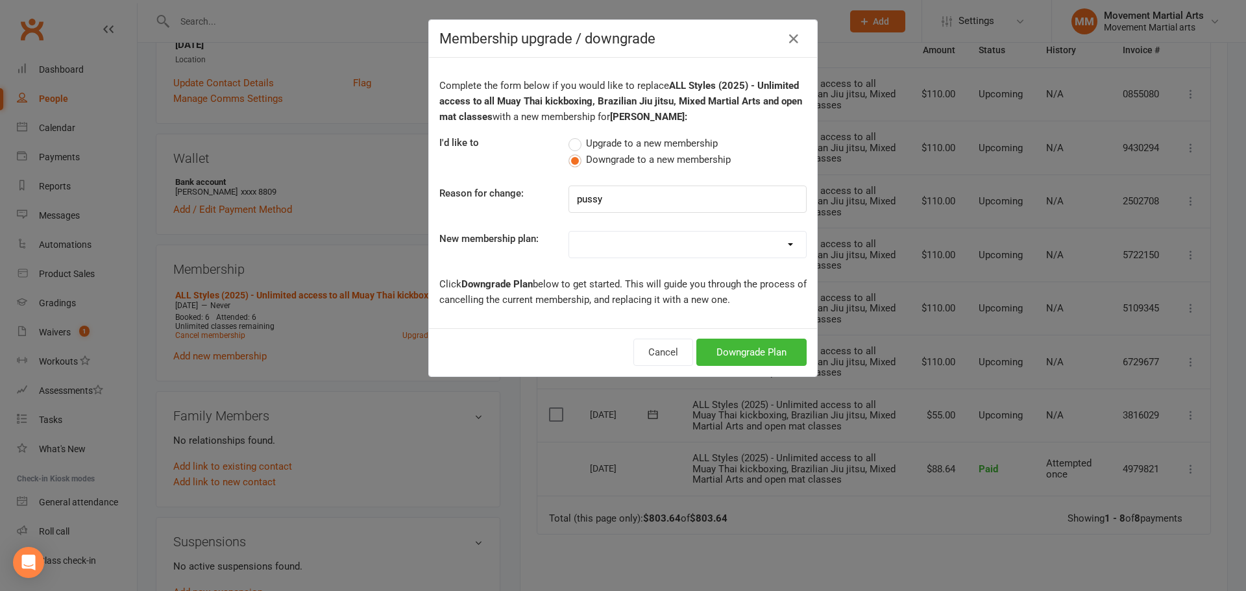
click at [782, 246] on select "BJJ (2020) - Unlimited access to all Brazilian Jiu jitsu & open mat classes MTK…" at bounding box center [687, 245] width 237 height 26
drag, startPoint x: 487, startPoint y: 198, endPoint x: 472, endPoint y: 199, distance: 15.6
click at [472, 199] on div "Reason for change: pussy" at bounding box center [622, 199] width 387 height 27
type input "just wants to do bjj"
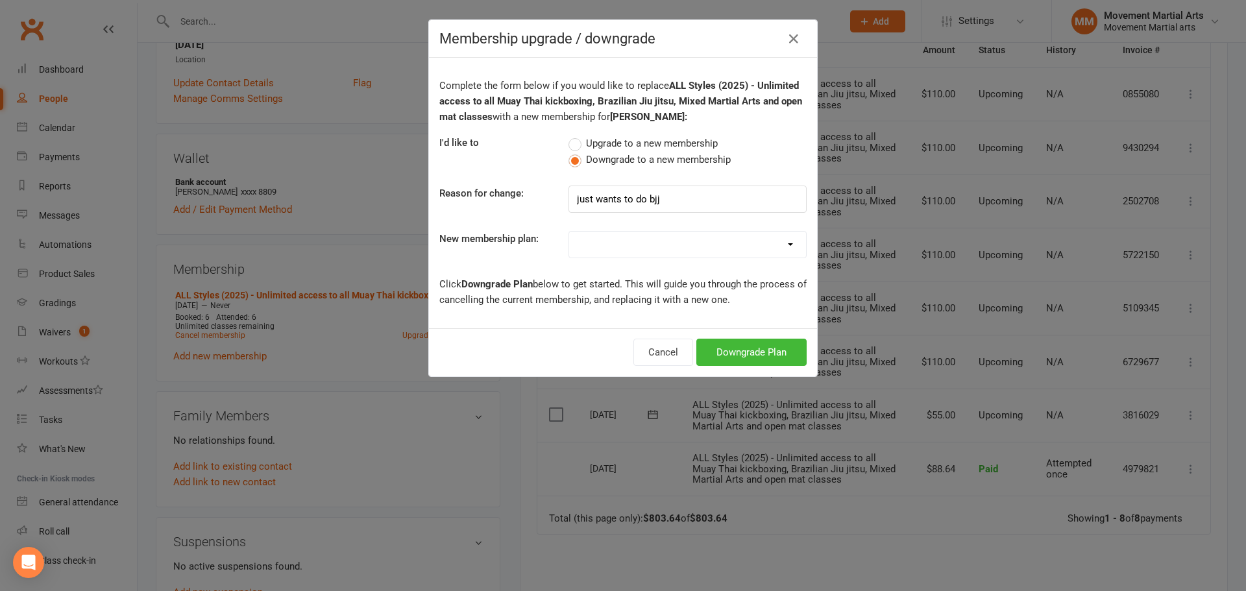
click at [692, 245] on select "BJJ (2020) - Unlimited access to all Brazilian Jiu jitsu & open mat classes MTK…" at bounding box center [687, 245] width 237 height 26
select select "96"
click at [569, 232] on select "BJJ (2020) - Unlimited access to all Brazilian Jiu jitsu & open mat classes MTK…" at bounding box center [687, 245] width 237 height 26
click at [724, 347] on button "Downgrade Plan" at bounding box center [751, 352] width 110 height 27
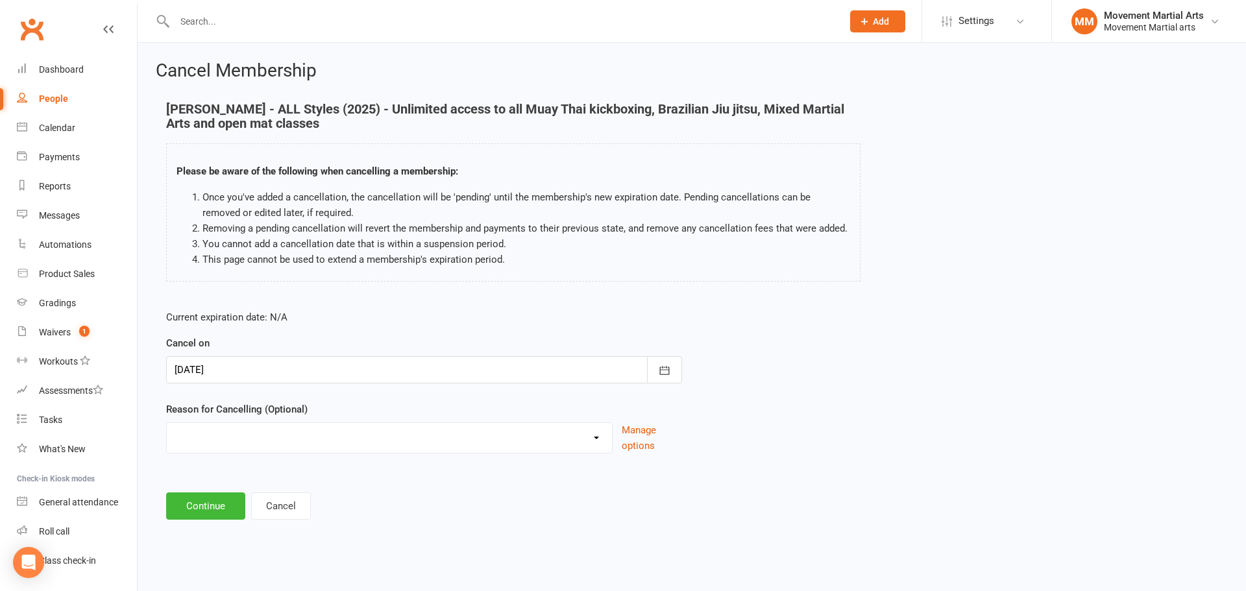
click at [583, 442] on select "Busy/Work Cooling off Financial Holiday Injury Lost interest Moving Upgrade/Dow…" at bounding box center [389, 436] width 445 height 26
select select "7"
click at [167, 423] on select "Busy/Work Cooling off Financial Holiday Injury Lost interest Moving Upgrade/Dow…" at bounding box center [389, 436] width 445 height 26
click at [206, 503] on button "Continue" at bounding box center [205, 505] width 79 height 27
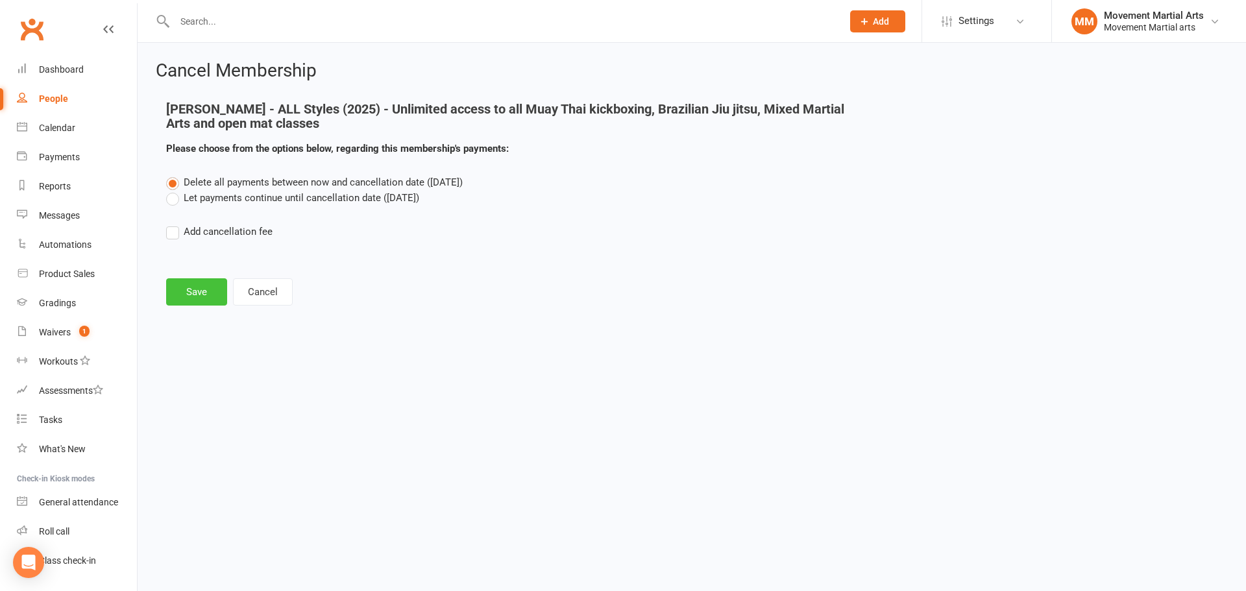
click at [208, 298] on button "Save" at bounding box center [196, 291] width 61 height 27
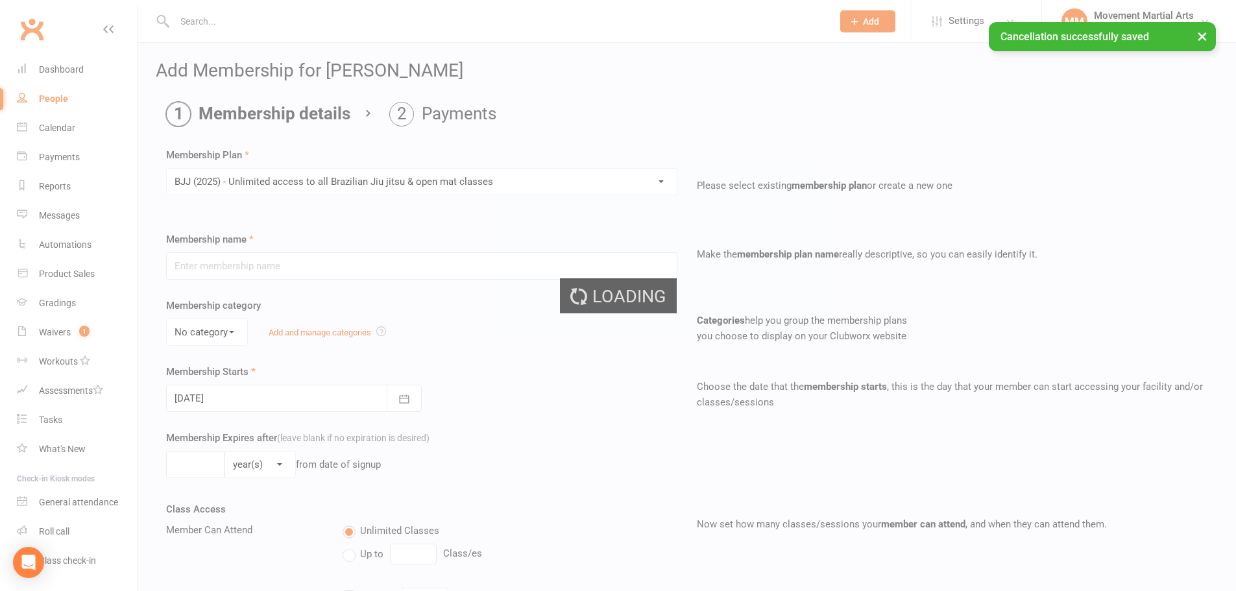
type input "BJJ (2025) - Unlimited access to all Brazilian Jiu jitsu & open mat classes"
select select "1"
type input "0"
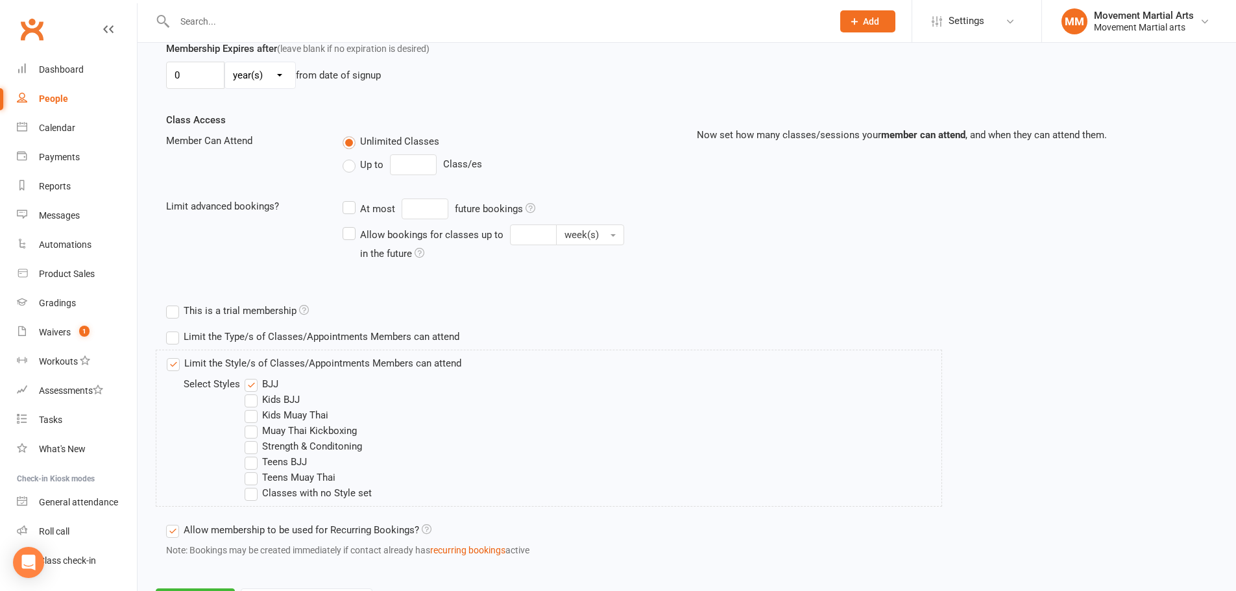
scroll to position [452, 0]
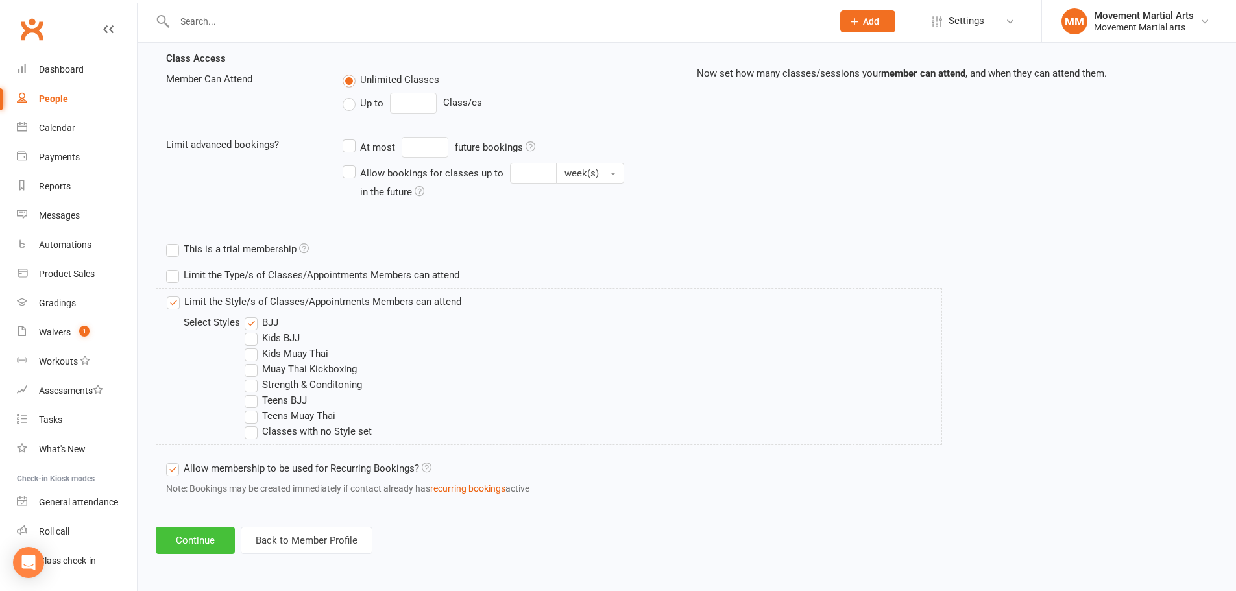
click at [201, 540] on button "Continue" at bounding box center [195, 540] width 79 height 27
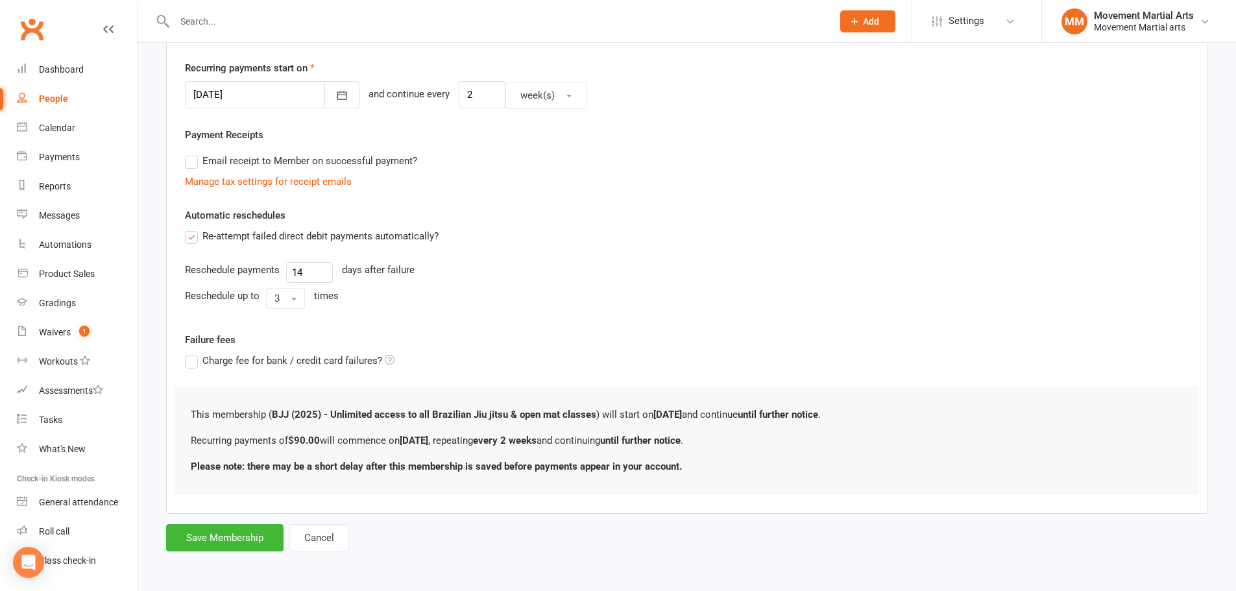
scroll to position [0, 0]
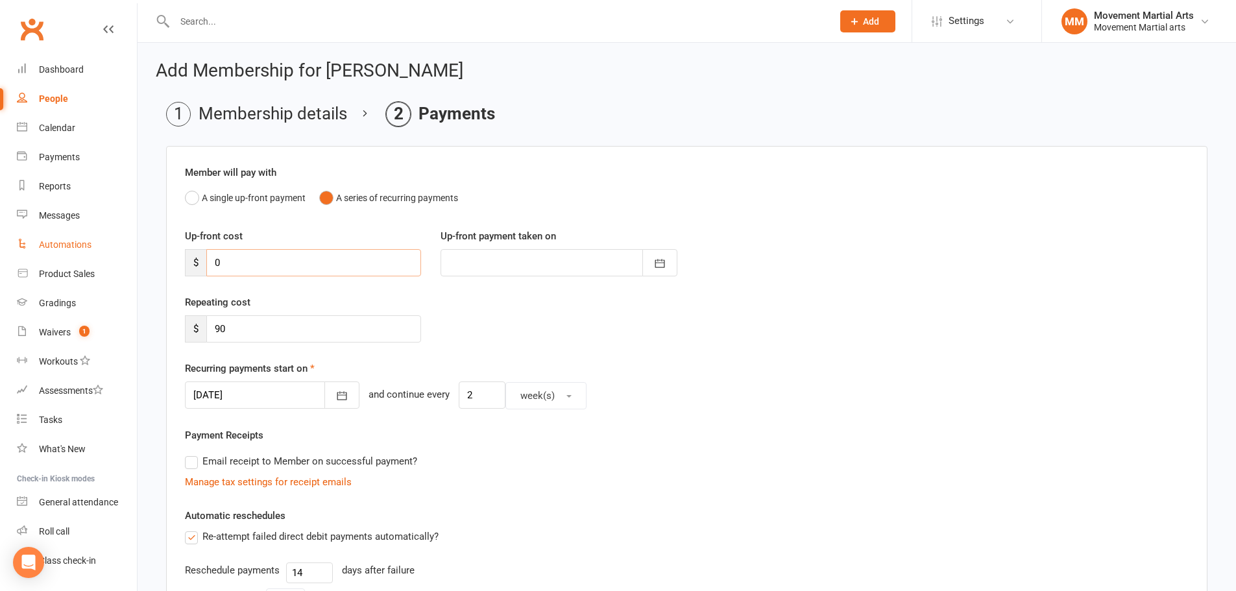
drag, startPoint x: 318, startPoint y: 259, endPoint x: 125, endPoint y: 250, distance: 192.9
click at [125, 250] on ui-view "Prospect Member Non-attending contact Class / event Appointment Grading event T…" at bounding box center [618, 437] width 1236 height 869
type input "9"
type input "15 Oct 2025"
type input "90"
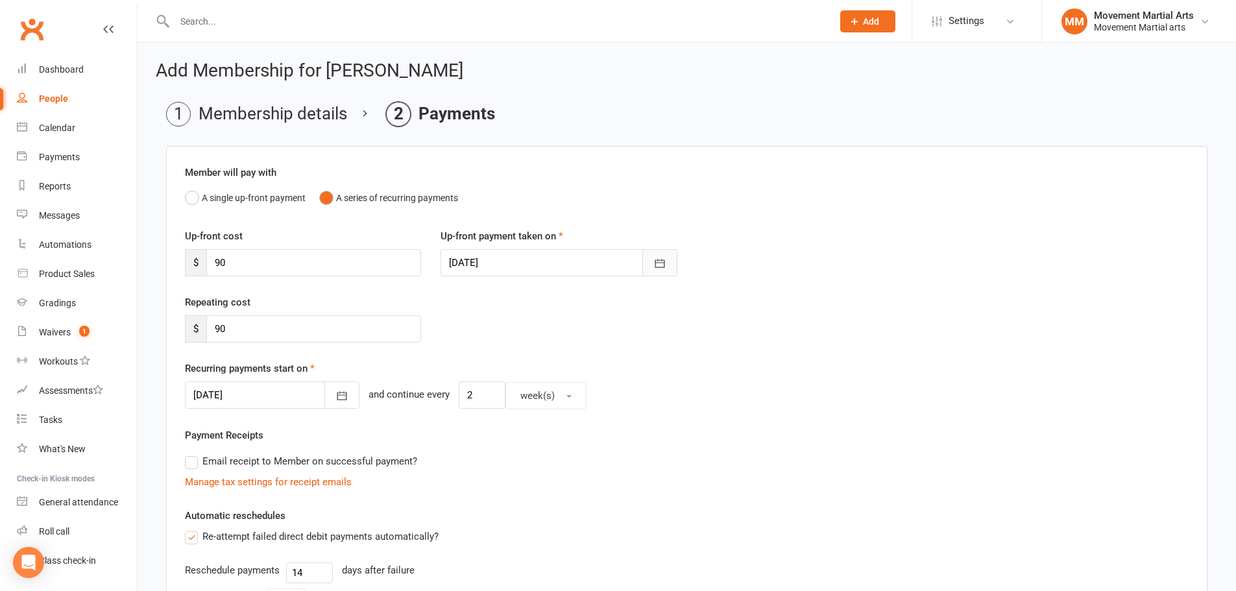
click at [664, 267] on icon "button" at bounding box center [660, 263] width 10 height 8
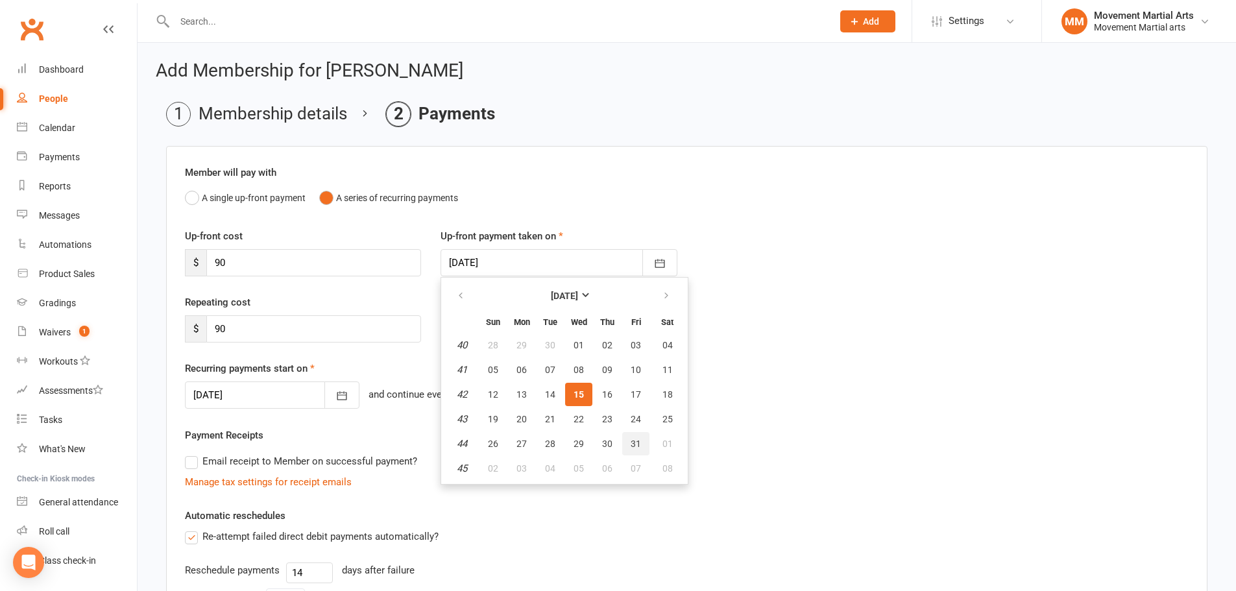
click at [642, 439] on button "31" at bounding box center [635, 443] width 27 height 23
type input "[DATE]"
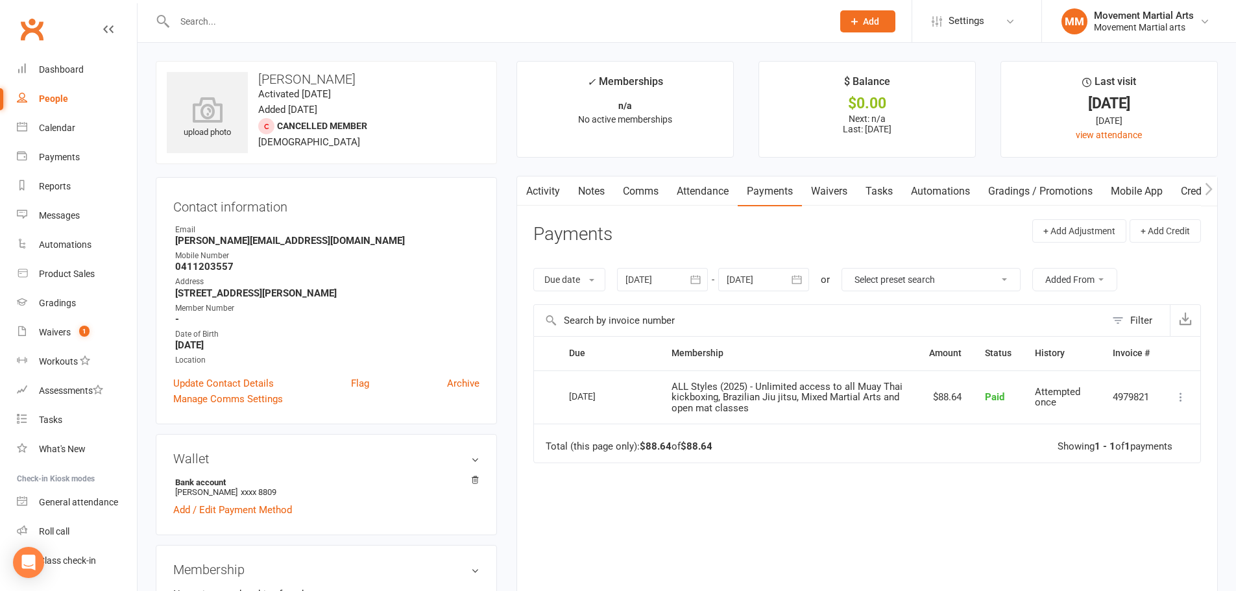
click at [799, 279] on icon "button" at bounding box center [797, 279] width 10 height 8
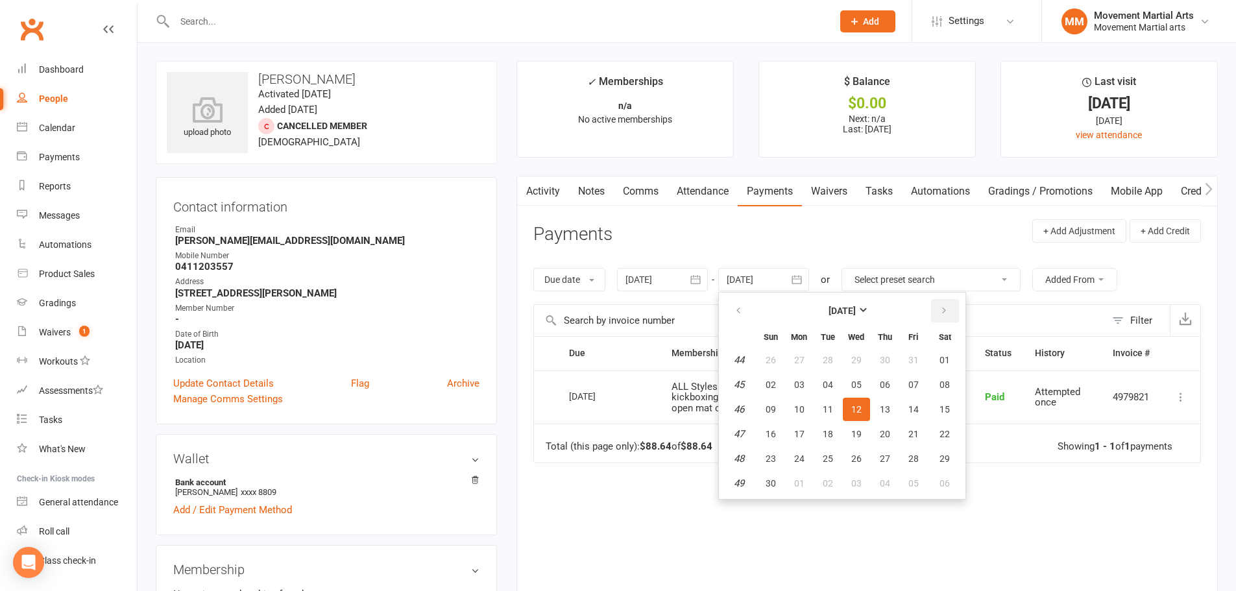
click at [950, 309] on button "button" at bounding box center [945, 310] width 28 height 23
click at [919, 401] on button "19" at bounding box center [913, 409] width 27 height 23
type input "19 Dec 2025"
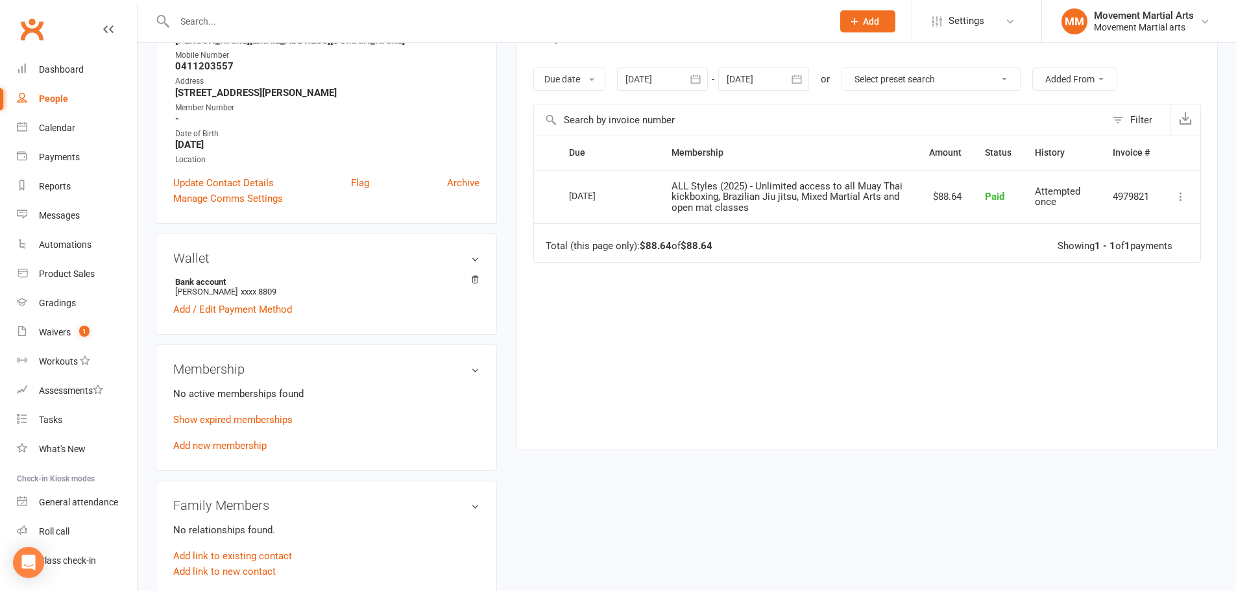
scroll to position [303, 0]
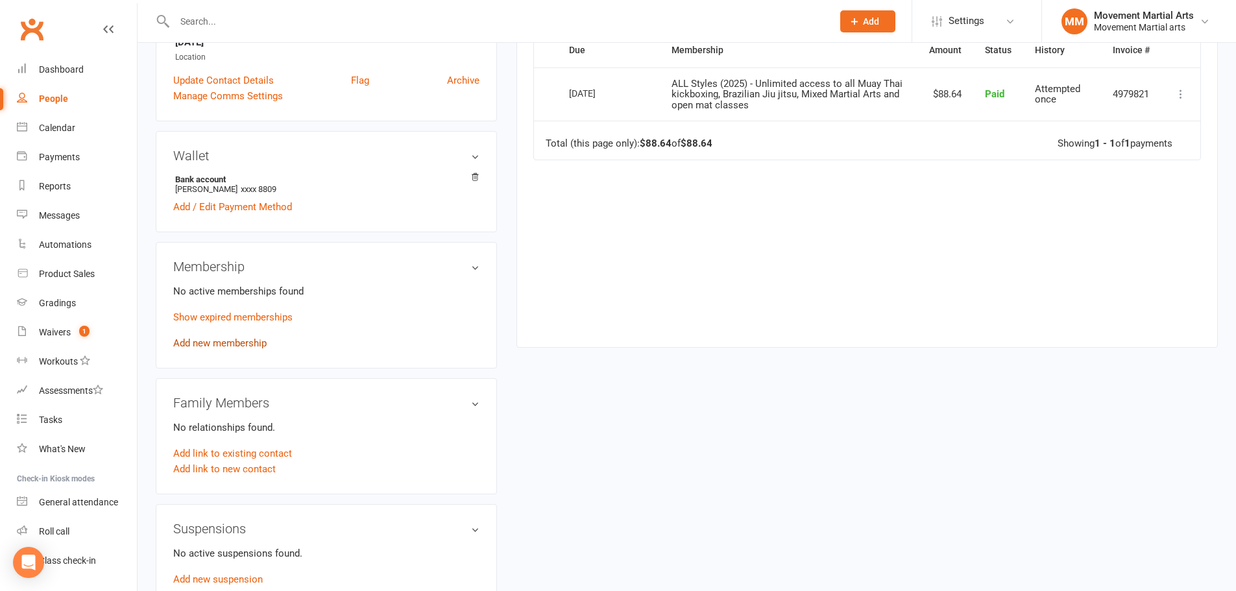
click at [253, 340] on link "Add new membership" at bounding box center [219, 343] width 93 height 12
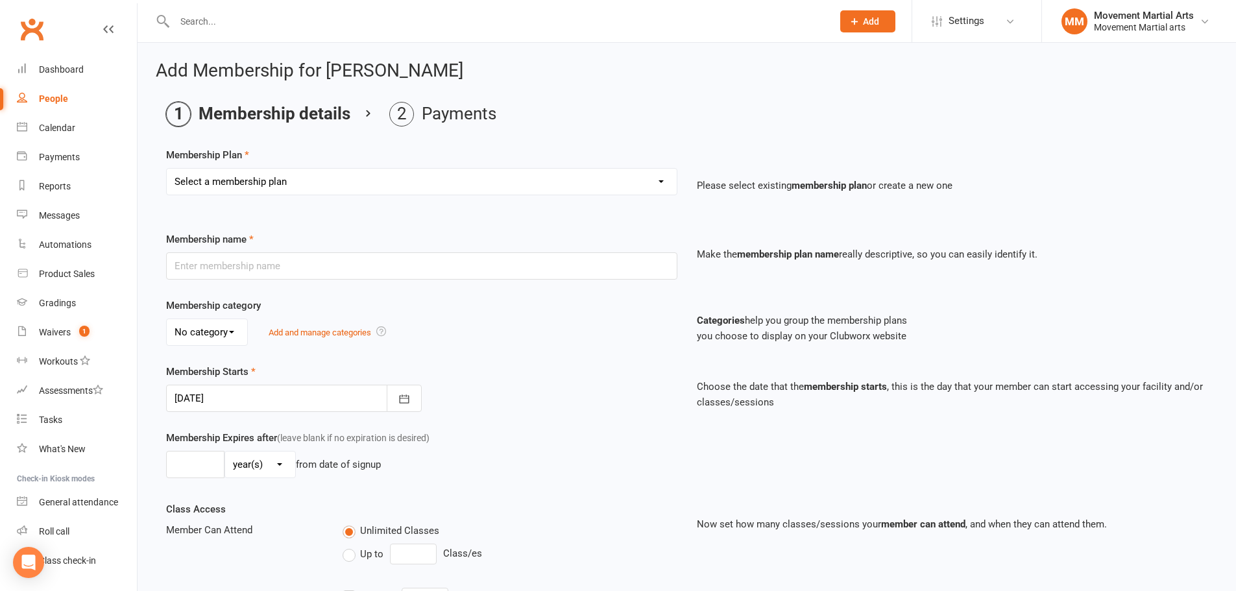
click at [653, 180] on select "Select a membership plan Create new Membership Plan BJJ (2020) - Unlimited acce…" at bounding box center [422, 182] width 510 height 26
select select "97"
click at [167, 169] on select "Select a membership plan Create new Membership Plan BJJ (2020) - Unlimited acce…" at bounding box center [422, 182] width 510 height 26
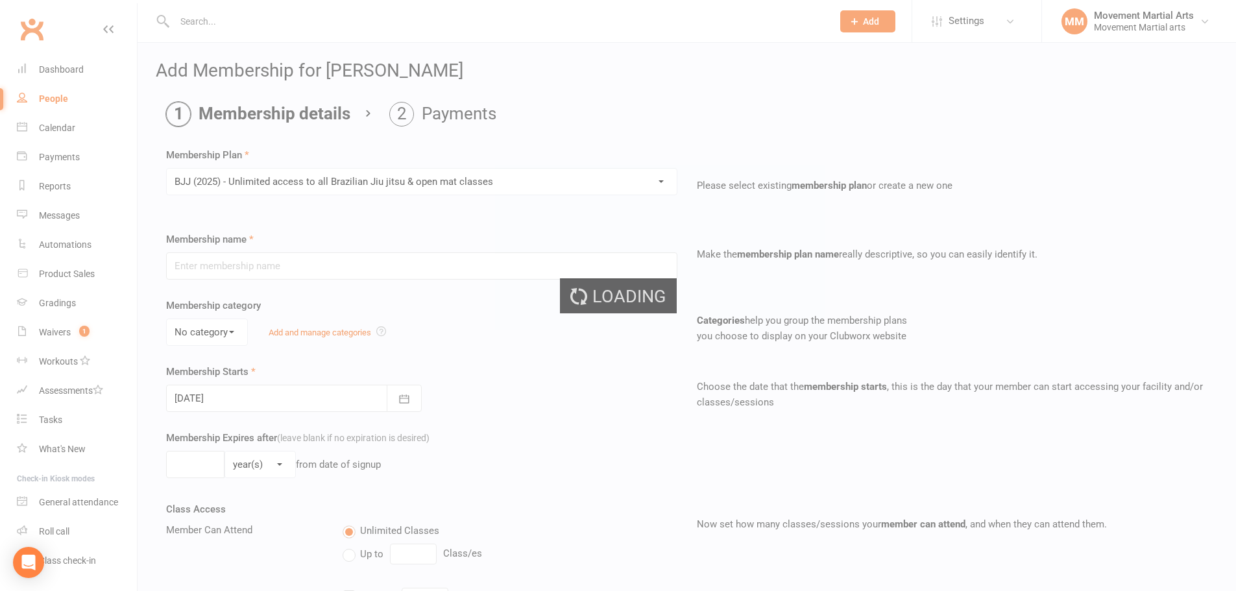
type input "BJJ (2025) - Unlimited access to all Brazilian Jiu jitsu & open mat classes"
select select "1"
type input "0"
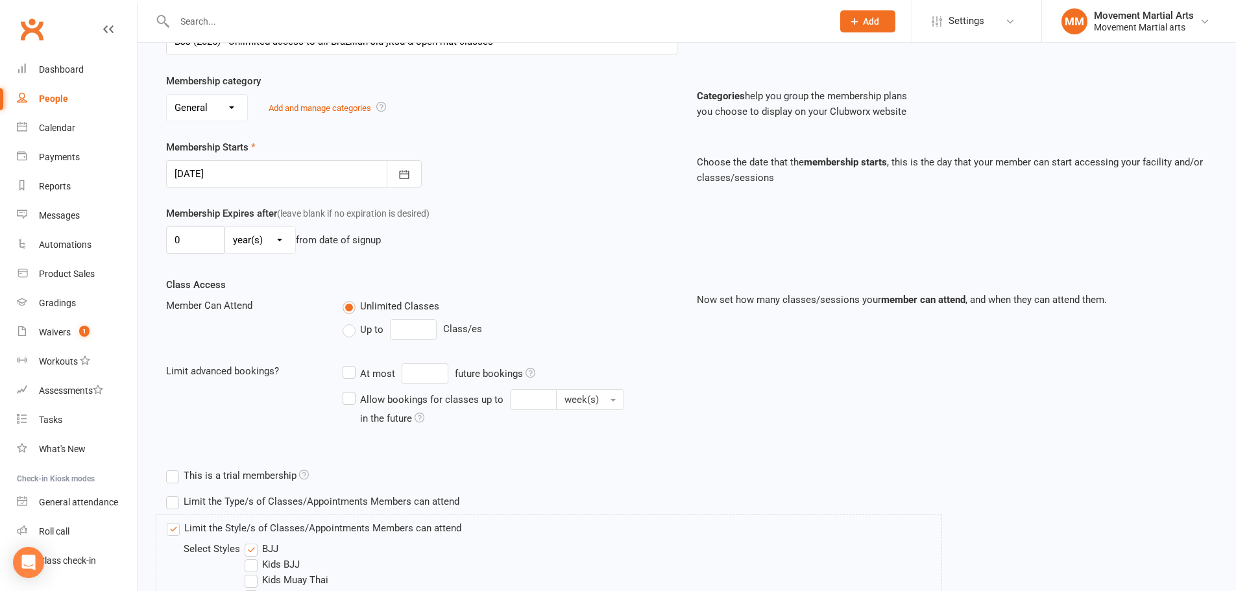
scroll to position [452, 0]
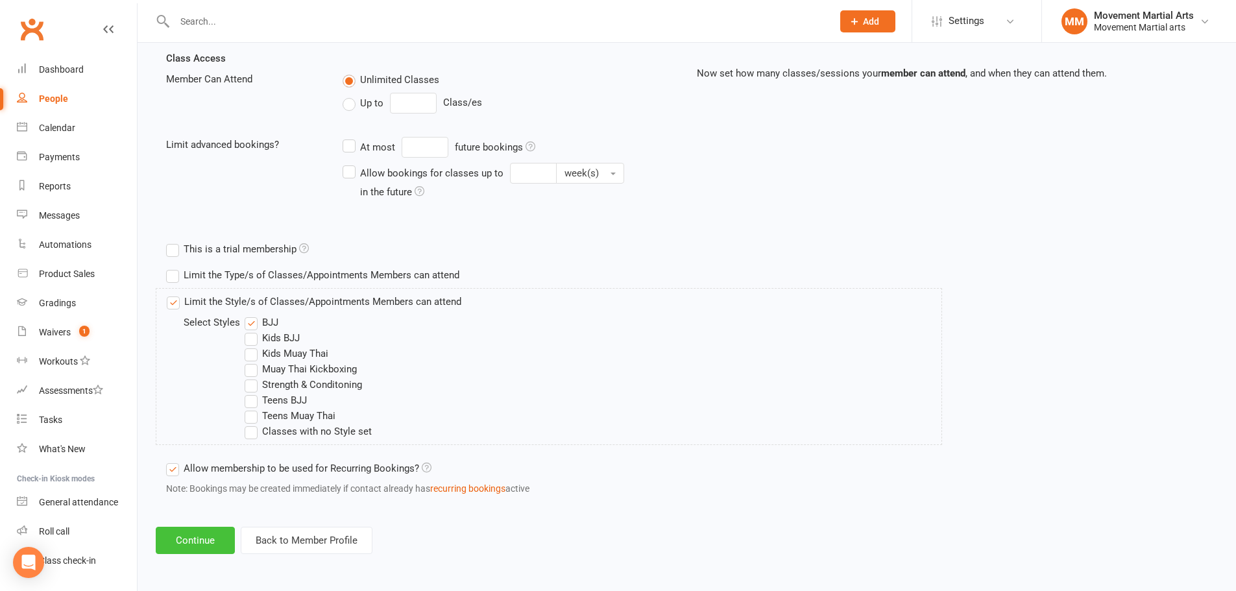
click at [217, 536] on button "Continue" at bounding box center [195, 540] width 79 height 27
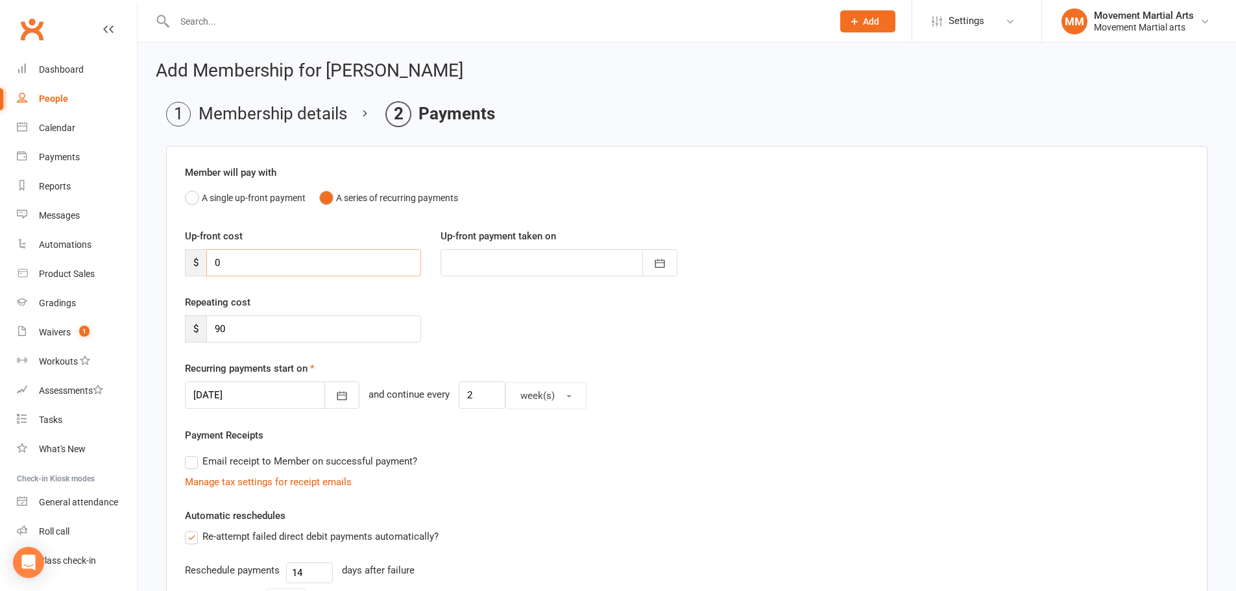
drag, startPoint x: 235, startPoint y: 254, endPoint x: 147, endPoint y: 246, distance: 88.0
click at [150, 247] on div "Add Membership for Anthony Qian Membership details Payments Member will pay wit…" at bounding box center [687, 458] width 1098 height 830
type input "5"
type input "15 Oct 2025"
type input "55"
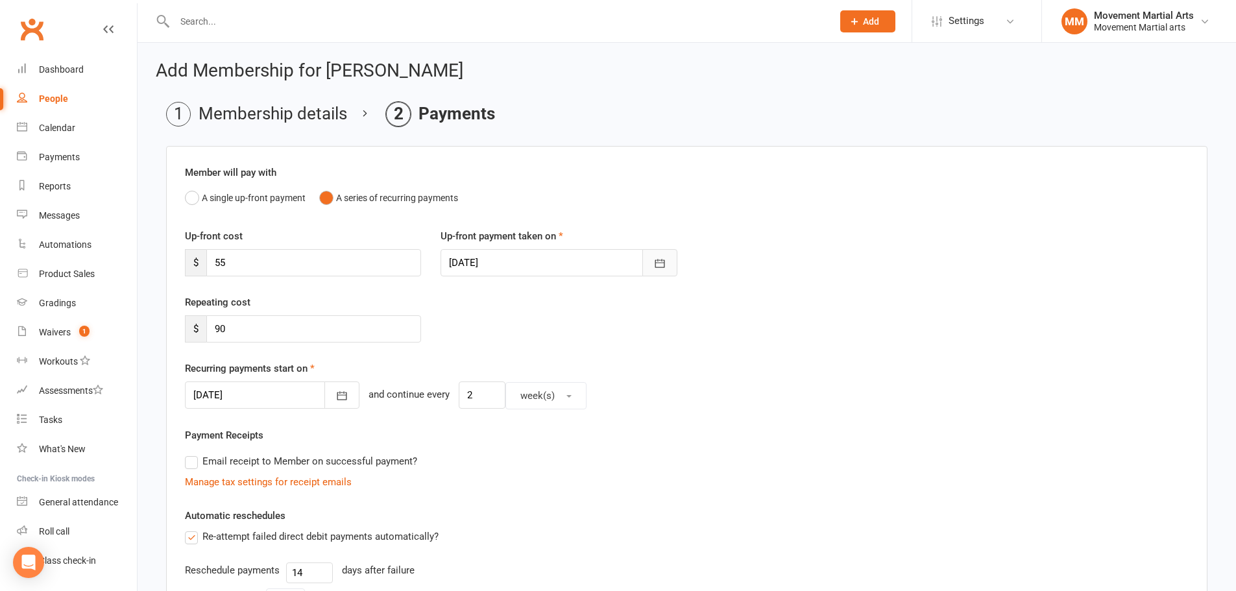
click at [649, 258] on button "button" at bounding box center [659, 262] width 35 height 27
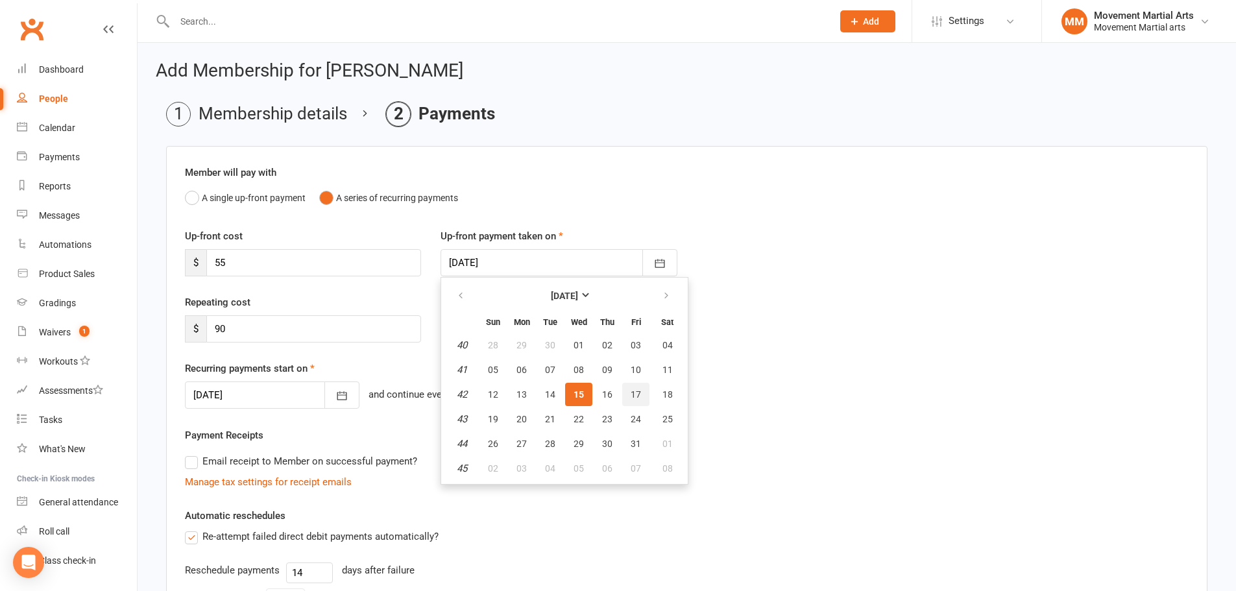
click at [631, 393] on span "17" at bounding box center [636, 394] width 10 height 10
type input "[DATE]"
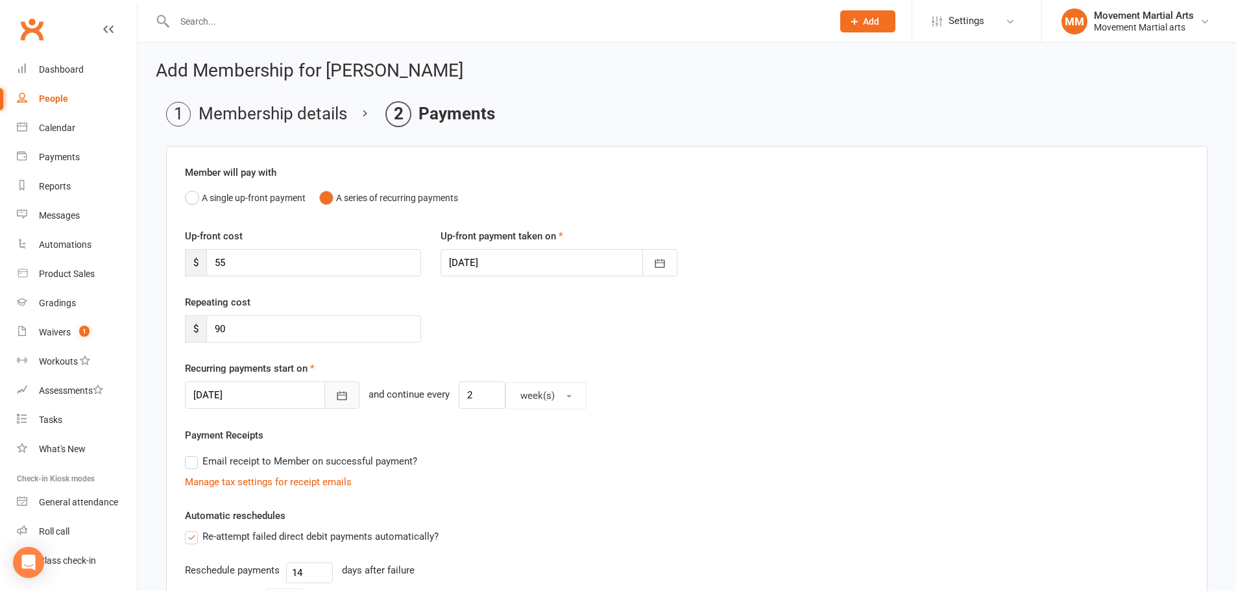
click at [324, 389] on button "button" at bounding box center [341, 394] width 35 height 27
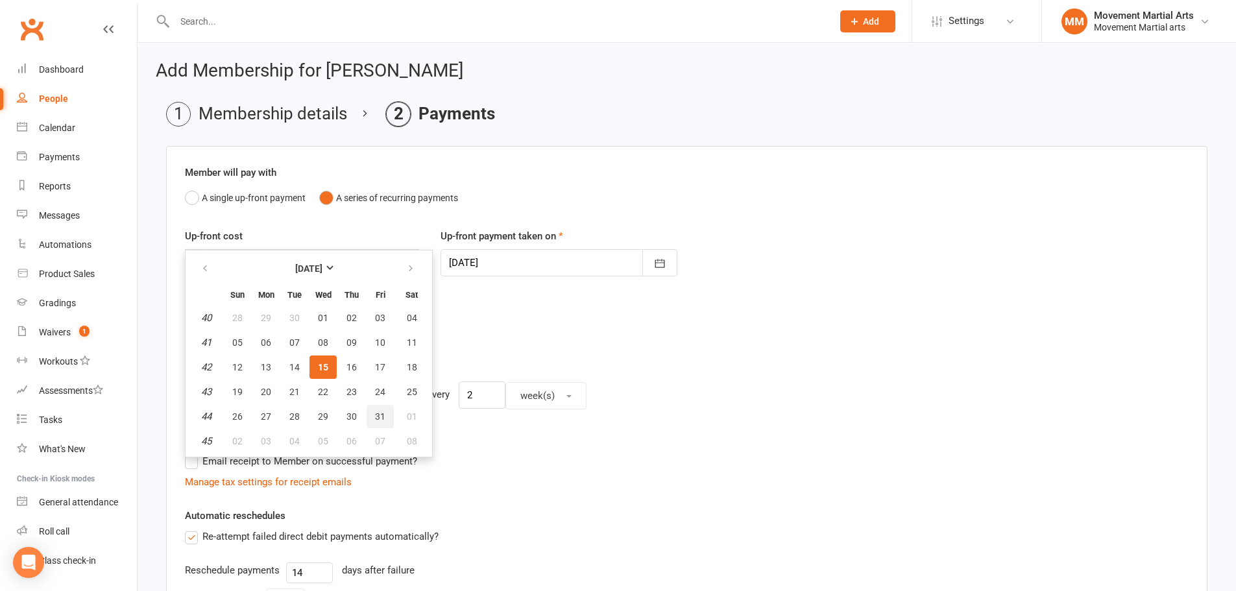
click at [381, 415] on span "31" at bounding box center [380, 416] width 10 height 10
type input "[DATE]"
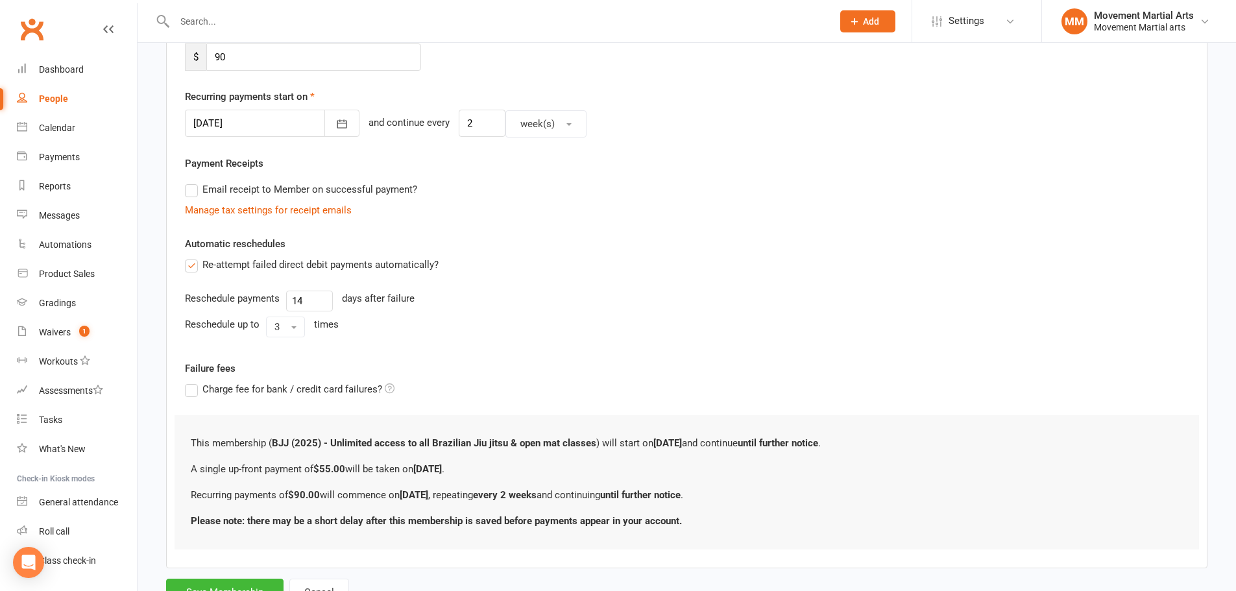
scroll to position [326, 0]
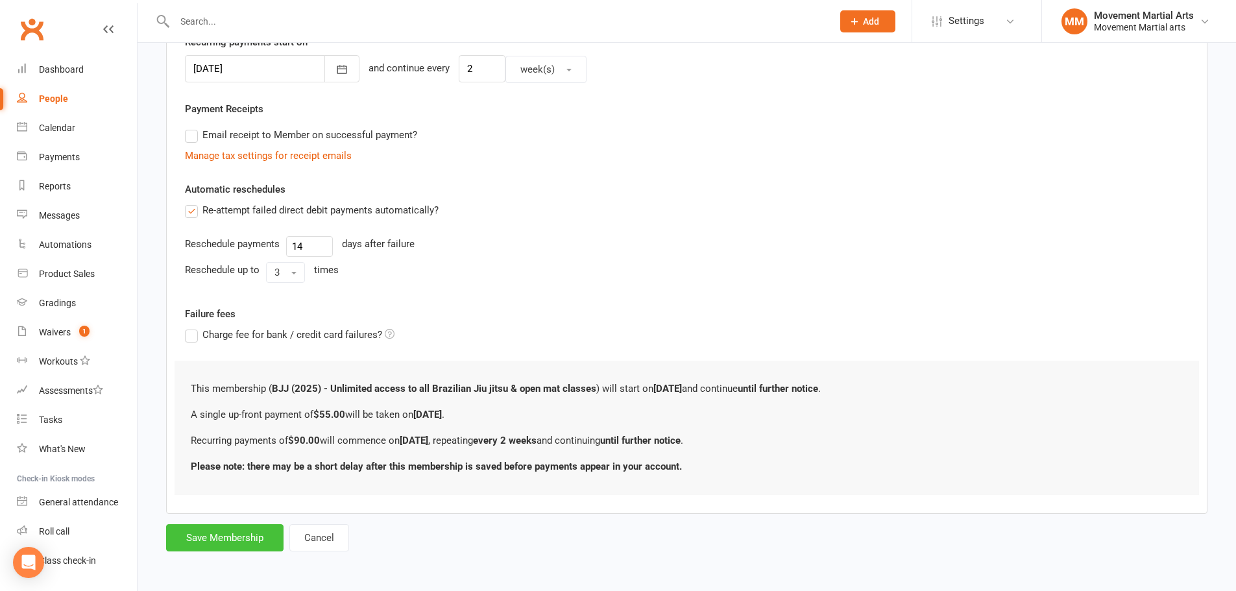
click at [247, 530] on button "Save Membership" at bounding box center [224, 537] width 117 height 27
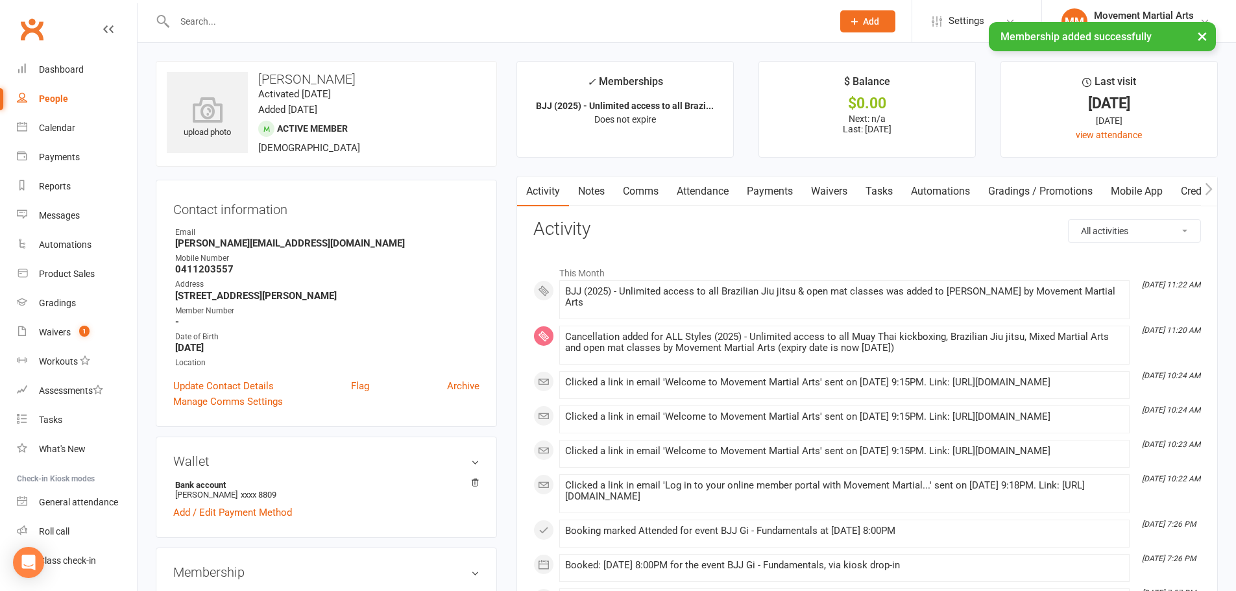
click at [769, 193] on link "Payments" at bounding box center [770, 191] width 64 height 30
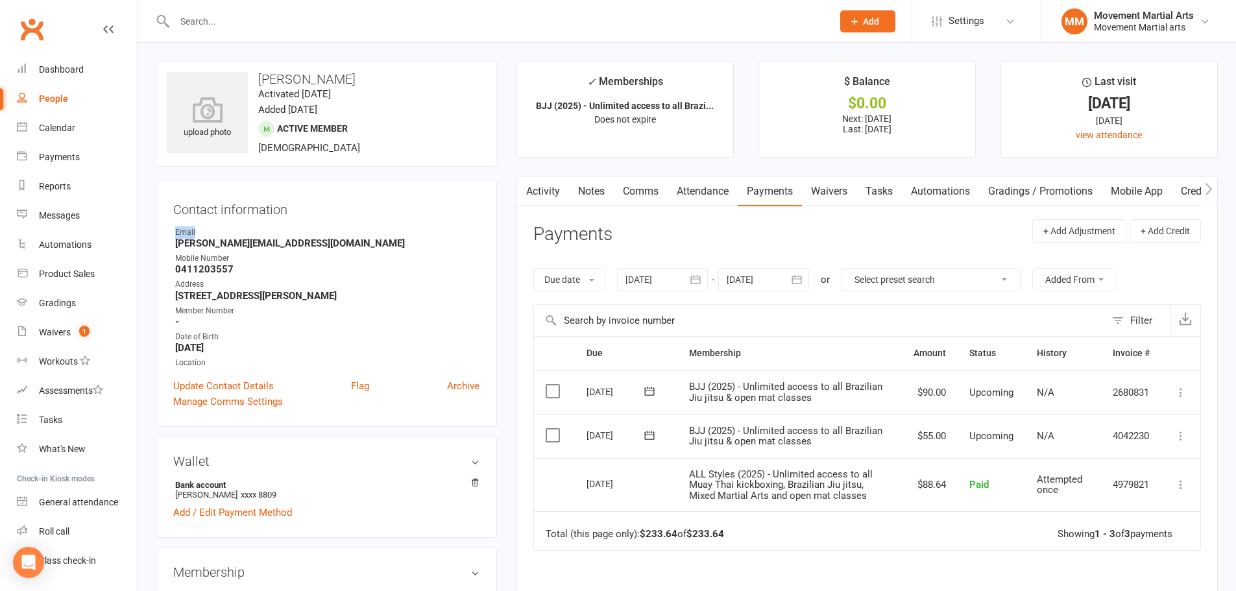
drag, startPoint x: 468, startPoint y: 211, endPoint x: 501, endPoint y: 219, distance: 34.1
click at [248, 15] on input "text" at bounding box center [497, 21] width 653 height 18
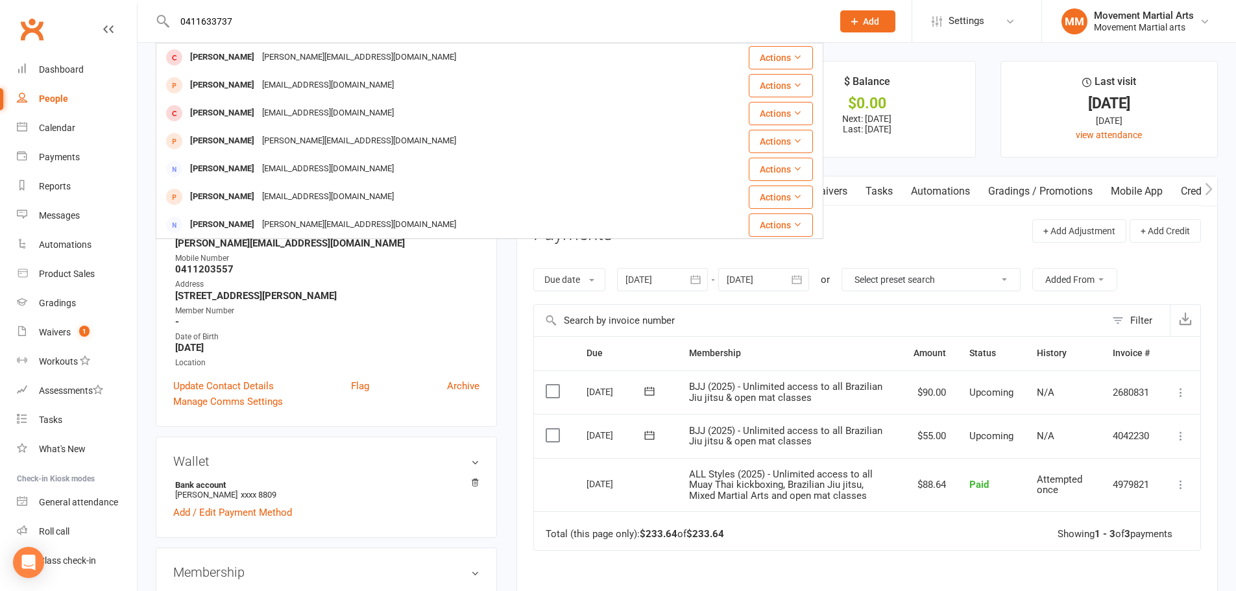
type input "0411633737"
